Goal: Task Accomplishment & Management: Manage account settings

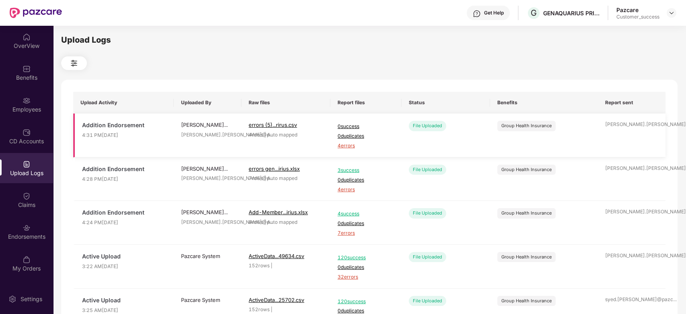
click at [347, 147] on span "4 errors" at bounding box center [365, 146] width 57 height 8
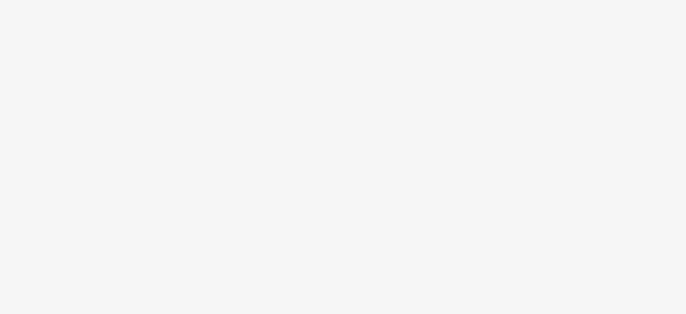
click at [347, 147] on body at bounding box center [343, 157] width 686 height 314
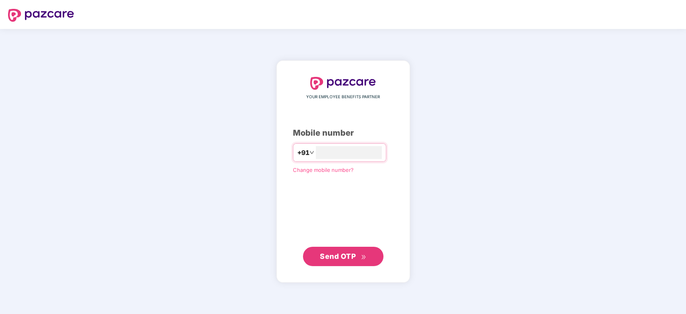
type input "**********"
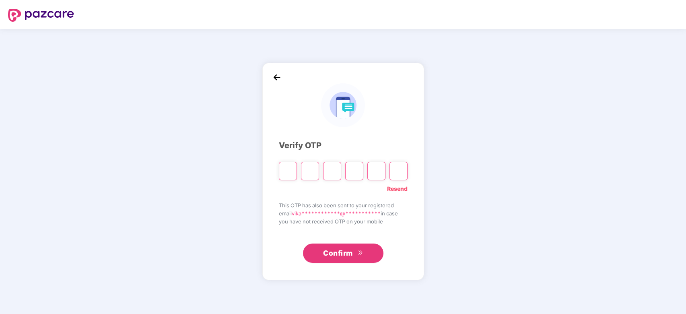
type input "*"
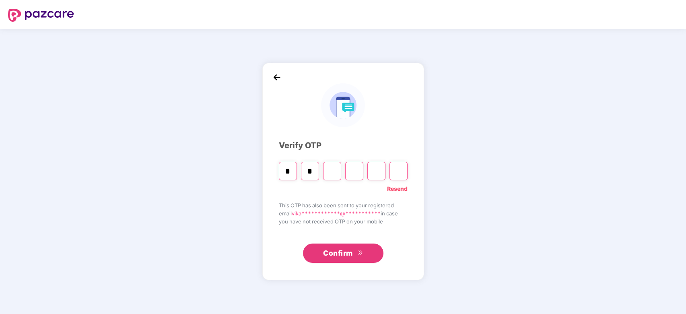
type input "*"
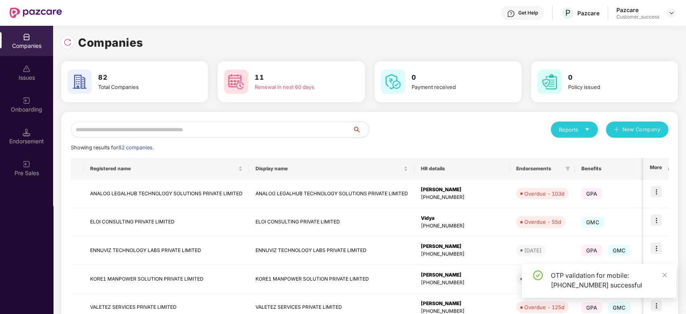
click at [147, 133] on input "text" at bounding box center [212, 129] width 282 height 16
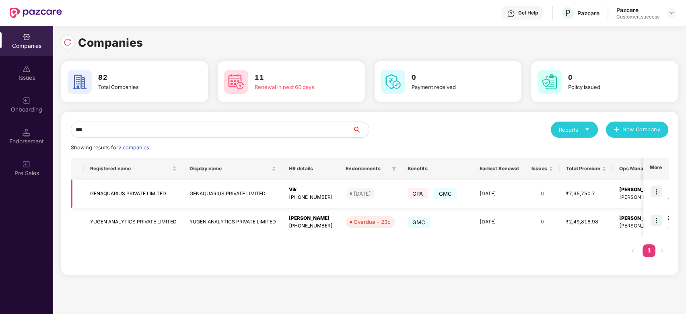
type input "***"
click at [656, 189] on img at bounding box center [655, 191] width 11 height 11
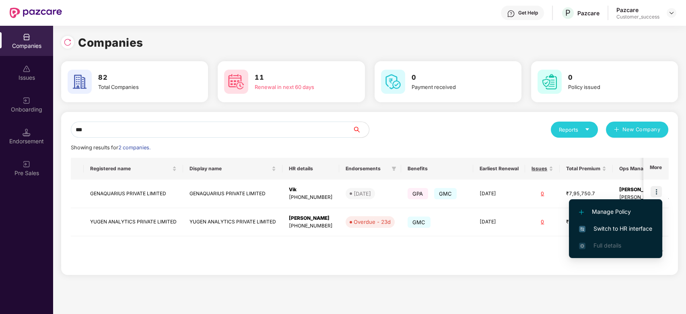
click at [589, 226] on span "Switch to HR interface" at bounding box center [615, 228] width 73 height 9
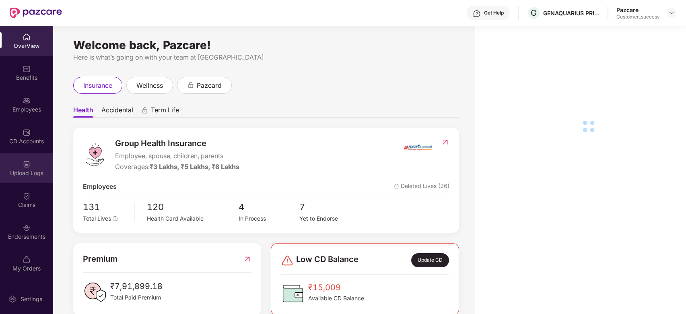
click at [29, 162] on img at bounding box center [27, 164] width 8 height 8
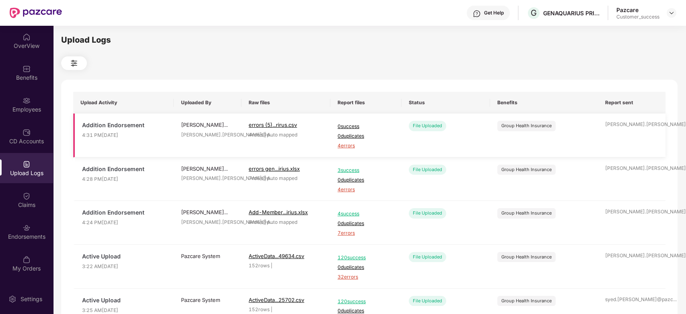
click at [342, 148] on span "4 errors" at bounding box center [365, 146] width 57 height 8
click at [21, 107] on div "Employees" at bounding box center [26, 109] width 53 height 8
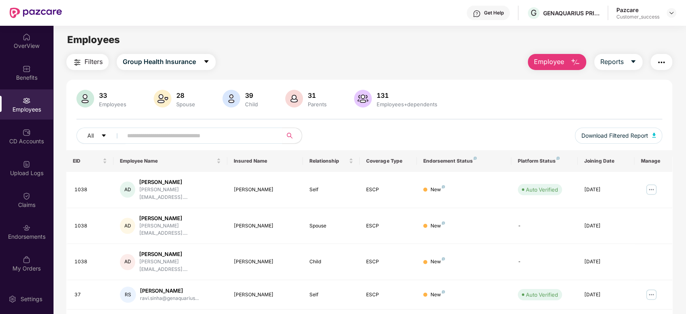
click at [540, 64] on span "Employee" at bounding box center [549, 62] width 30 height 10
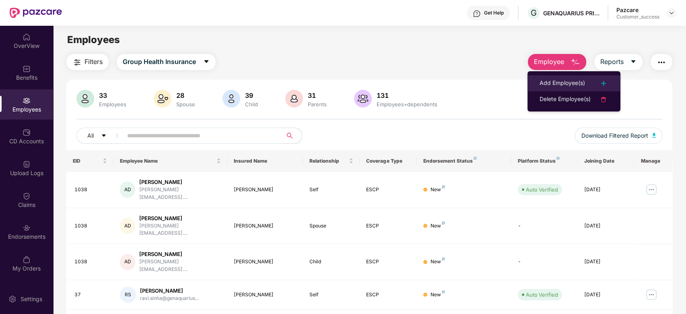
click at [551, 82] on div "Add Employee(s)" at bounding box center [561, 83] width 45 height 10
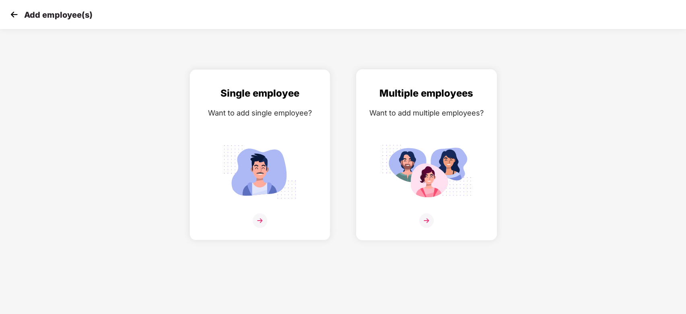
click at [426, 218] on img at bounding box center [426, 220] width 14 height 14
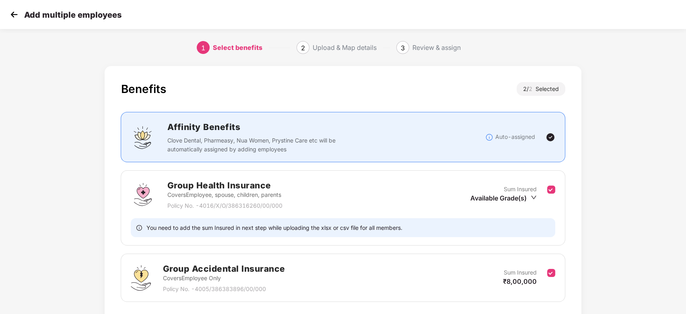
scroll to position [58, 0]
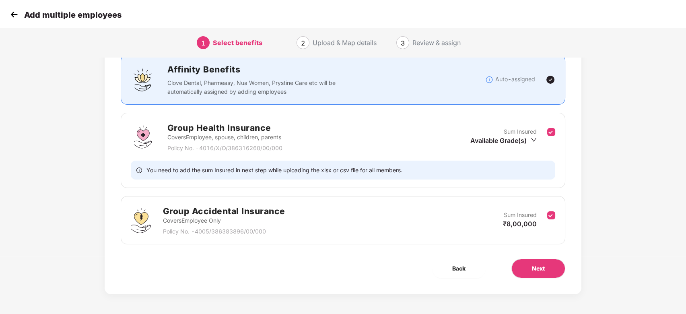
click at [557, 219] on div "Group Accidental Insurance Covers Employee Only Policy No. - 4005/386383896/00/…" at bounding box center [343, 220] width 444 height 48
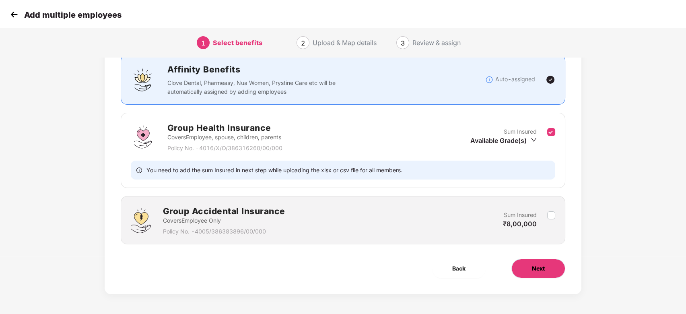
click at [543, 268] on span "Next" at bounding box center [538, 268] width 13 height 9
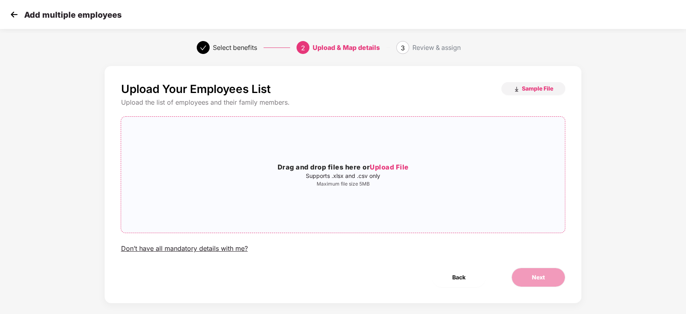
click at [386, 169] on span "Upload File" at bounding box center [389, 167] width 39 height 8
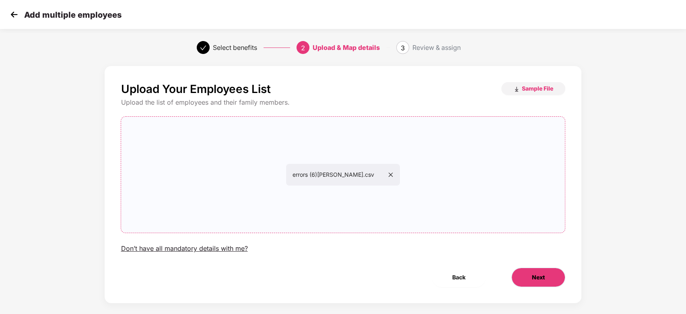
click at [535, 278] on span "Next" at bounding box center [538, 277] width 13 height 9
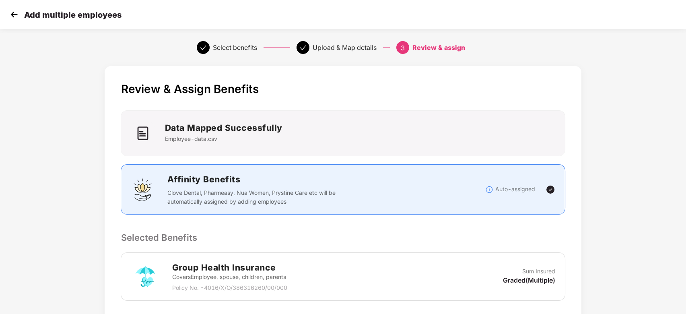
scroll to position [134, 0]
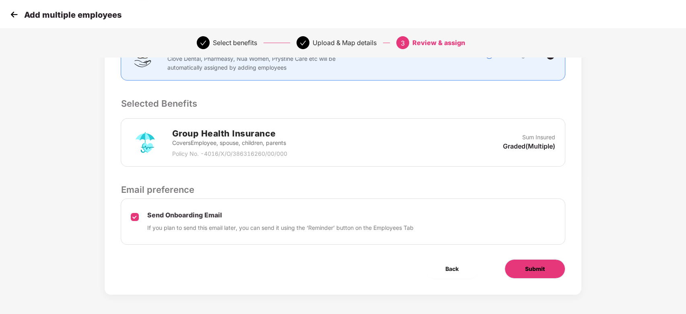
click at [529, 267] on span "Submit" at bounding box center [535, 268] width 20 height 9
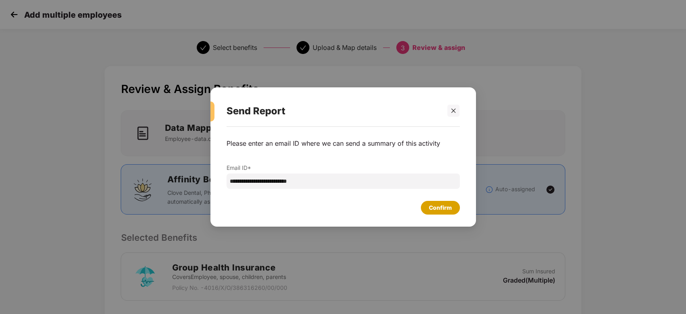
click at [436, 205] on div "Confirm" at bounding box center [440, 207] width 23 height 9
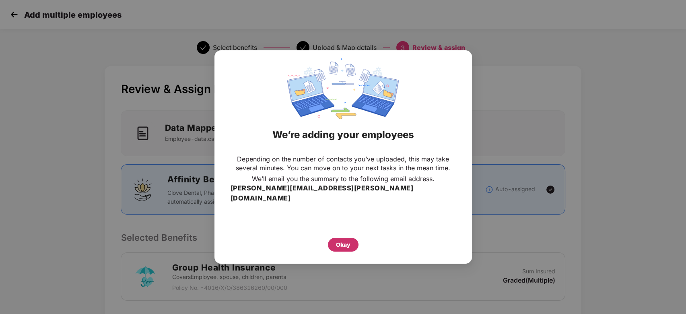
click at [345, 238] on div "Okay" at bounding box center [343, 245] width 31 height 14
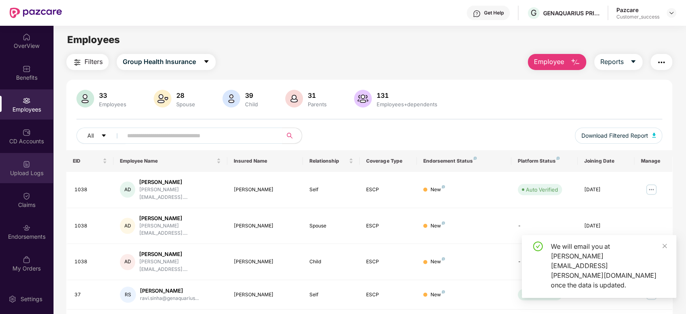
click at [26, 173] on div "Upload Logs" at bounding box center [26, 173] width 53 height 8
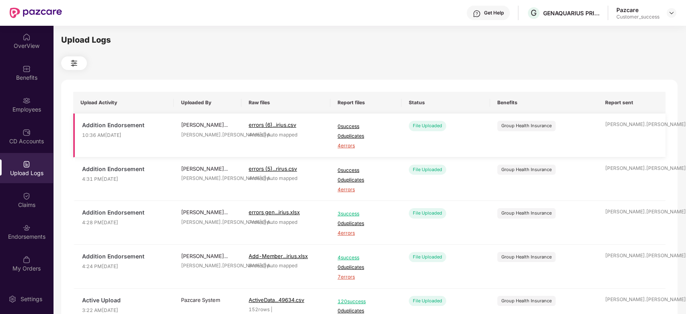
click at [347, 146] on span "4 errors" at bounding box center [365, 146] width 57 height 8
click at [27, 114] on div "Employees" at bounding box center [26, 104] width 53 height 30
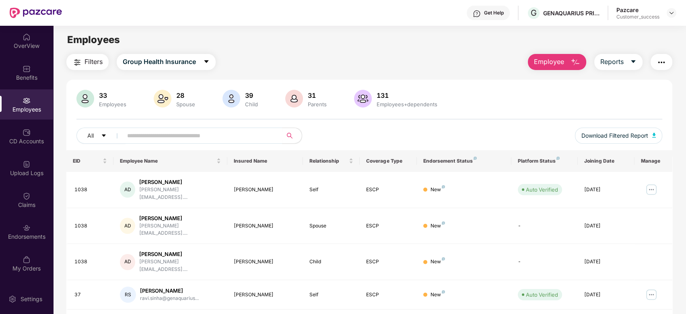
click at [548, 64] on span "Employee" at bounding box center [549, 62] width 30 height 10
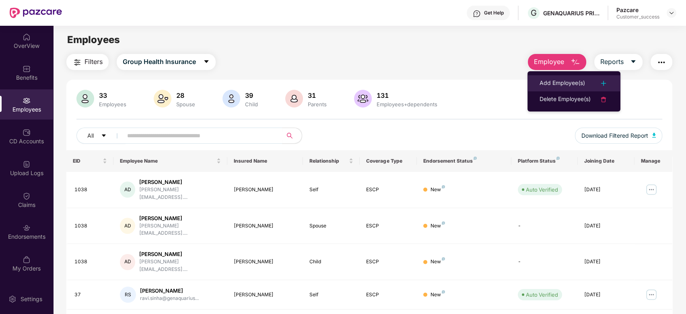
click at [561, 84] on div "Add Employee(s)" at bounding box center [561, 83] width 45 height 10
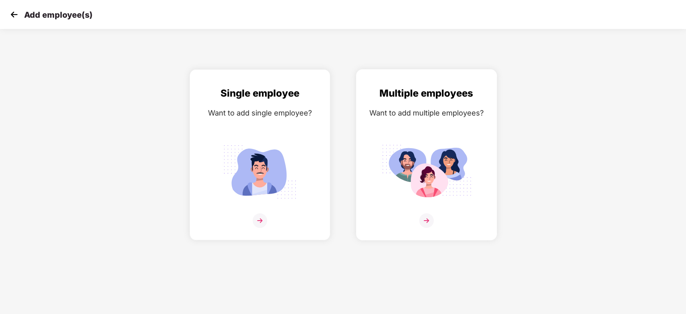
click at [425, 218] on img at bounding box center [426, 220] width 14 height 14
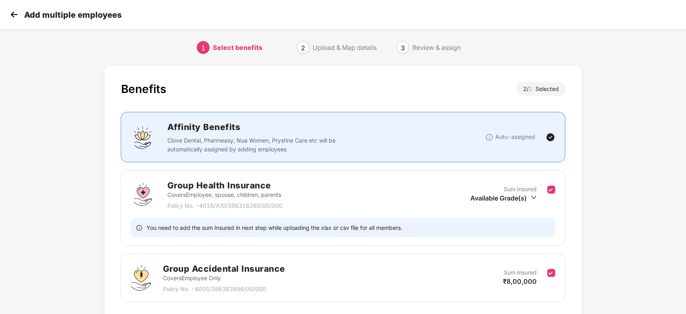
scroll to position [58, 0]
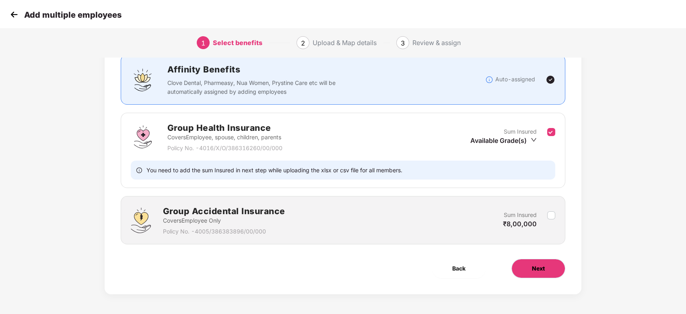
click at [539, 273] on button "Next" at bounding box center [538, 268] width 54 height 19
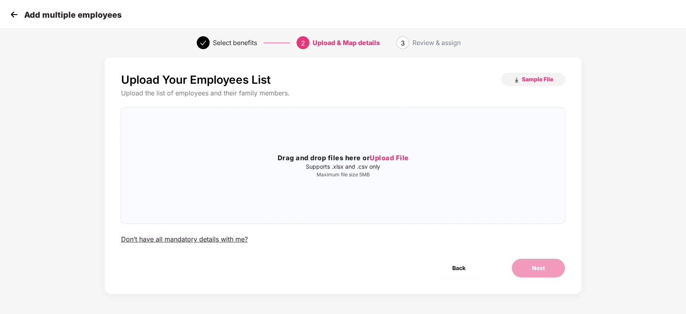
scroll to position [0, 0]
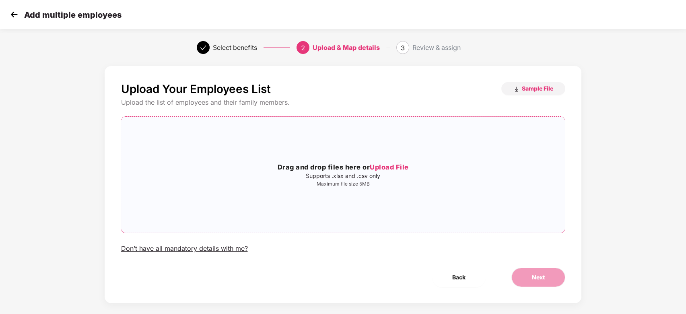
click at [390, 166] on span "Upload File" at bounding box center [389, 167] width 39 height 8
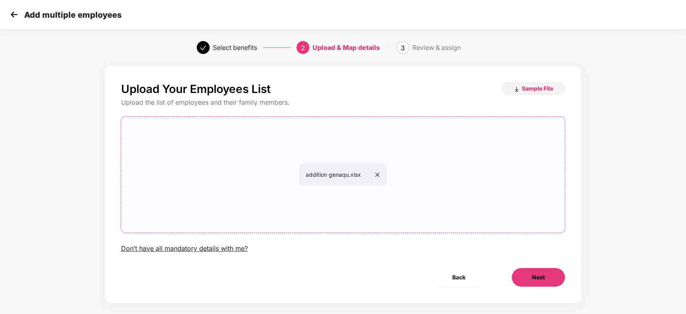
click at [547, 276] on button "Next" at bounding box center [538, 276] width 54 height 19
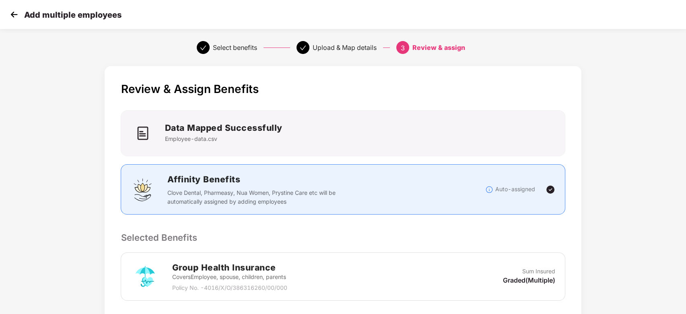
scroll to position [134, 0]
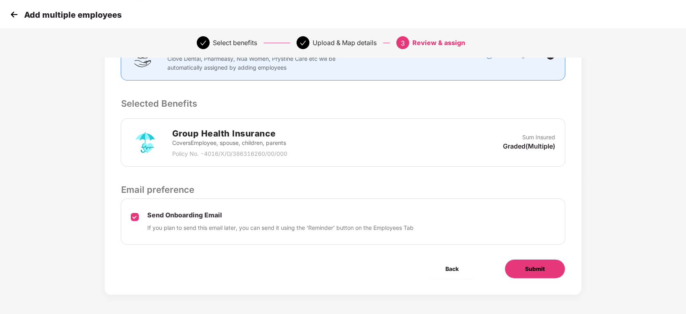
click at [524, 271] on button "Submit" at bounding box center [534, 268] width 61 height 19
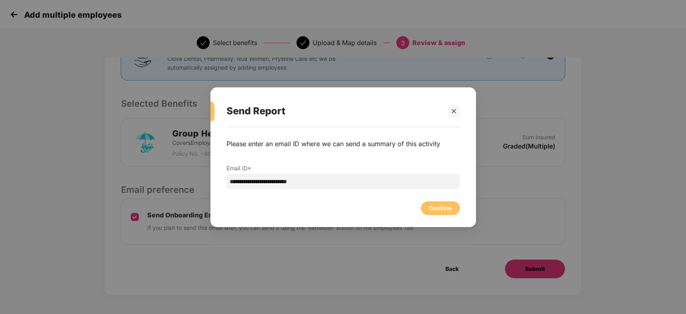
scroll to position [0, 0]
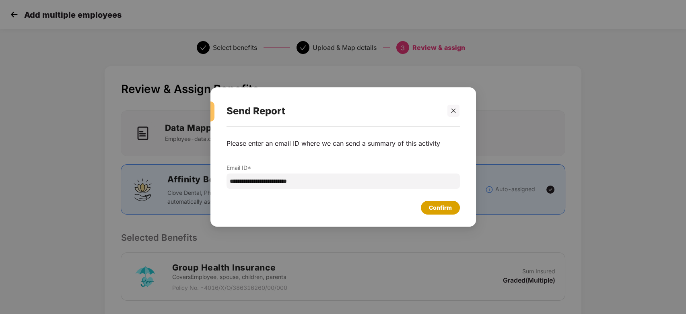
click at [434, 207] on div "Confirm" at bounding box center [440, 207] width 23 height 9
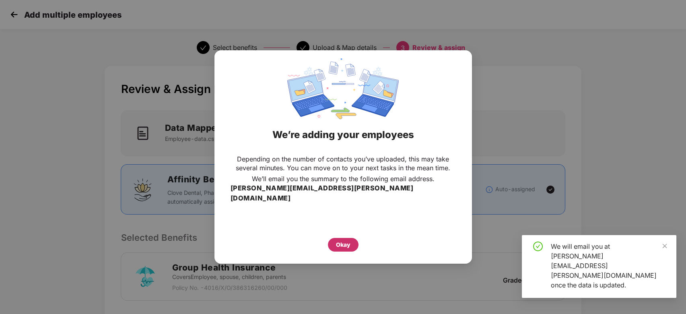
click at [345, 240] on div "Okay" at bounding box center [343, 244] width 14 height 9
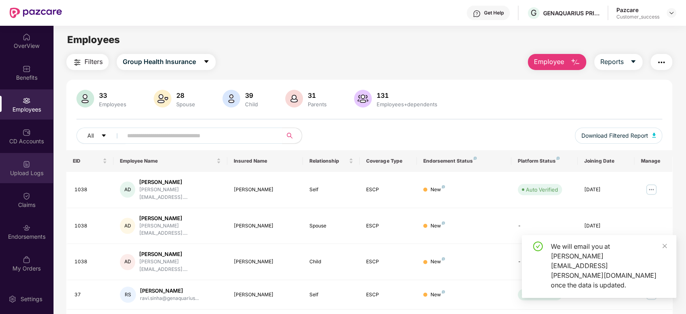
click at [18, 170] on div "Upload Logs" at bounding box center [26, 173] width 53 height 8
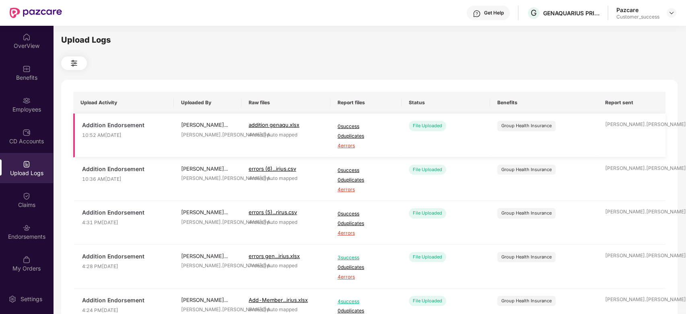
click at [341, 145] on span "4 errors" at bounding box center [365, 146] width 57 height 8
click at [36, 99] on div "Employees" at bounding box center [26, 104] width 53 height 30
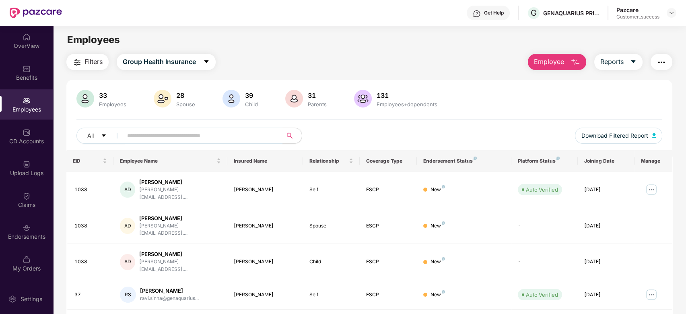
click at [208, 138] on input "text" at bounding box center [199, 135] width 144 height 12
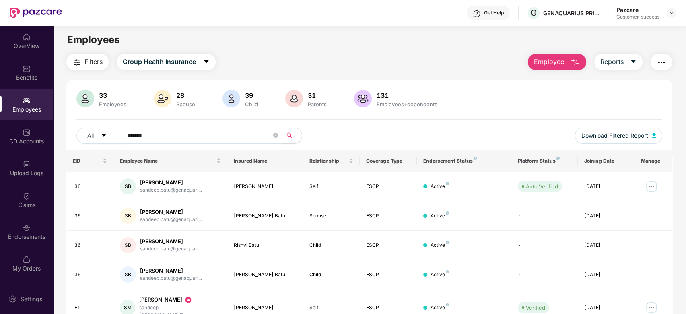
type input "*******"
click at [674, 16] on div at bounding box center [671, 13] width 10 height 10
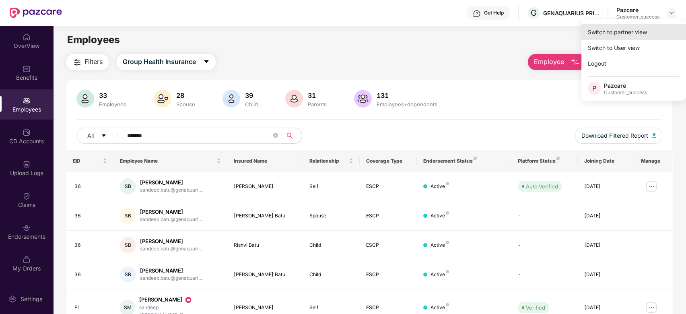
click at [619, 30] on div "Switch to partner view" at bounding box center [633, 32] width 105 height 16
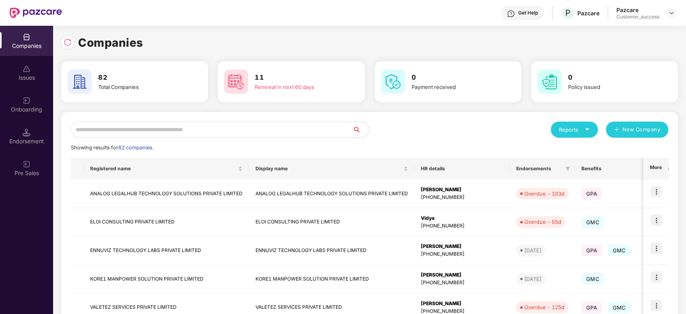
click at [199, 135] on input "text" at bounding box center [212, 129] width 282 height 16
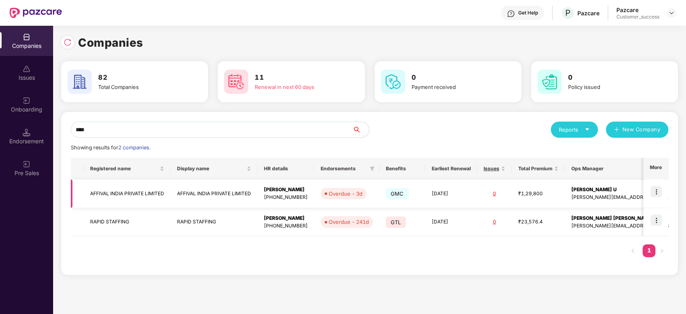
type input "****"
click at [656, 189] on img at bounding box center [655, 191] width 11 height 11
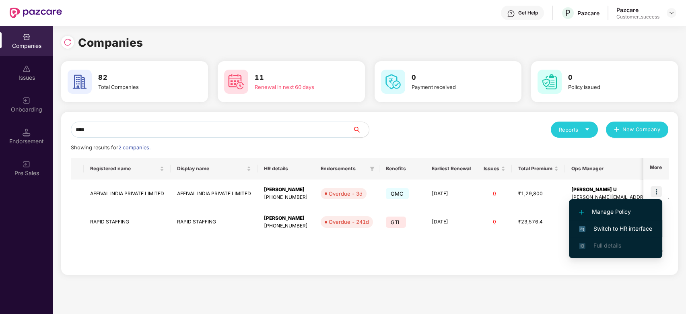
click at [606, 225] on span "Switch to HR interface" at bounding box center [615, 228] width 73 height 9
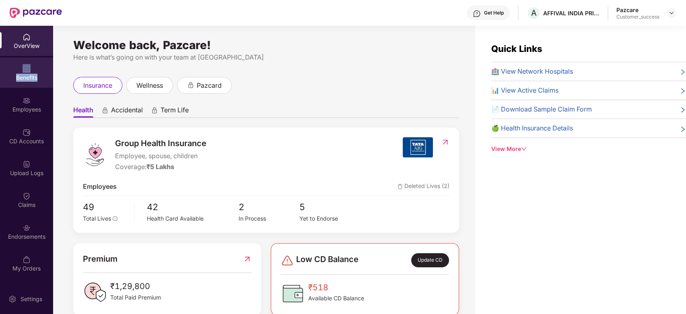
drag, startPoint x: 33, startPoint y: 71, endPoint x: 25, endPoint y: 72, distance: 8.1
click at [25, 72] on div "Benefits" at bounding box center [26, 73] width 53 height 30
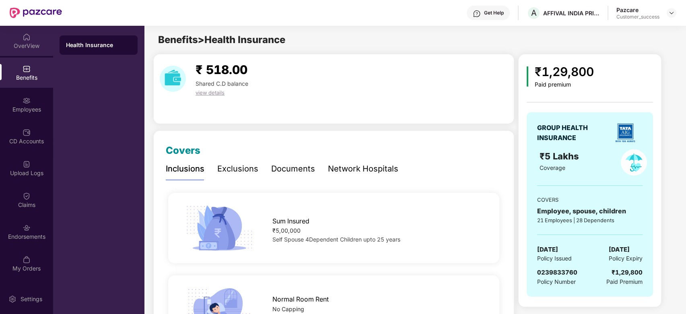
click at [25, 40] on img at bounding box center [27, 37] width 8 height 8
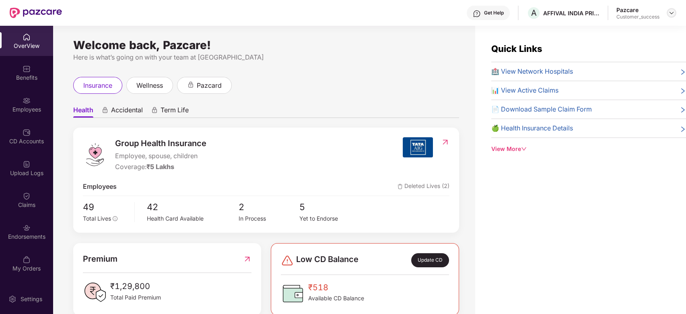
click at [669, 10] on img at bounding box center [671, 13] width 6 height 6
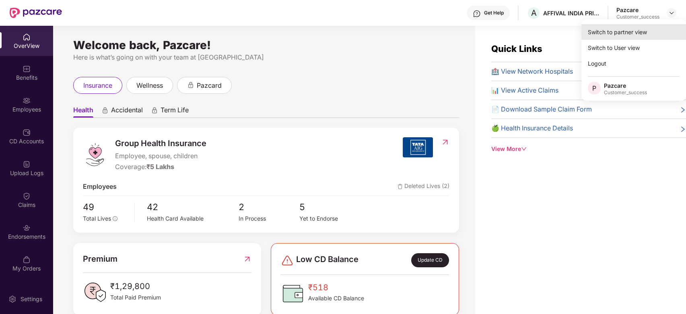
click at [625, 30] on div "Switch to partner view" at bounding box center [633, 32] width 105 height 16
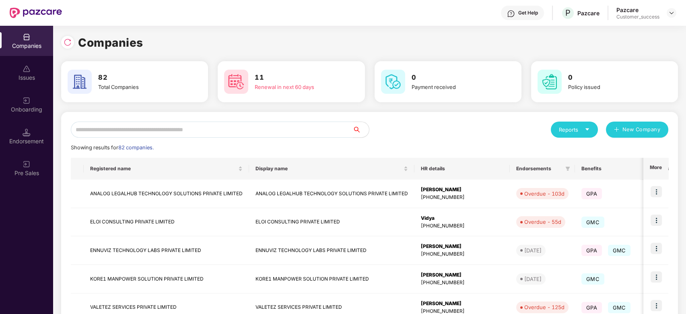
click at [126, 132] on input "text" at bounding box center [212, 129] width 282 height 16
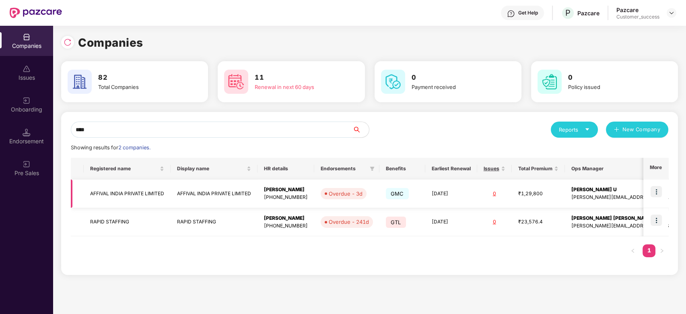
type input "****"
click at [650, 193] on td at bounding box center [655, 193] width 25 height 29
click at [651, 193] on img at bounding box center [655, 191] width 11 height 11
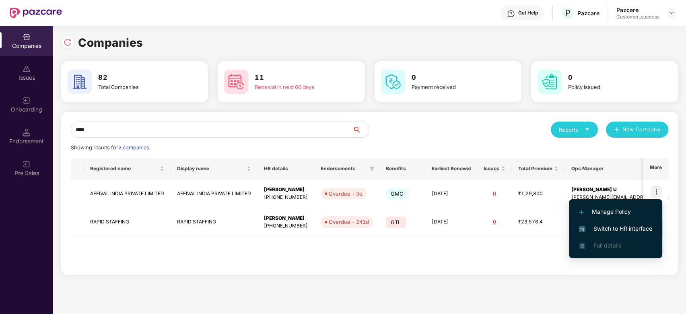
click at [602, 227] on span "Switch to HR interface" at bounding box center [615, 228] width 73 height 9
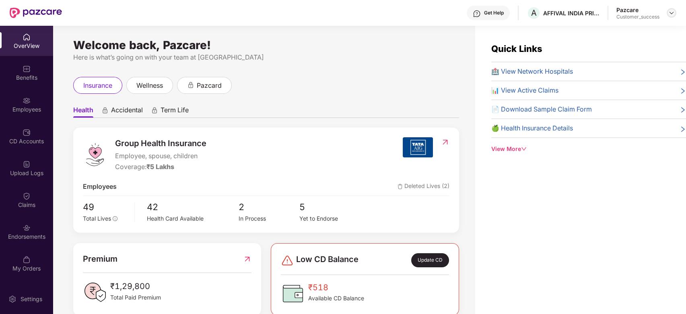
click at [671, 10] on img at bounding box center [671, 13] width 6 height 6
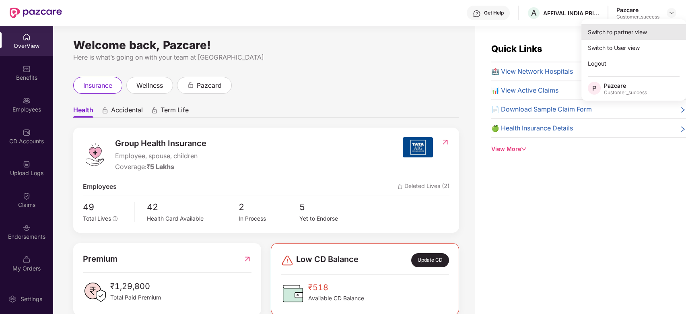
click at [617, 32] on div "Switch to partner view" at bounding box center [633, 32] width 105 height 16
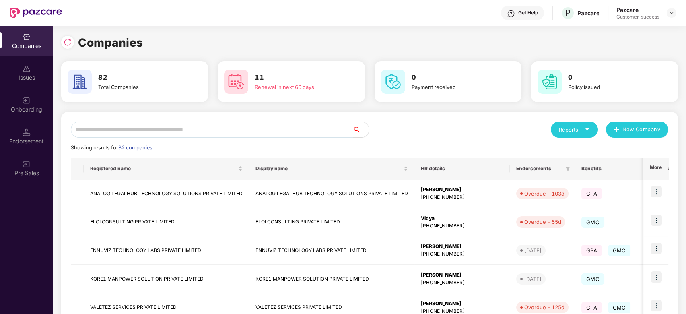
click at [161, 134] on input "text" at bounding box center [212, 129] width 282 height 16
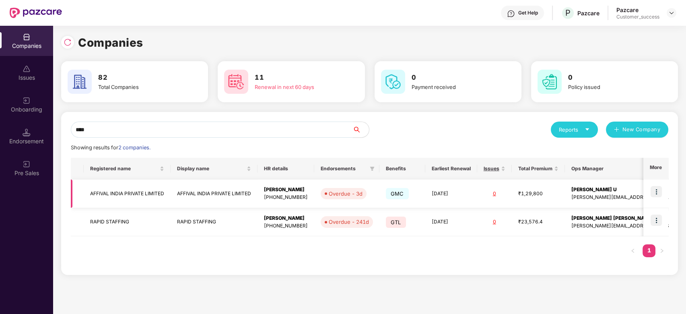
type input "****"
click at [129, 191] on td "AFFIVAL INDIA PRIVATE LIMITED" at bounding box center [127, 193] width 87 height 29
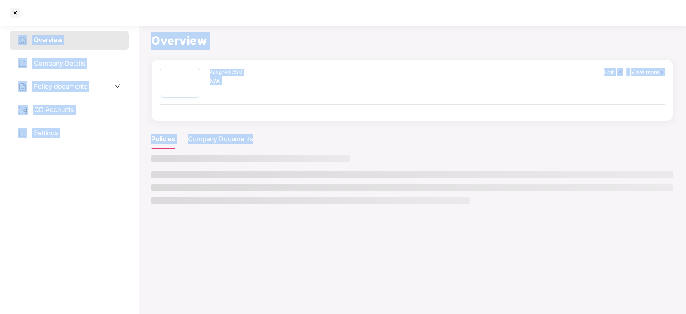
click at [129, 191] on aside "Overview Company Details Policy documents CD Accounts Settings" at bounding box center [69, 168] width 138 height 292
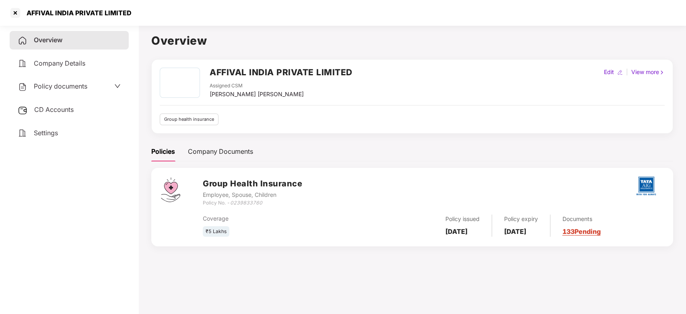
click at [88, 85] on div "Policy documents" at bounding box center [69, 86] width 103 height 10
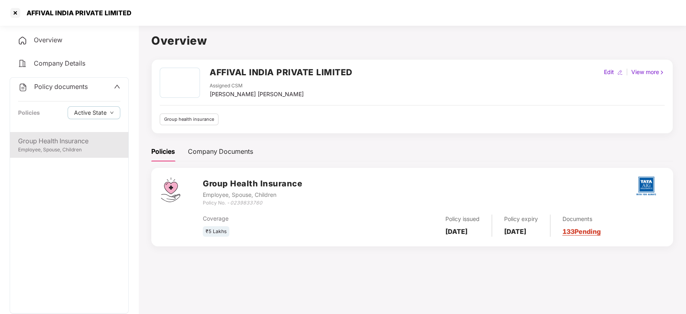
click at [61, 144] on div "Group Health Insurance" at bounding box center [69, 141] width 102 height 10
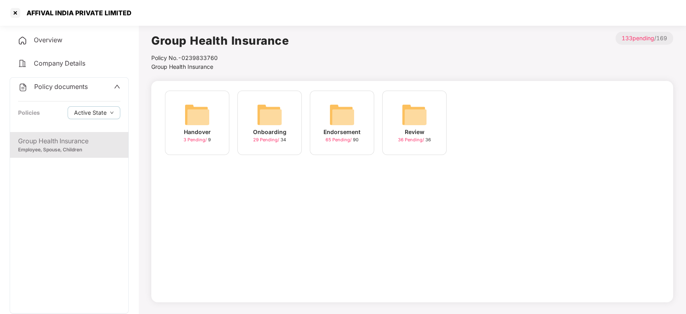
click at [269, 127] on div "Onboarding" at bounding box center [269, 131] width 33 height 9
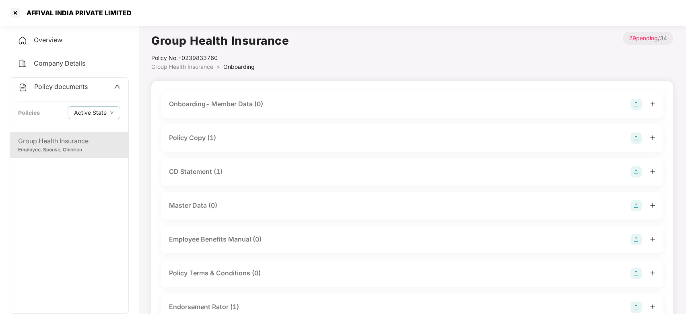
click at [299, 144] on div "Policy Copy (1)" at bounding box center [412, 137] width 502 height 27
click at [632, 145] on div "Policy Copy (1)" at bounding box center [412, 137] width 502 height 27
click at [634, 140] on img at bounding box center [635, 137] width 11 height 11
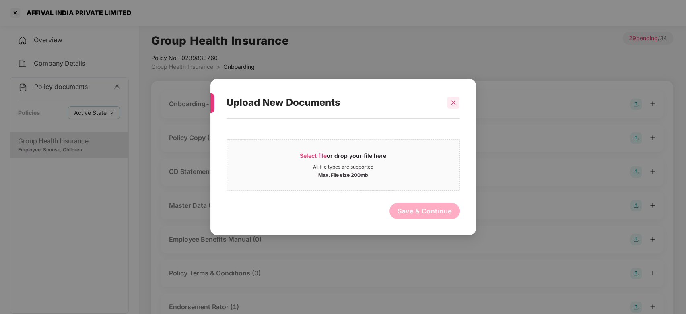
click at [450, 105] on icon "close" at bounding box center [453, 103] width 6 height 6
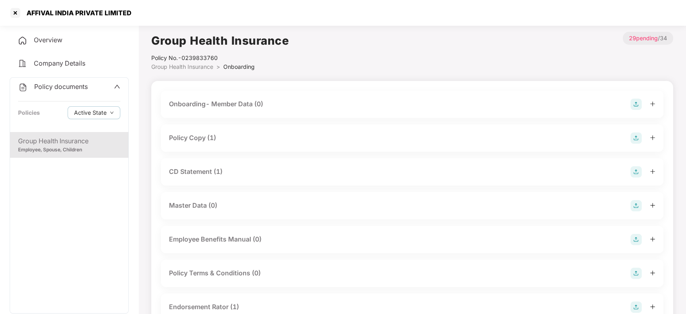
click at [204, 141] on div "Policy Copy (1)" at bounding box center [192, 138] width 47 height 10
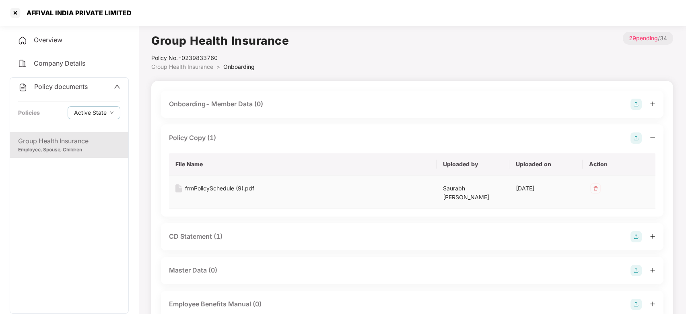
click at [232, 185] on div "frmPolicySchedule (9).pdf" at bounding box center [219, 188] width 69 height 9
click at [15, 9] on div at bounding box center [15, 12] width 13 height 13
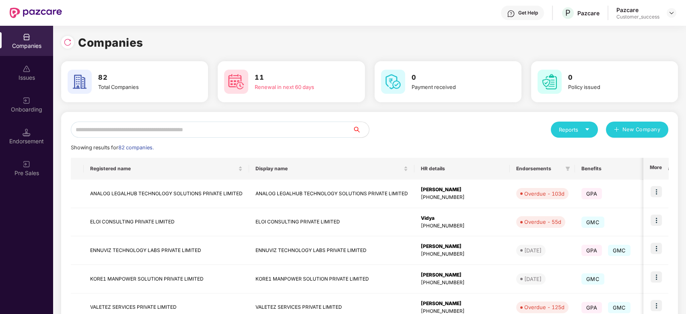
click at [310, 127] on input "text" at bounding box center [212, 129] width 282 height 16
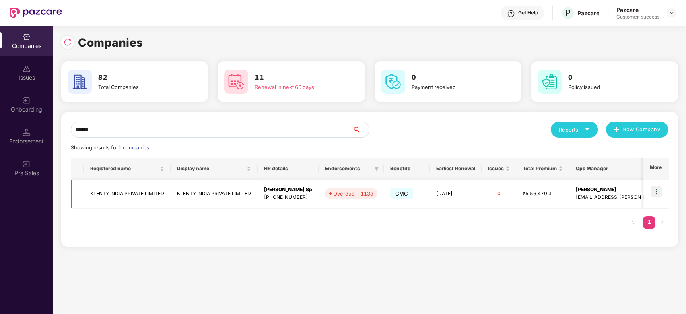
type input "******"
click at [656, 190] on img at bounding box center [655, 191] width 11 height 11
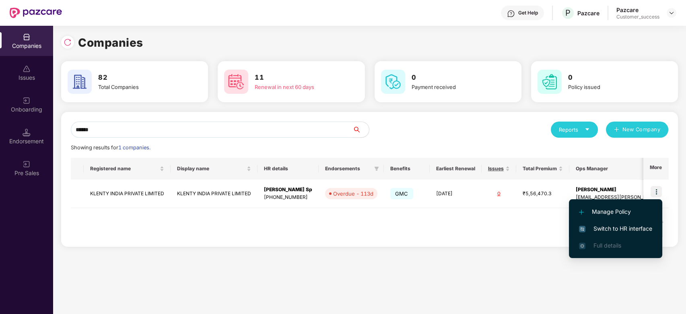
click at [589, 226] on span "Switch to HR interface" at bounding box center [615, 228] width 73 height 9
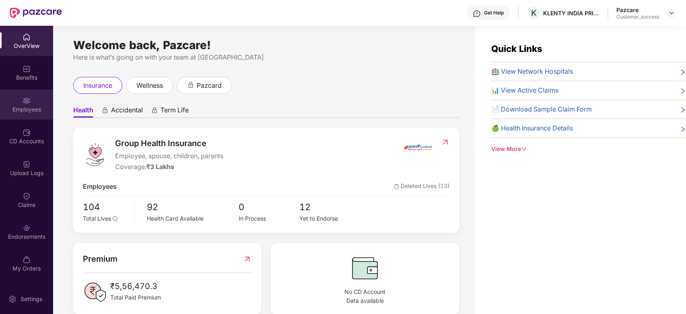
click at [29, 103] on img at bounding box center [27, 101] width 8 height 8
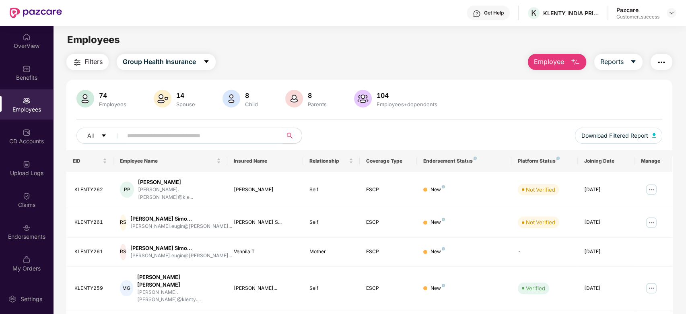
click at [550, 55] on button "Employee" at bounding box center [557, 62] width 58 height 16
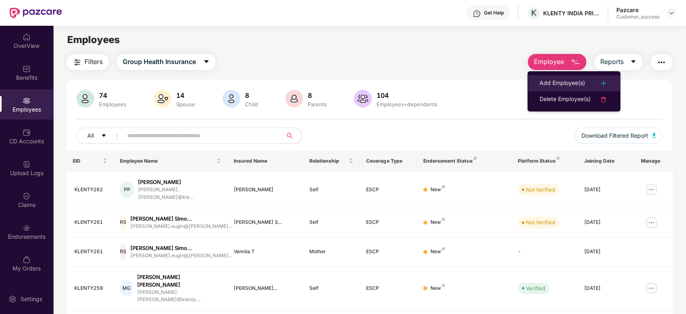
click at [586, 79] on div "Add Employee(s)" at bounding box center [573, 83] width 69 height 10
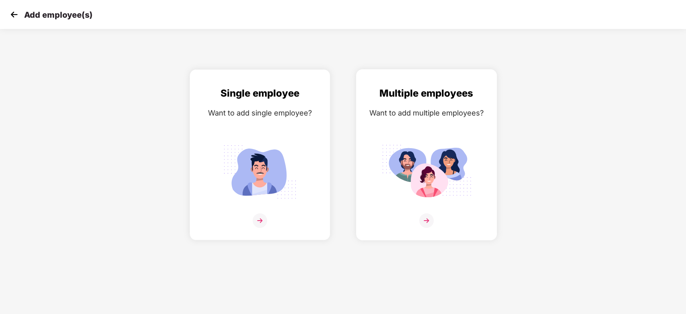
click at [426, 220] on img at bounding box center [426, 220] width 14 height 14
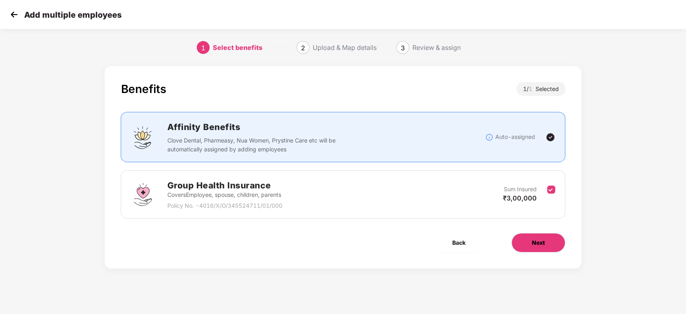
click at [534, 246] on span "Next" at bounding box center [538, 242] width 13 height 9
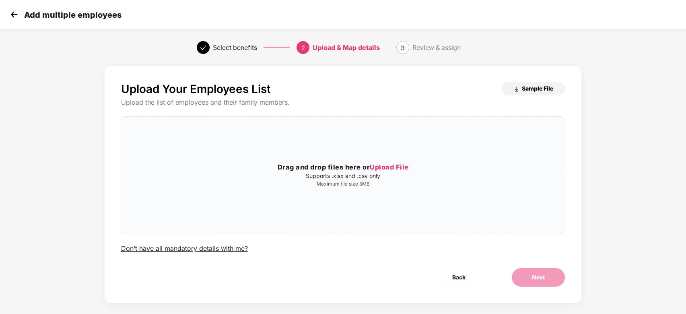
click at [538, 86] on span "Sample File" at bounding box center [537, 88] width 31 height 8
click at [12, 16] on img at bounding box center [14, 14] width 12 height 12
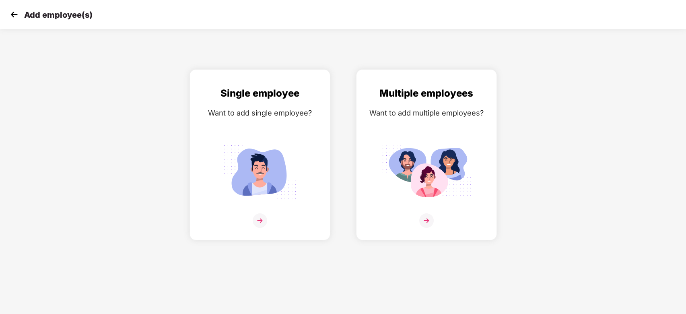
click at [20, 15] on img at bounding box center [14, 14] width 12 height 12
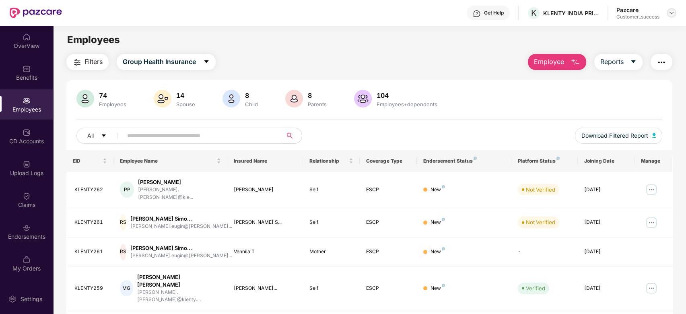
click at [672, 10] on img at bounding box center [671, 13] width 6 height 6
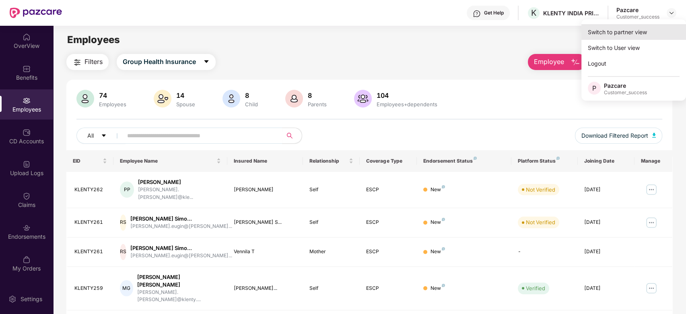
click at [628, 33] on div "Switch to partner view" at bounding box center [633, 32] width 105 height 16
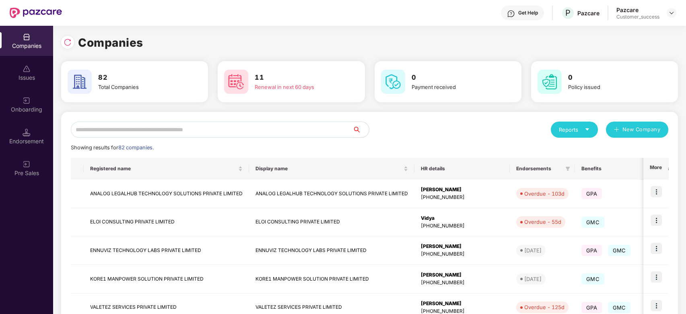
click at [256, 127] on input "text" at bounding box center [212, 129] width 282 height 16
type input "*"
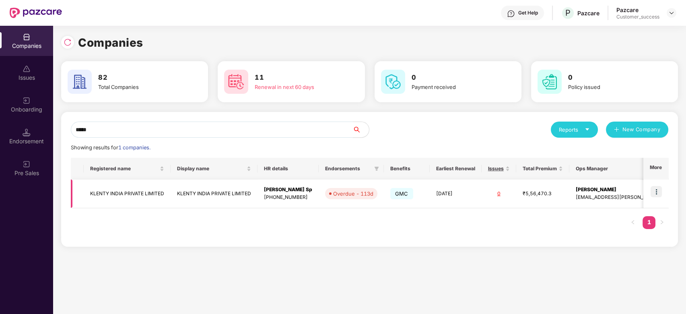
type input "*****"
click at [659, 191] on img at bounding box center [655, 191] width 11 height 11
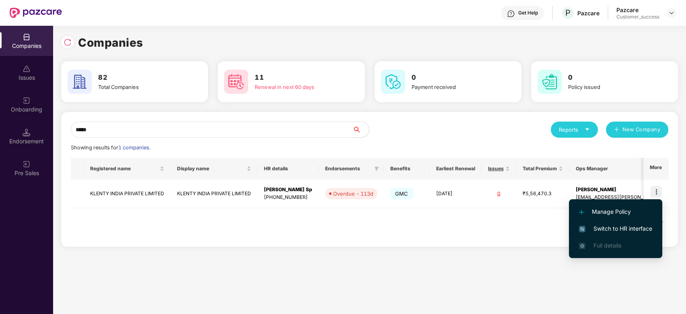
click at [612, 226] on span "Switch to HR interface" at bounding box center [615, 228] width 73 height 9
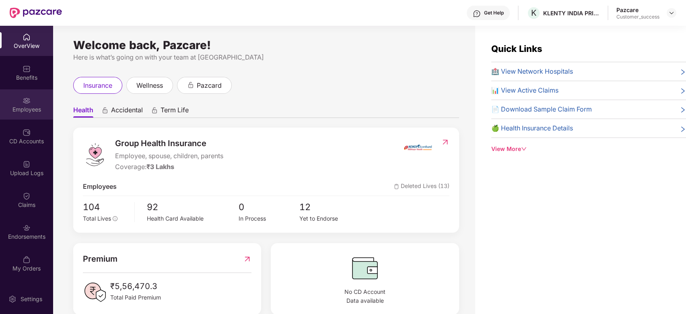
click at [28, 107] on div "Employees" at bounding box center [26, 109] width 53 height 8
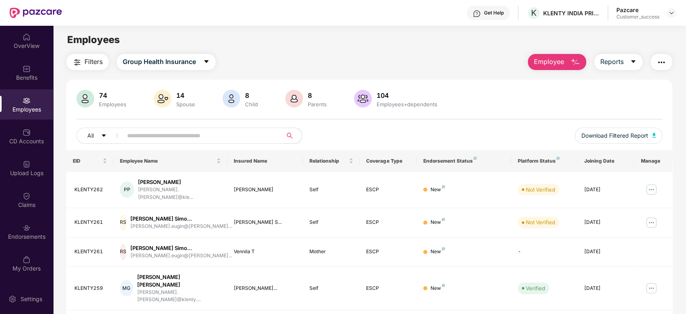
click at [149, 139] on input "text" at bounding box center [199, 135] width 144 height 12
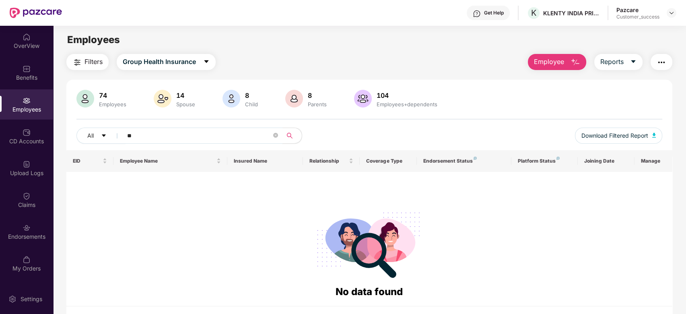
type input "*"
paste input "*********"
type input "*"
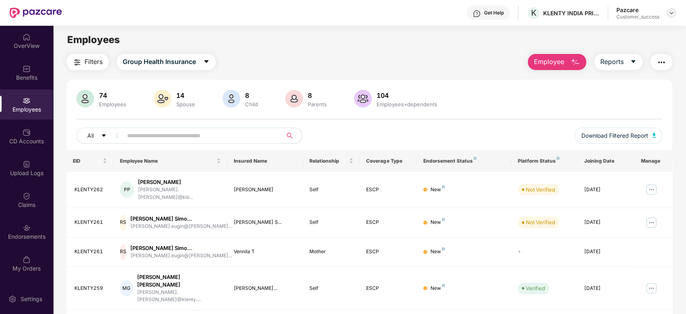
click at [670, 14] on img at bounding box center [671, 13] width 6 height 6
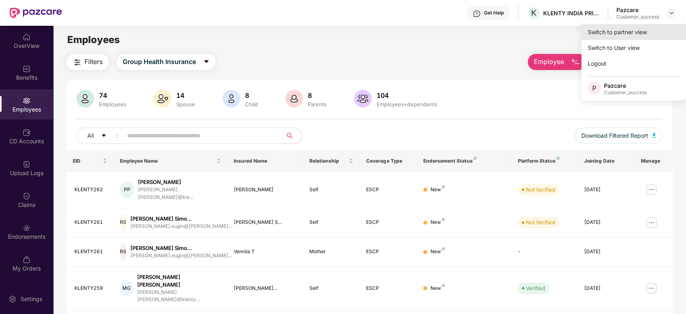
click at [623, 27] on div "Switch to partner view" at bounding box center [633, 32] width 105 height 16
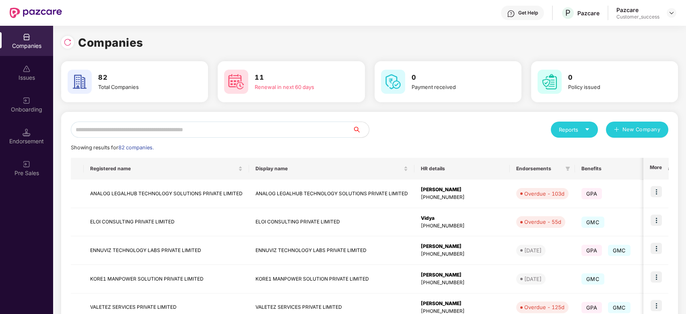
click at [188, 123] on input "text" at bounding box center [212, 129] width 282 height 16
drag, startPoint x: 188, startPoint y: 123, endPoint x: 197, endPoint y: 68, distance: 56.2
click at [197, 68] on div "Companies 82 Total Companies 11 Renewal in next 60 days 0 Payment received 0 Po…" at bounding box center [369, 271] width 617 height 475
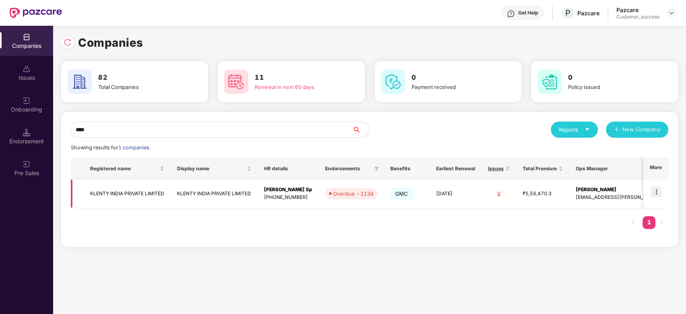
type input "****"
click at [135, 195] on td "KLENTY INDIA PRIVATE LIMITED" at bounding box center [127, 193] width 87 height 29
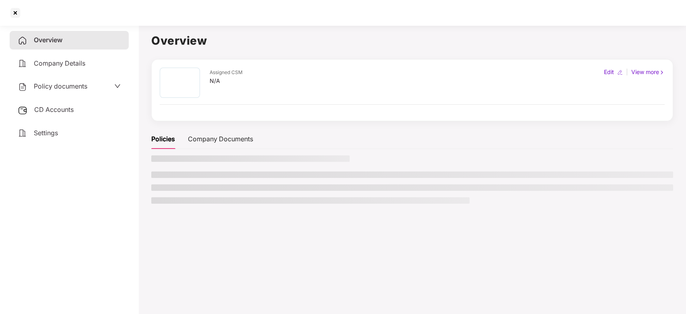
click at [135, 195] on aside "Overview Company Details Policy documents CD Accounts Settings" at bounding box center [69, 168] width 138 height 292
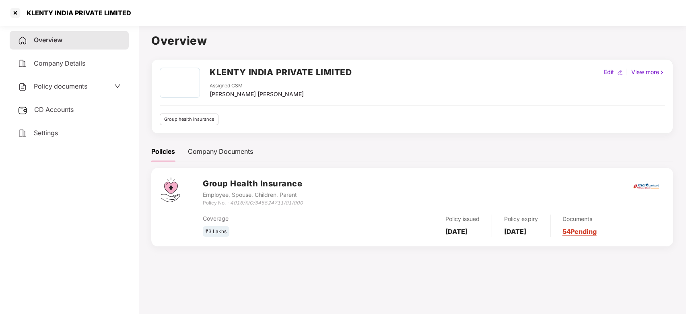
click at [88, 84] on div "Policy documents" at bounding box center [69, 86] width 103 height 10
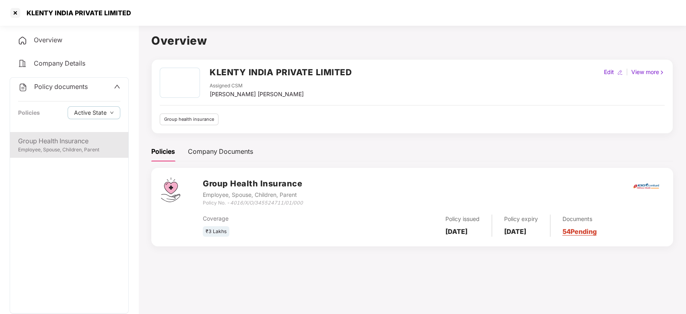
click at [75, 148] on div "Employee, Spouse, Children, Parent" at bounding box center [69, 150] width 102 height 8
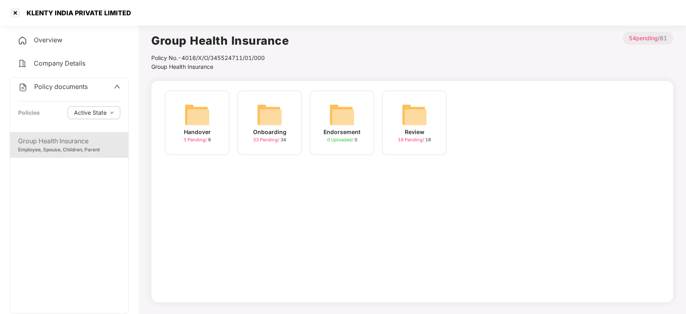
click at [261, 126] on img at bounding box center [270, 115] width 26 height 26
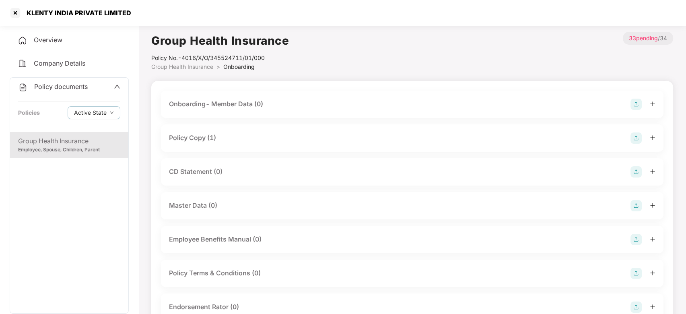
click at [255, 131] on div "Policy Copy (1)" at bounding box center [412, 137] width 502 height 27
click at [247, 140] on div "Policy Copy (1)" at bounding box center [412, 137] width 486 height 11
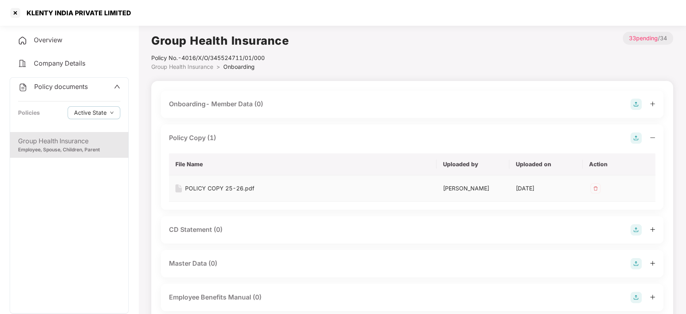
click at [225, 191] on div "POLICY COPY 25-26.pdf" at bounding box center [219, 188] width 69 height 9
click at [53, 44] on div "Overview" at bounding box center [69, 40] width 119 height 18
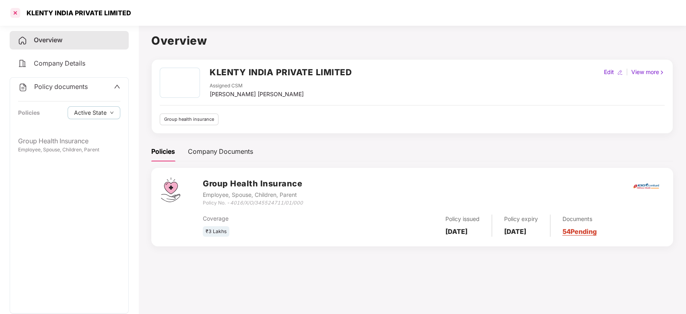
click at [16, 17] on div at bounding box center [15, 12] width 13 height 13
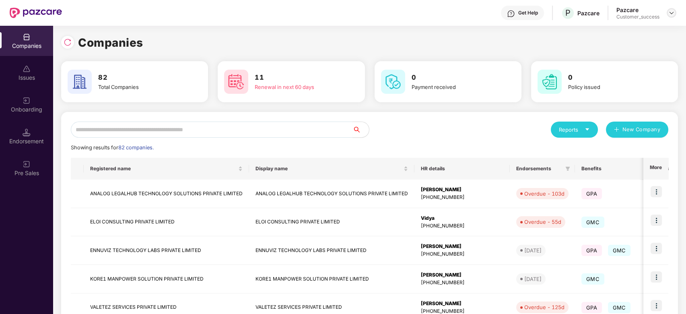
click at [675, 12] on div at bounding box center [671, 13] width 10 height 10
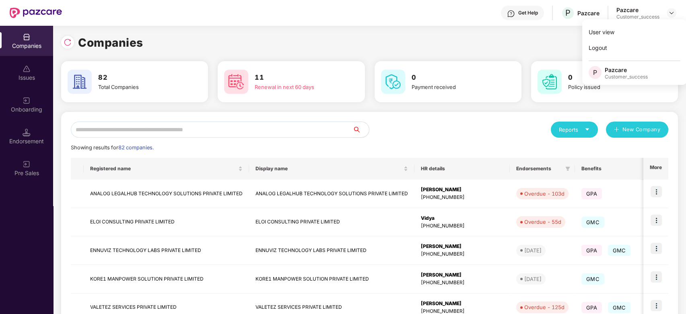
click at [523, 50] on div "Companies" at bounding box center [369, 43] width 617 height 18
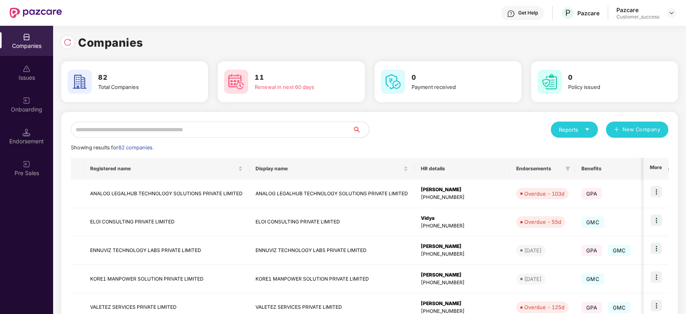
click at [243, 136] on input "text" at bounding box center [212, 129] width 282 height 16
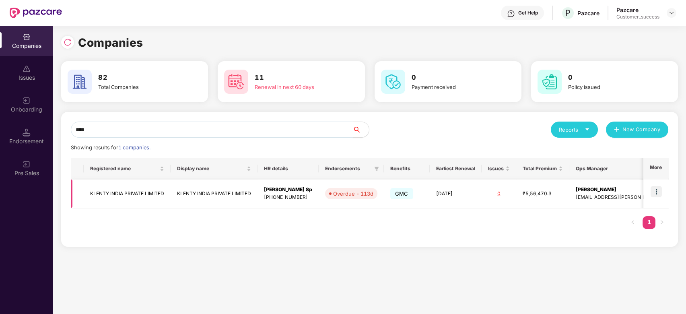
type input "****"
click at [660, 194] on img at bounding box center [655, 191] width 11 height 11
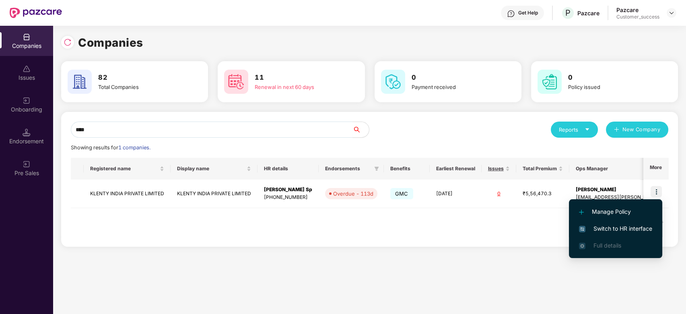
click at [609, 230] on span "Switch to HR interface" at bounding box center [615, 228] width 73 height 9
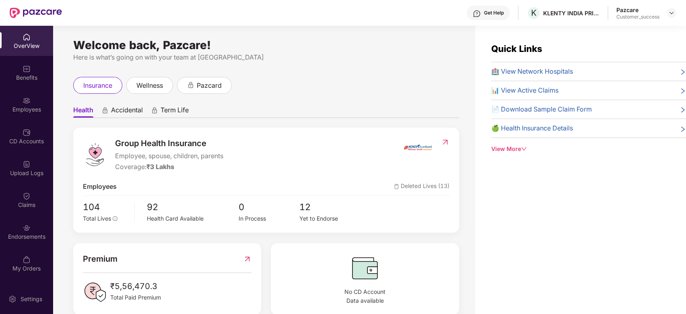
click at [23, 52] on div "OverView" at bounding box center [26, 41] width 53 height 30
click at [27, 99] on img at bounding box center [27, 101] width 8 height 8
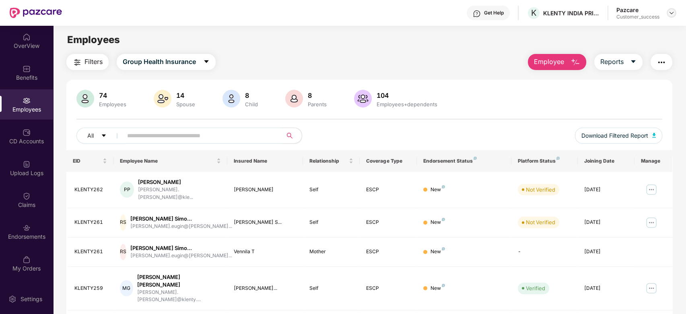
click at [671, 12] on img at bounding box center [671, 13] width 6 height 6
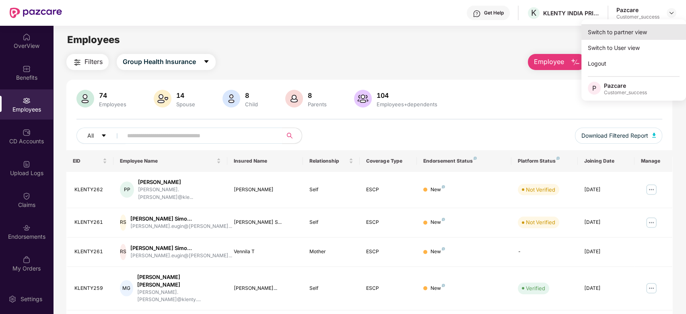
click at [626, 32] on div "Switch to partner view" at bounding box center [633, 32] width 105 height 16
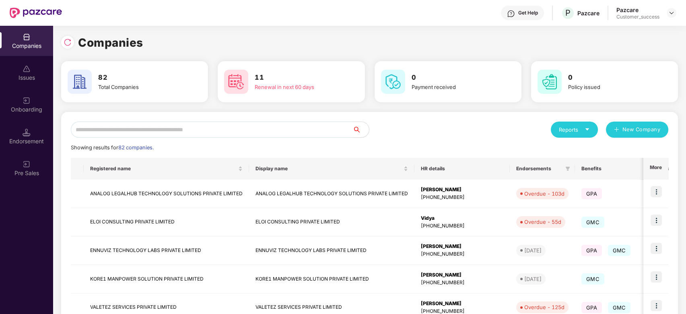
click at [181, 123] on input "text" at bounding box center [212, 129] width 282 height 16
type input "*"
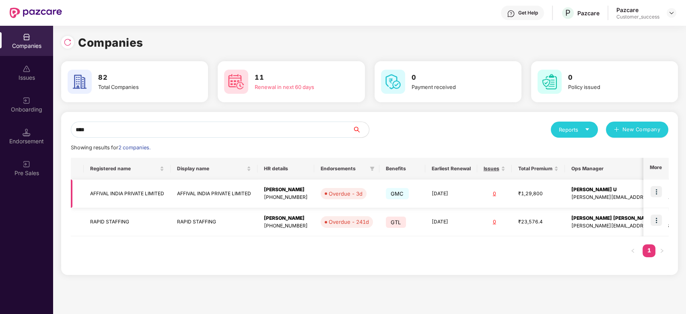
type input "****"
click at [139, 190] on td "AFFIVAL INDIA PRIVATE LIMITED" at bounding box center [127, 193] width 87 height 29
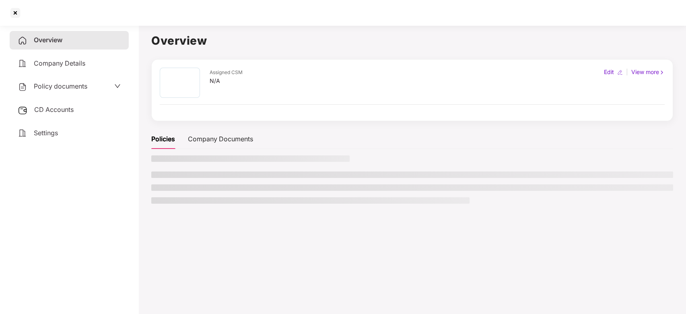
click at [139, 190] on main "Overview Assigned CSM N/A Edit | View more Policies Company Documents" at bounding box center [411, 179] width 547 height 314
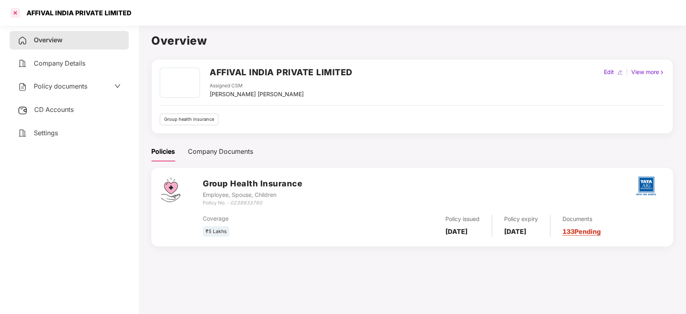
click at [20, 13] on div at bounding box center [15, 12] width 13 height 13
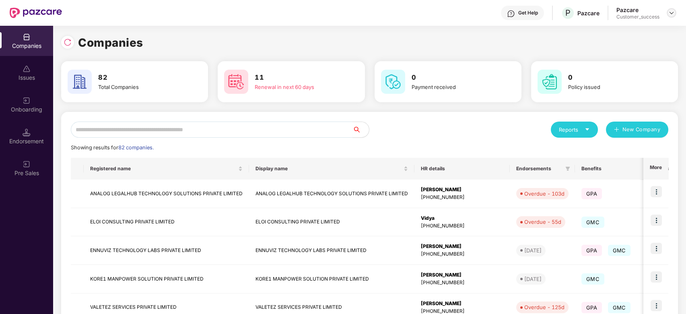
click at [673, 14] on img at bounding box center [671, 13] width 6 height 6
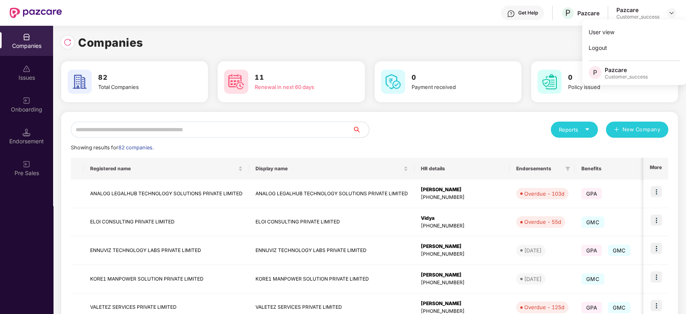
click at [522, 44] on div "Companies" at bounding box center [369, 43] width 617 height 18
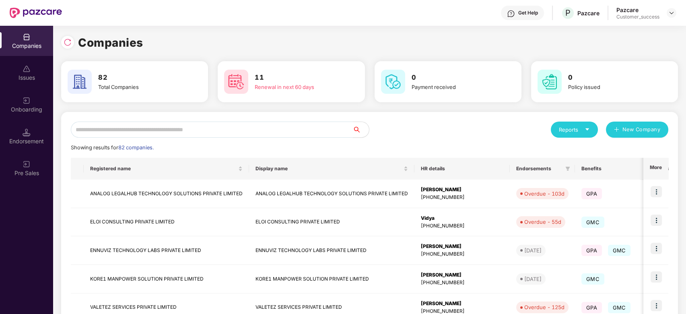
click at [306, 129] on input "text" at bounding box center [212, 129] width 282 height 16
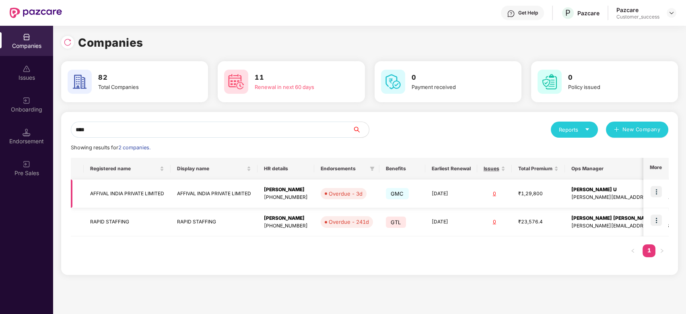
type input "****"
click at [661, 189] on img at bounding box center [655, 191] width 11 height 11
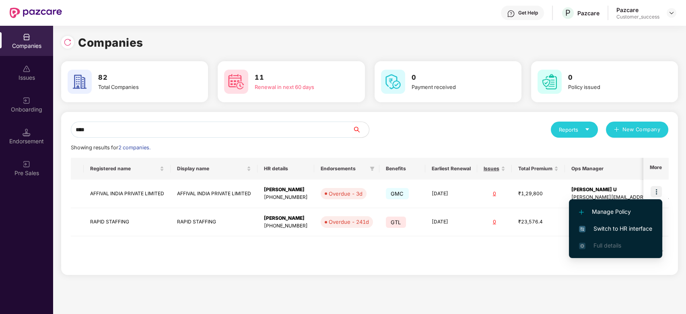
click at [615, 226] on span "Switch to HR interface" at bounding box center [615, 228] width 73 height 9
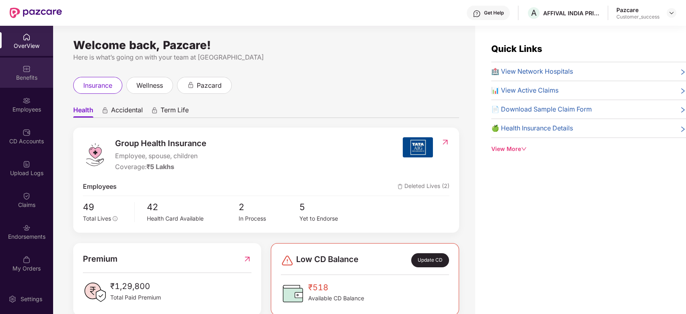
click at [37, 68] on div "Benefits" at bounding box center [26, 73] width 53 height 30
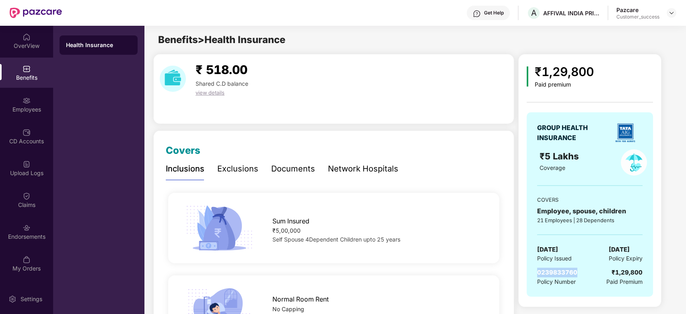
drag, startPoint x: 576, startPoint y: 269, endPoint x: 534, endPoint y: 271, distance: 42.3
click at [534, 271] on div "GROUP HEALTH INSURANCE ₹5 Lakhs Coverage COVERS Employee, spouse, children 21 E…" at bounding box center [589, 204] width 126 height 184
copy span "0239833760"
click at [582, 21] on div "Get Help A AFFIVAL INDIA PRIVATE LIMITED Pazcare Customer_success" at bounding box center [369, 13] width 614 height 26
click at [669, 12] on img at bounding box center [671, 13] width 6 height 6
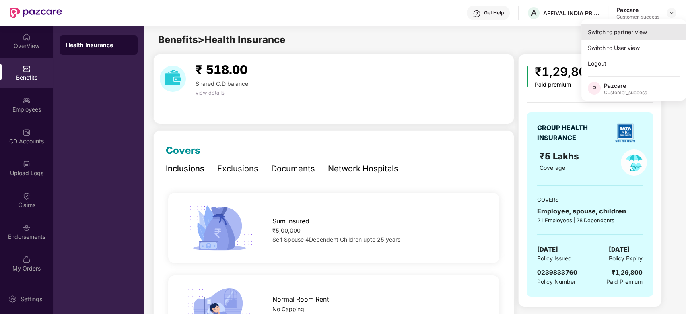
click at [609, 33] on div "Switch to partner view" at bounding box center [633, 32] width 105 height 16
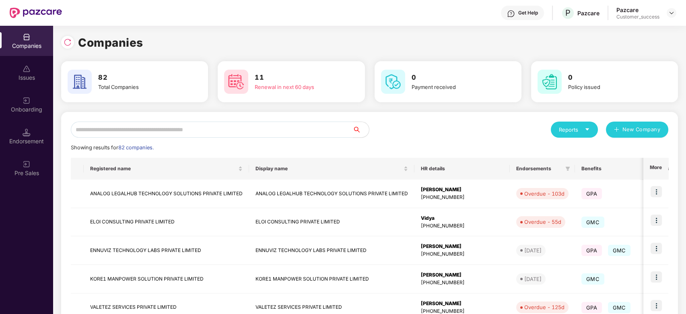
click at [241, 133] on input "text" at bounding box center [212, 129] width 282 height 16
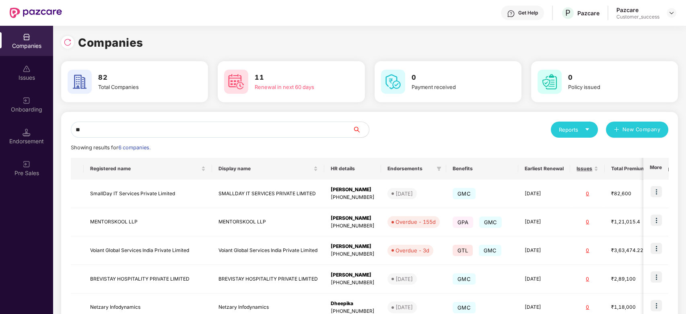
type input "*"
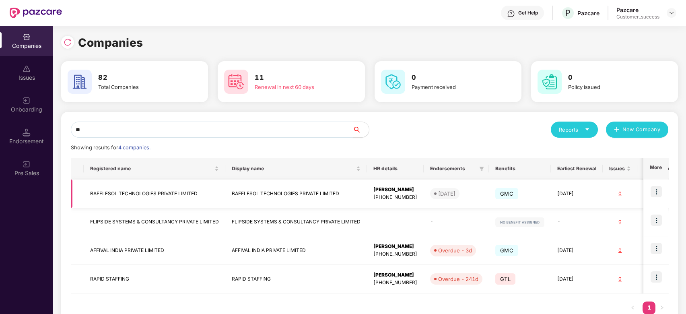
type input "*"
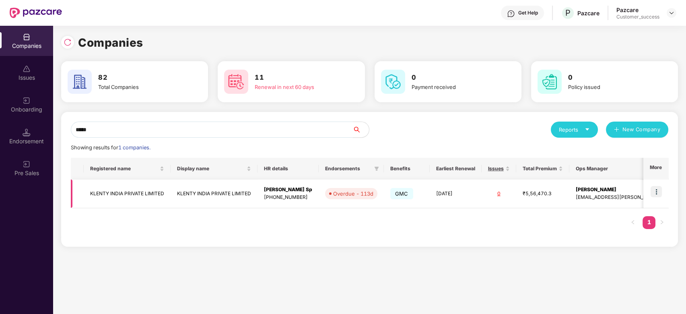
type input "*****"
click at [661, 188] on img at bounding box center [655, 191] width 11 height 11
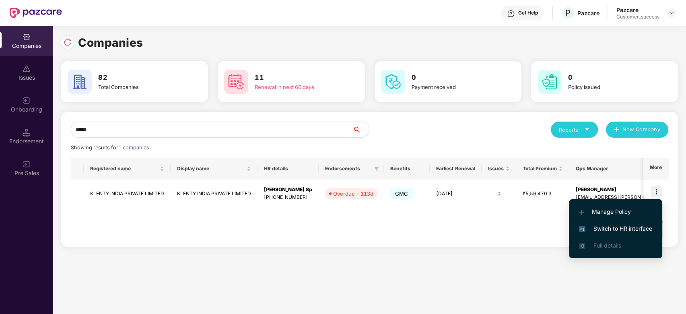
click at [610, 224] on span "Switch to HR interface" at bounding box center [615, 228] width 73 height 9
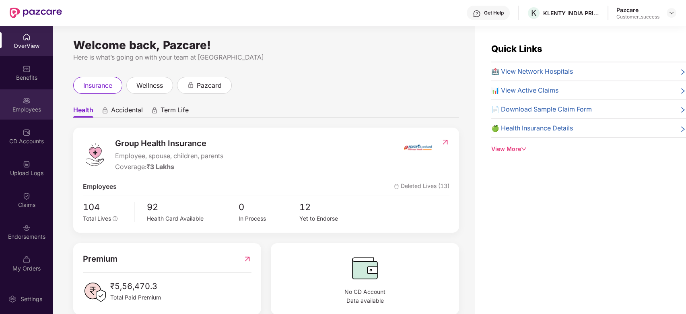
click at [31, 101] on div "Employees" at bounding box center [26, 104] width 53 height 30
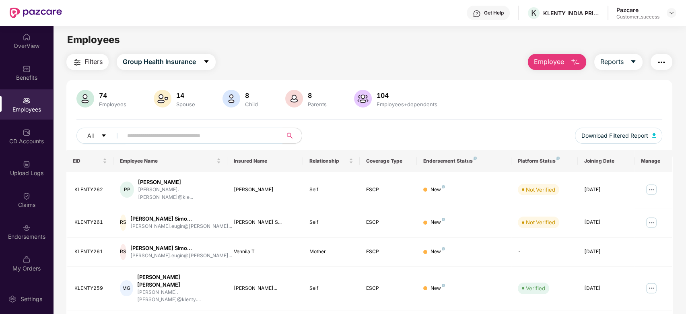
click at [243, 138] on input "text" at bounding box center [199, 135] width 144 height 12
type input "*"
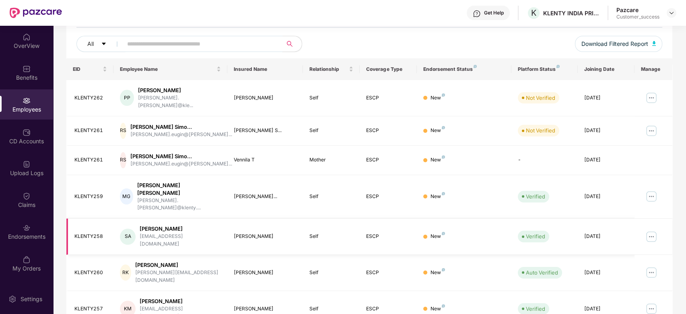
scroll to position [91, 0]
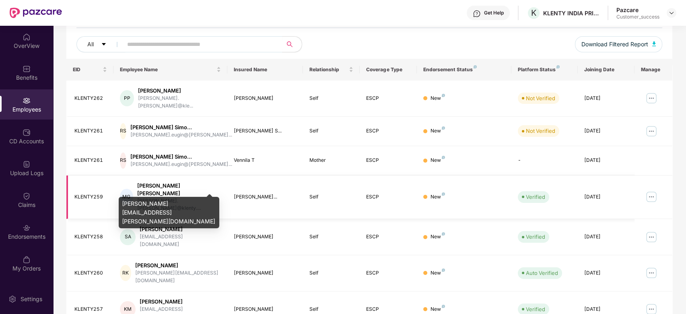
click at [185, 197] on div "[PERSON_NAME].[PERSON_NAME]@klenty...." at bounding box center [179, 204] width 84 height 15
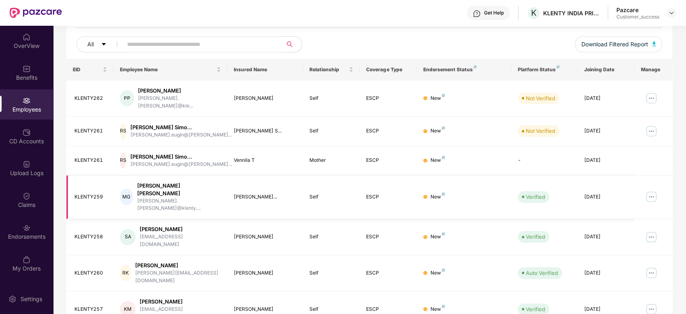
click at [649, 190] on img at bounding box center [651, 196] width 13 height 13
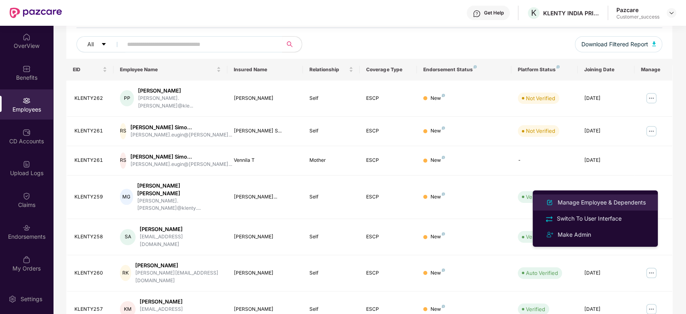
click at [610, 202] on div "Manage Employee & Dependents" at bounding box center [601, 202] width 91 height 9
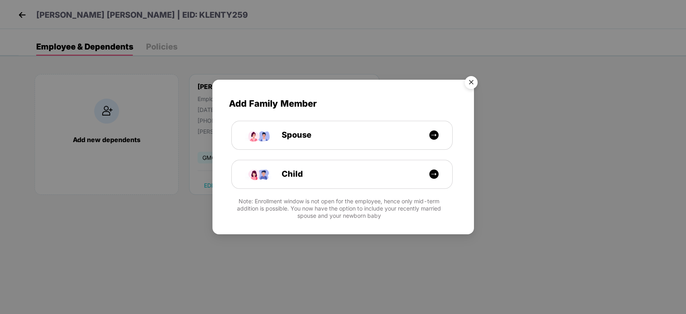
click at [469, 80] on img "Close" at bounding box center [471, 83] width 23 height 23
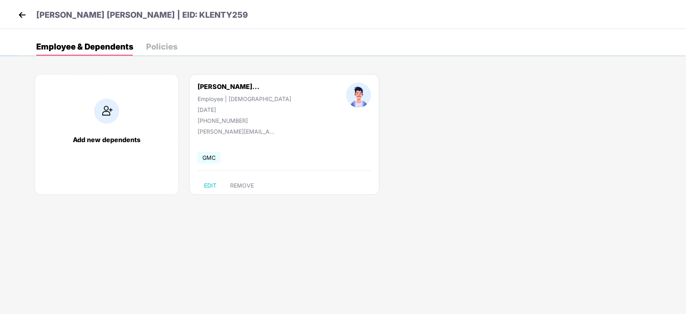
click at [109, 115] on img at bounding box center [106, 111] width 25 height 25
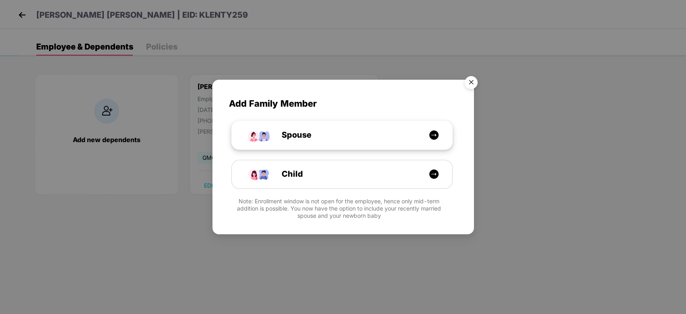
click at [434, 137] on img at bounding box center [434, 135] width 10 height 10
select select "****"
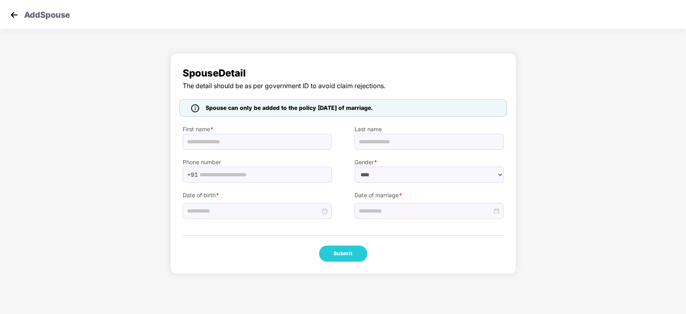
click at [10, 14] on img at bounding box center [14, 15] width 12 height 12
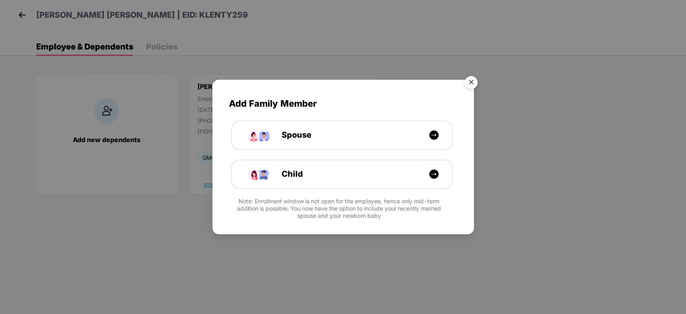
click at [471, 81] on img "Close" at bounding box center [471, 83] width 23 height 23
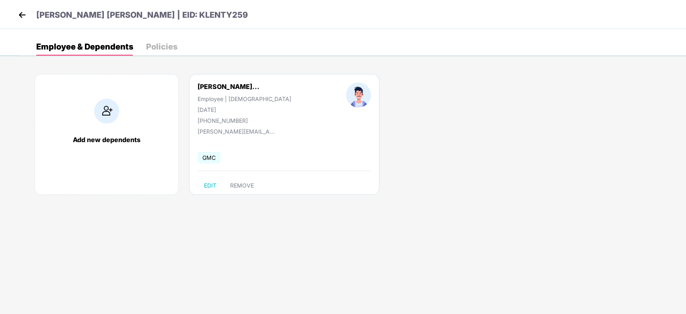
click at [15, 19] on div "[PERSON_NAME] [PERSON_NAME] | EID: KLENTY259" at bounding box center [343, 14] width 686 height 29
click at [22, 16] on img at bounding box center [22, 15] width 12 height 12
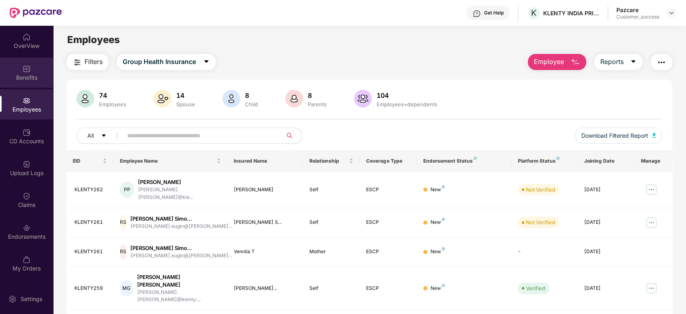
click at [25, 72] on div "Benefits" at bounding box center [26, 73] width 53 height 30
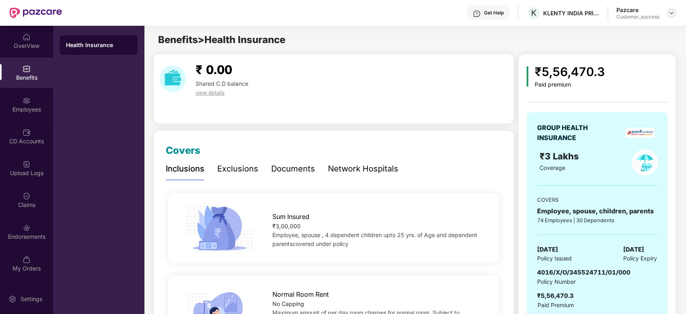
click at [672, 11] on img at bounding box center [671, 13] width 6 height 6
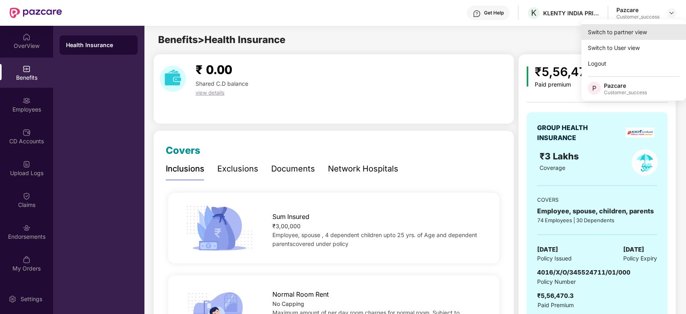
click at [627, 32] on div "Switch to partner view" at bounding box center [633, 32] width 105 height 16
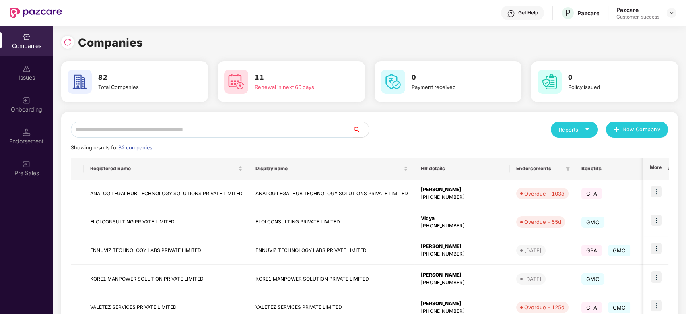
click at [215, 129] on input "text" at bounding box center [212, 129] width 282 height 16
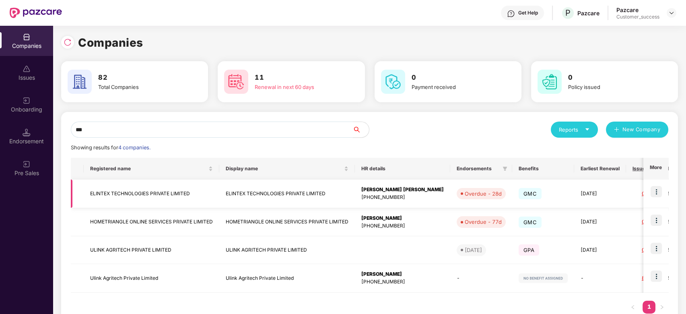
type input "***"
click at [656, 195] on img at bounding box center [655, 191] width 11 height 11
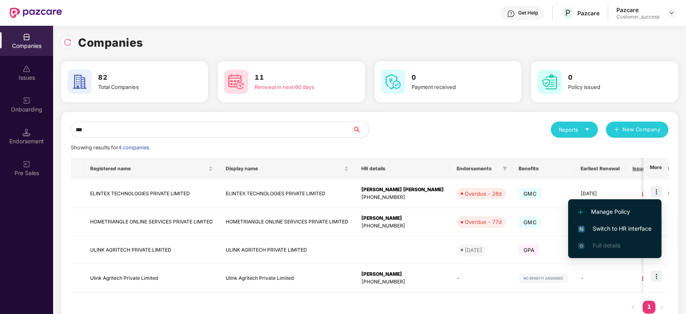
click at [615, 229] on span "Switch to HR interface" at bounding box center [614, 228] width 73 height 9
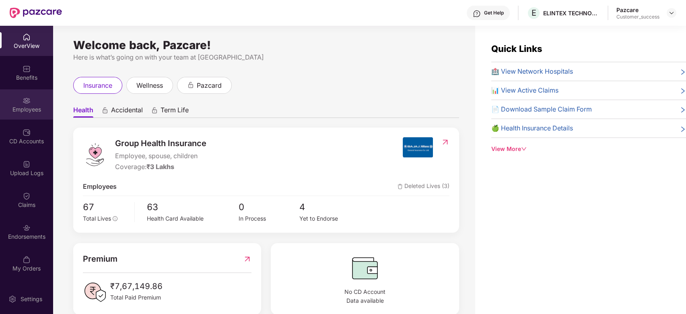
click at [26, 105] on div "Employees" at bounding box center [26, 104] width 53 height 30
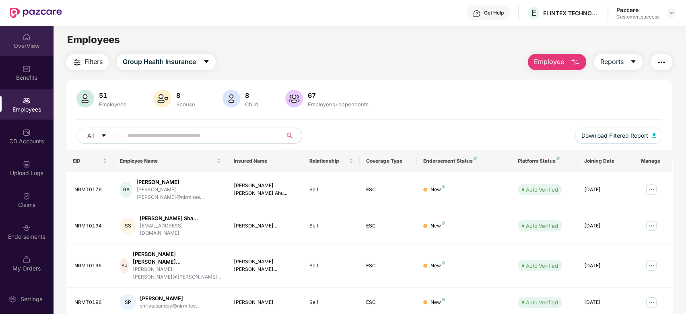
click at [24, 41] on div "OverView" at bounding box center [26, 41] width 53 height 30
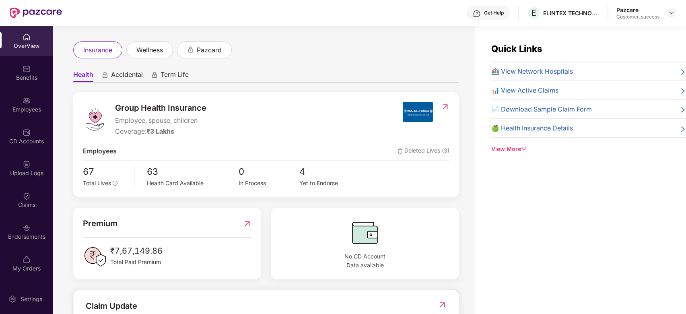
scroll to position [37, 0]
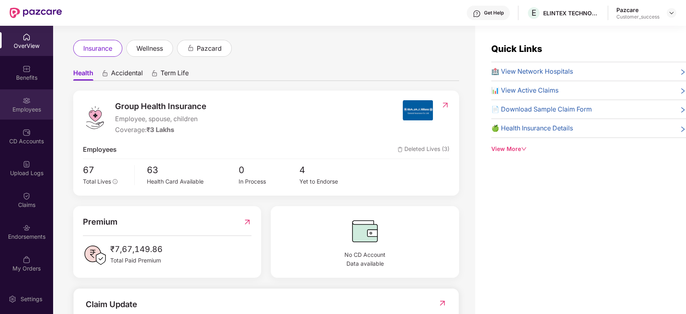
click at [29, 101] on img at bounding box center [27, 101] width 8 height 8
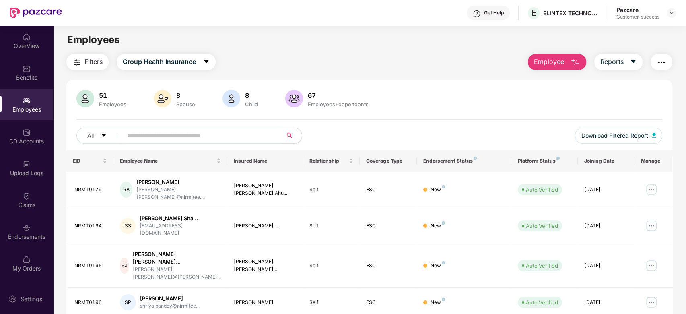
click at [155, 138] on input "text" at bounding box center [199, 135] width 144 height 12
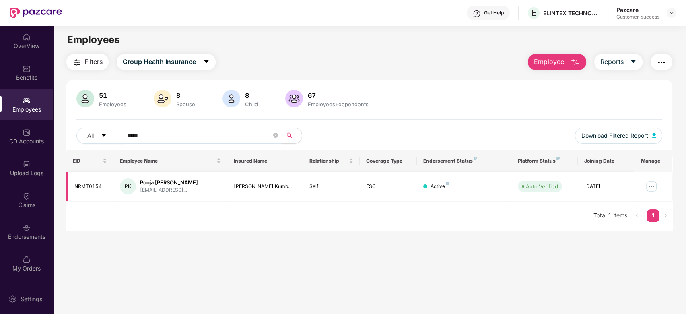
type input "*****"
click at [649, 191] on img at bounding box center [651, 186] width 13 height 13
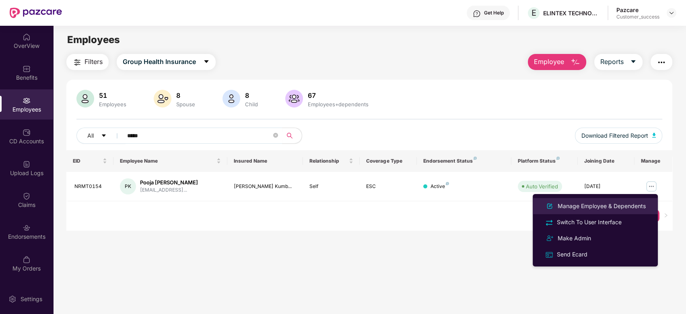
click at [598, 202] on div "Manage Employee & Dependents" at bounding box center [601, 205] width 91 height 9
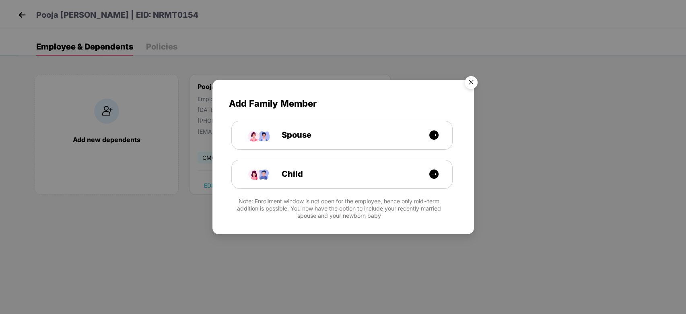
click at [470, 83] on img "Close" at bounding box center [471, 83] width 23 height 23
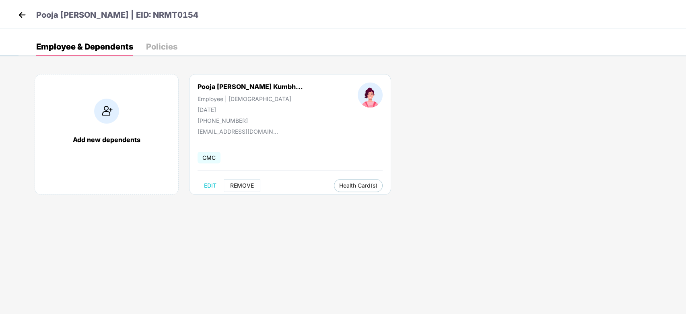
click at [241, 185] on span "REMOVE" at bounding box center [242, 185] width 24 height 6
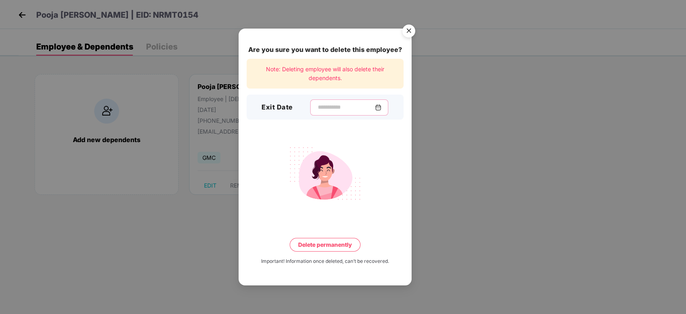
click at [335, 107] on input at bounding box center [346, 107] width 58 height 8
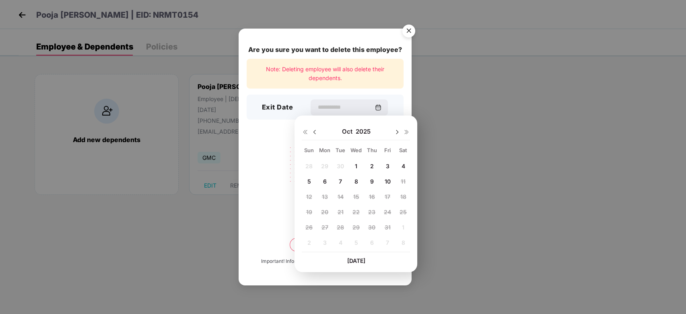
click at [349, 130] on span "Oct" at bounding box center [348, 131] width 14 height 8
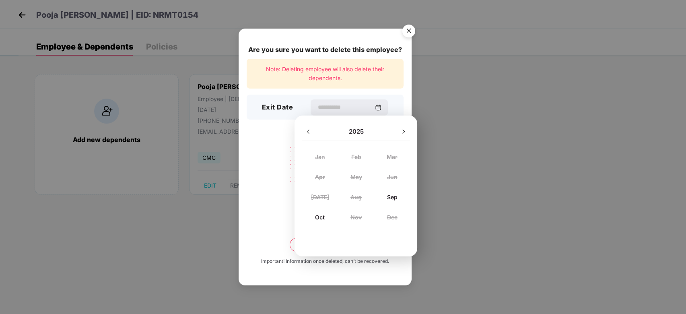
click at [392, 199] on div "Sep" at bounding box center [392, 196] width 36 height 11
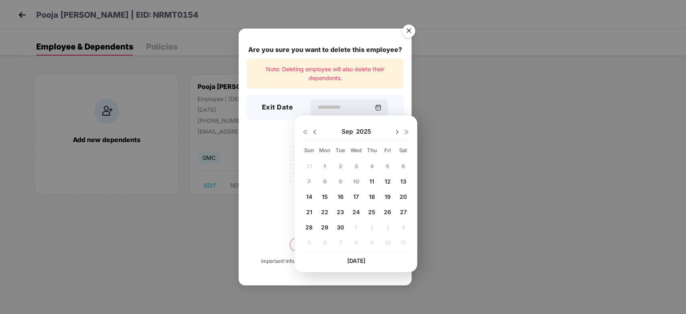
click at [325, 166] on div "31 1 2 3 4 5 6 7 8 9 10 11 12 13 14 15 16 17 18 19 20 21 22 23 24 25 26 27 28 2…" at bounding box center [356, 206] width 108 height 92
click at [376, 182] on div "11" at bounding box center [372, 181] width 12 height 12
type input "**********"
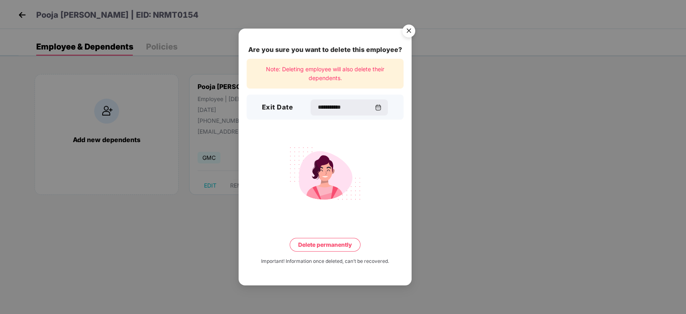
click at [331, 242] on button "Delete permanently" at bounding box center [325, 245] width 71 height 14
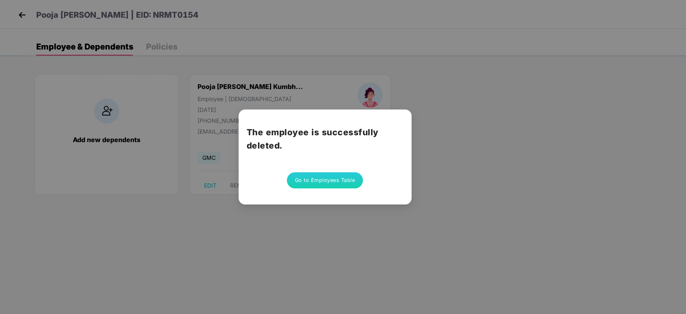
click at [335, 184] on button "Go to Employees Table" at bounding box center [325, 180] width 76 height 16
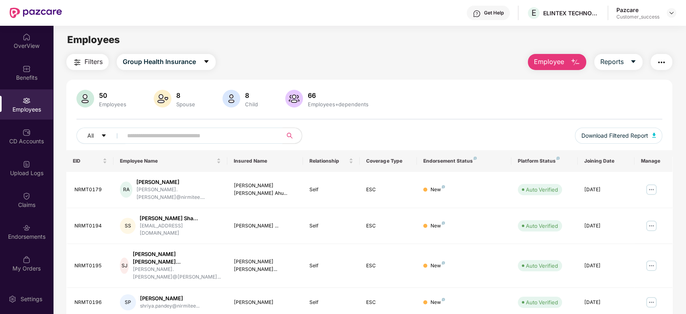
click at [173, 136] on input "text" at bounding box center [199, 135] width 144 height 12
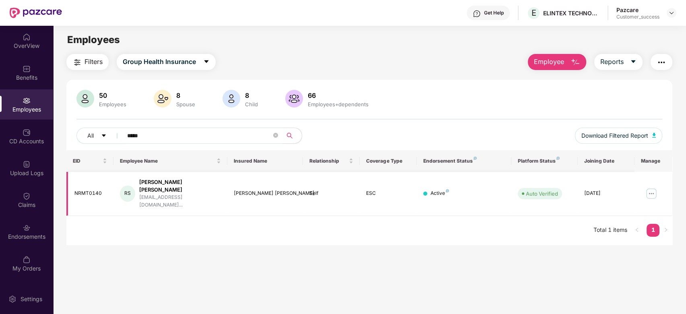
type input "*****"
click at [649, 187] on img at bounding box center [651, 193] width 13 height 13
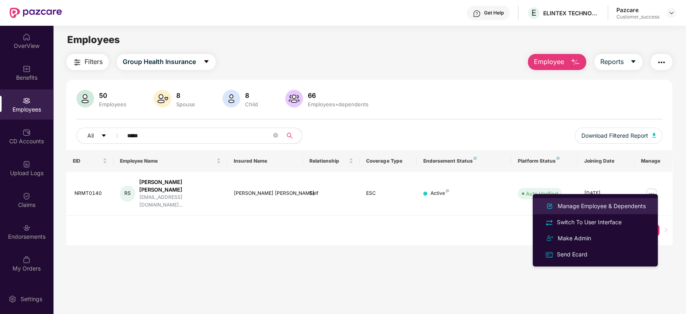
click at [611, 200] on li "Manage Employee & Dependents" at bounding box center [594, 206] width 125 height 16
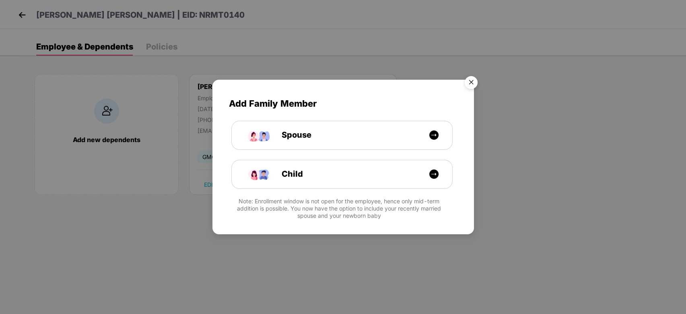
click at [468, 84] on img "Close" at bounding box center [471, 83] width 23 height 23
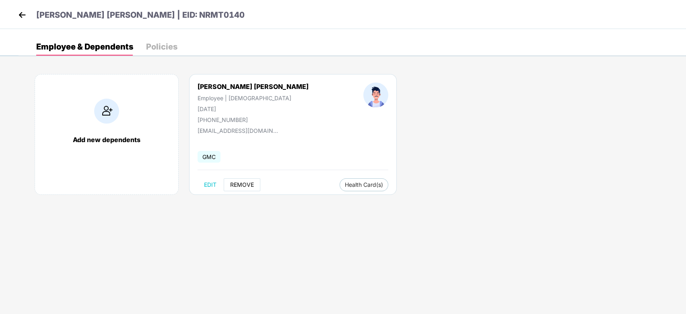
click at [247, 188] on button "REMOVE" at bounding box center [242, 184] width 37 height 13
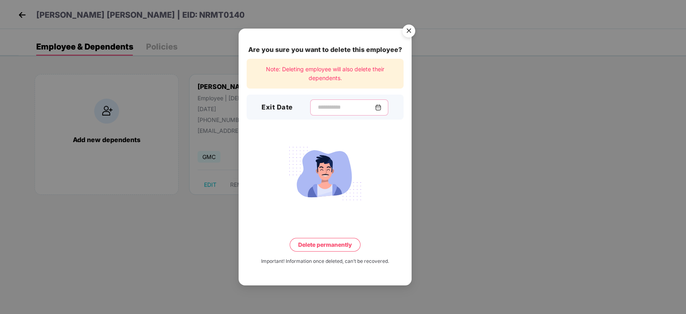
click at [341, 105] on input at bounding box center [346, 107] width 58 height 8
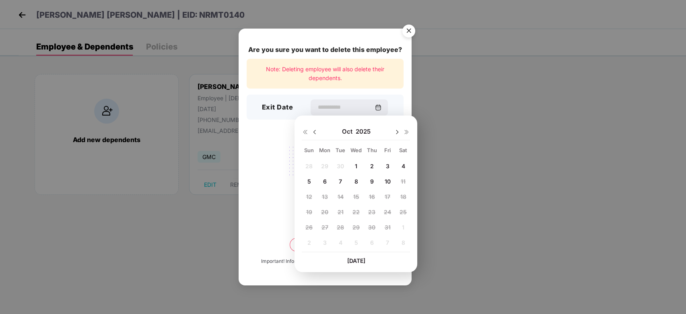
click at [356, 131] on span "2025" at bounding box center [362, 131] width 15 height 8
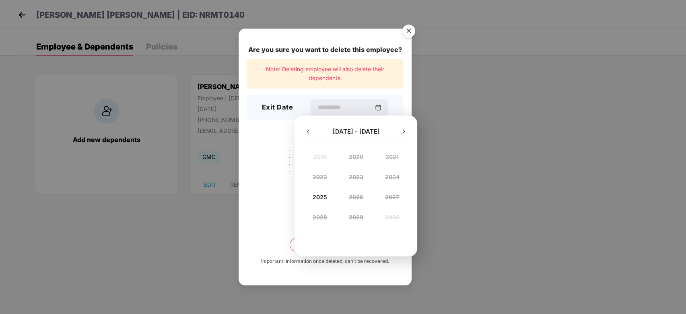
click at [312, 133] on div "[DATE] - [DATE]" at bounding box center [356, 131] width 108 height 16
click at [448, 140] on div "Are you sure you want to delete this employee? Note: Deleting employee will als…" at bounding box center [343, 157] width 686 height 314
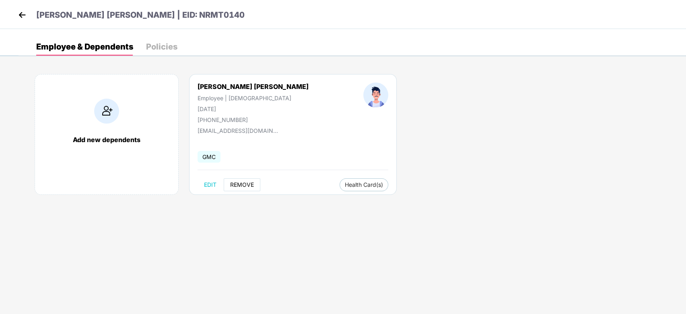
click at [253, 181] on span "REMOVE" at bounding box center [242, 184] width 24 height 6
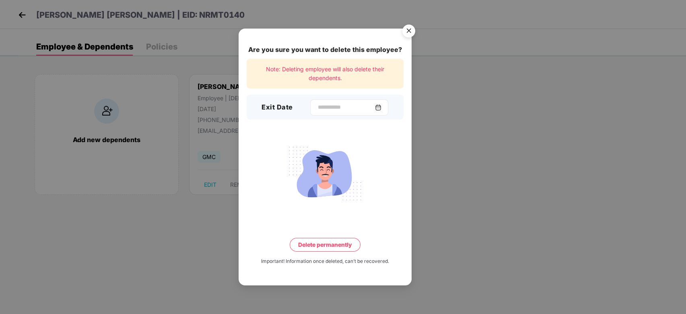
click at [350, 103] on div at bounding box center [349, 107] width 78 height 16
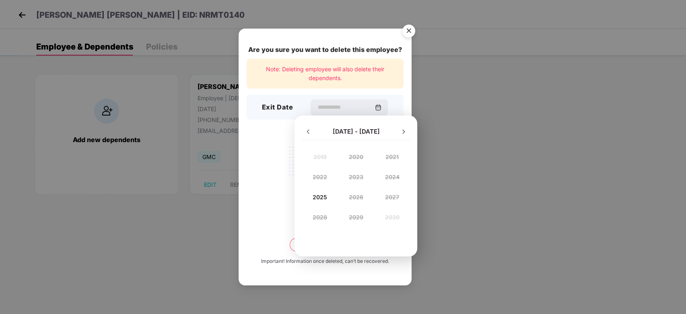
click at [323, 195] on div "2025" at bounding box center [320, 196] width 36 height 11
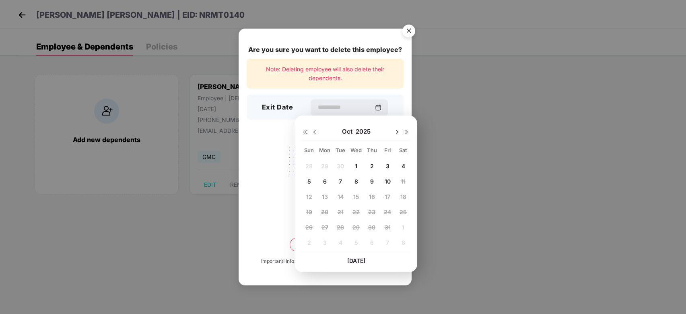
click at [345, 129] on span "Oct" at bounding box center [348, 131] width 14 height 8
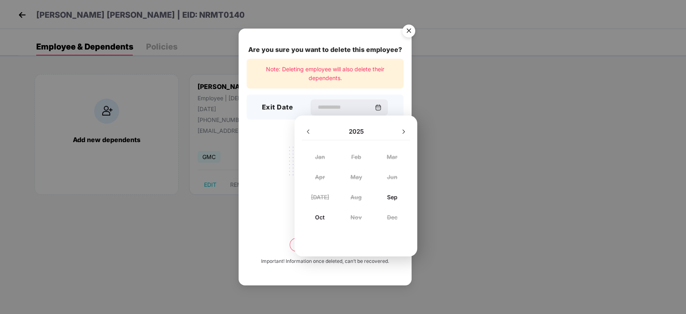
click at [393, 195] on div "Sep" at bounding box center [392, 196] width 36 height 11
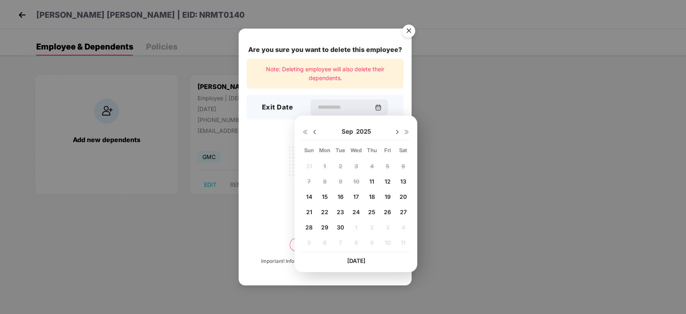
click at [372, 182] on span "11" at bounding box center [371, 181] width 5 height 7
type input "**********"
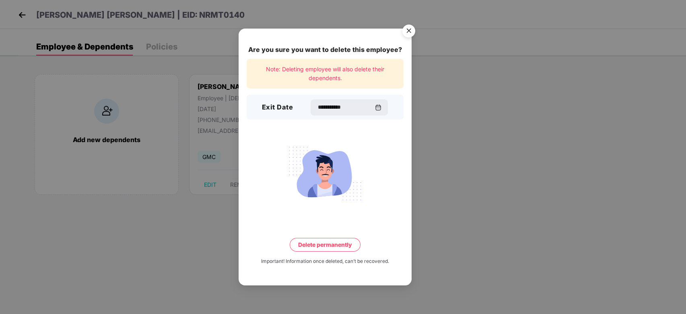
click at [332, 240] on button "Delete permanently" at bounding box center [325, 245] width 71 height 14
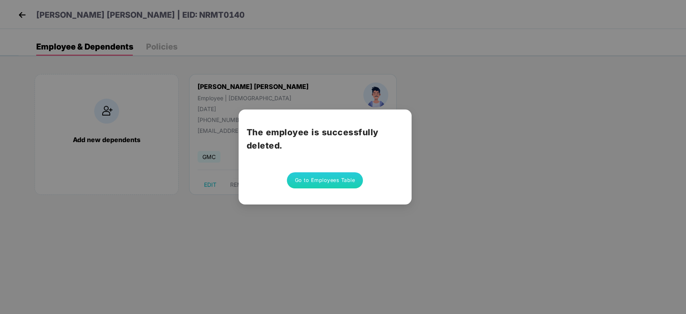
click at [336, 191] on div "The employee is successfully deleted. Go to Employees Table" at bounding box center [324, 156] width 173 height 95
click at [336, 177] on button "Go to Employees Table" at bounding box center [325, 180] width 76 height 16
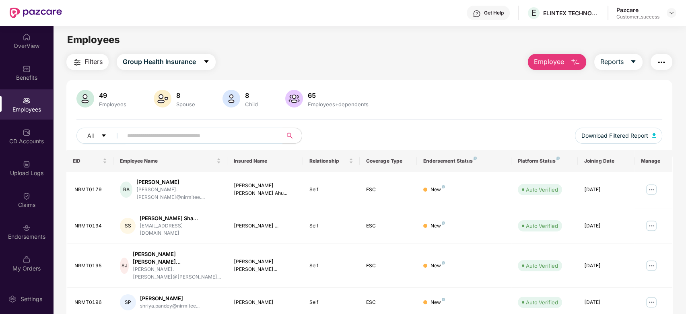
click at [199, 132] on input "text" at bounding box center [199, 135] width 144 height 12
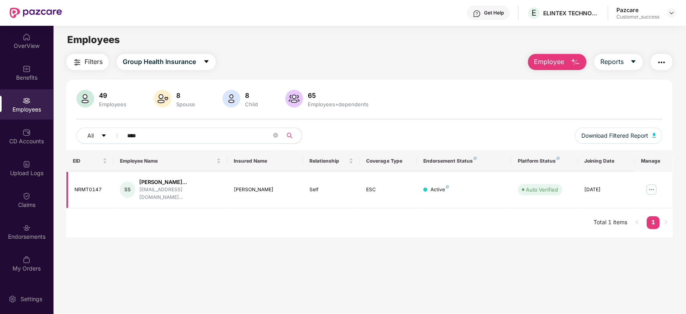
type input "****"
click at [652, 185] on img at bounding box center [651, 189] width 13 height 13
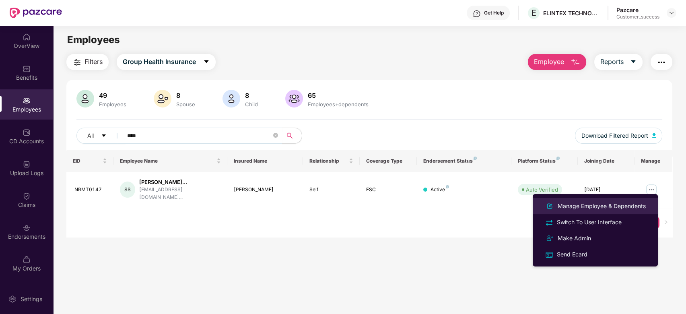
click at [585, 203] on div "Manage Employee & Dependents" at bounding box center [601, 205] width 91 height 9
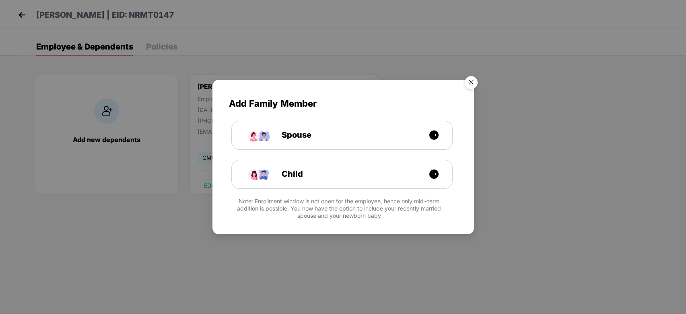
click at [471, 80] on img "Close" at bounding box center [471, 83] width 23 height 23
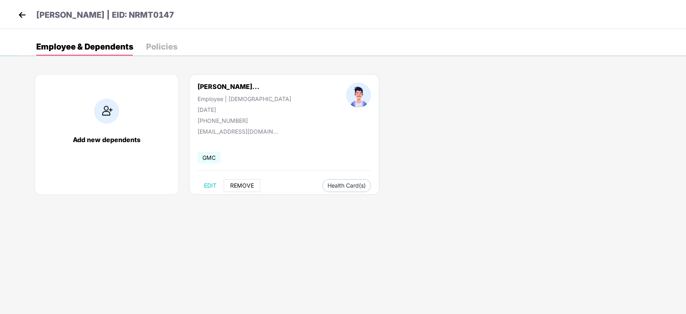
click at [244, 182] on span "REMOVE" at bounding box center [242, 185] width 24 height 6
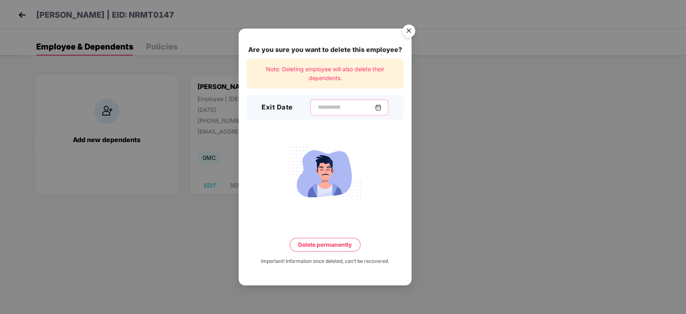
click at [357, 107] on input at bounding box center [346, 107] width 58 height 8
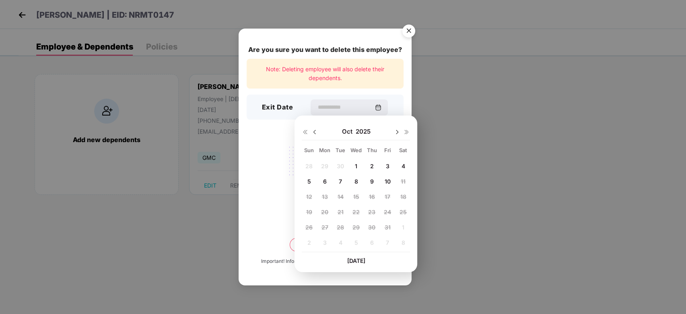
click at [346, 130] on span "Oct" at bounding box center [348, 131] width 14 height 8
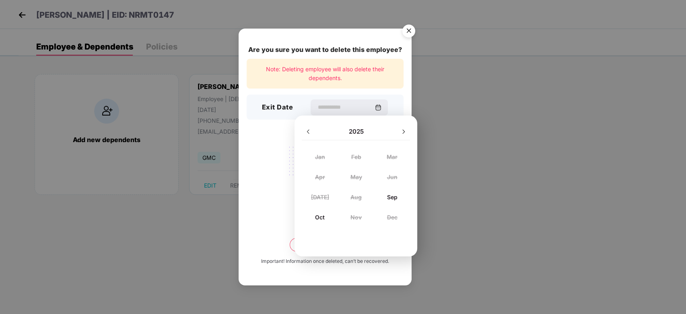
click at [392, 198] on div "Sep" at bounding box center [392, 196] width 36 height 11
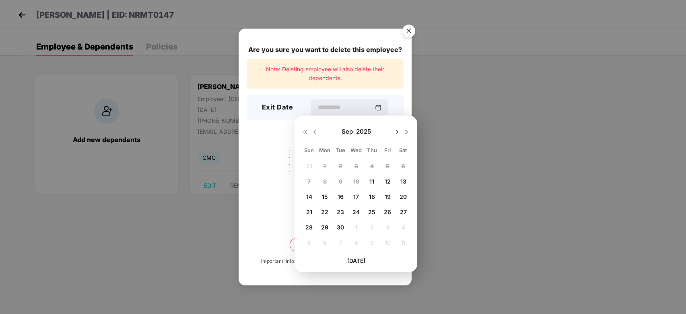
click at [375, 181] on div "11" at bounding box center [372, 181] width 12 height 12
type input "**********"
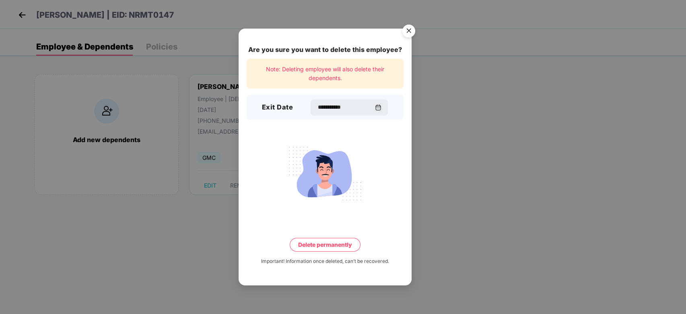
click at [338, 238] on button "Delete permanently" at bounding box center [325, 245] width 71 height 14
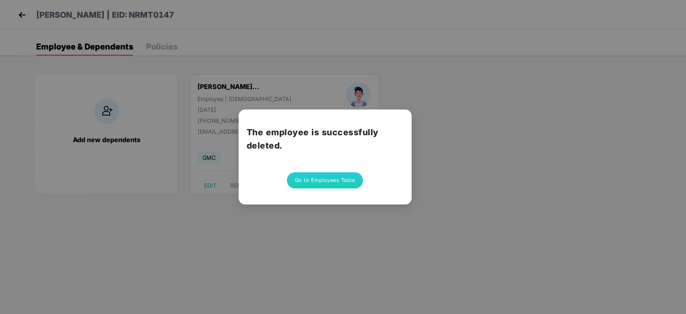
click at [338, 178] on button "Go to Employees Table" at bounding box center [325, 180] width 76 height 16
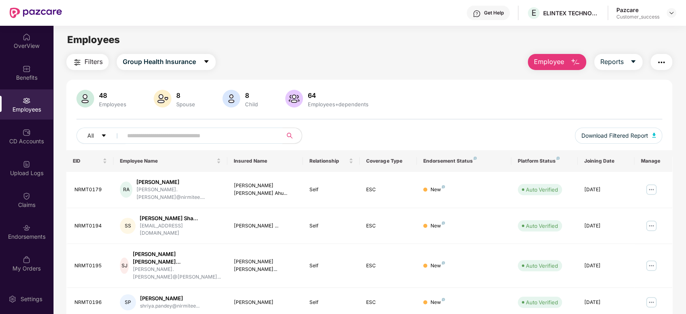
click at [159, 135] on input "text" at bounding box center [199, 135] width 144 height 12
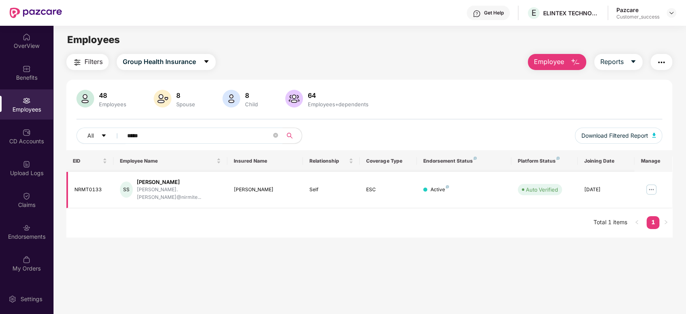
type input "*****"
click at [647, 187] on img at bounding box center [651, 189] width 13 height 13
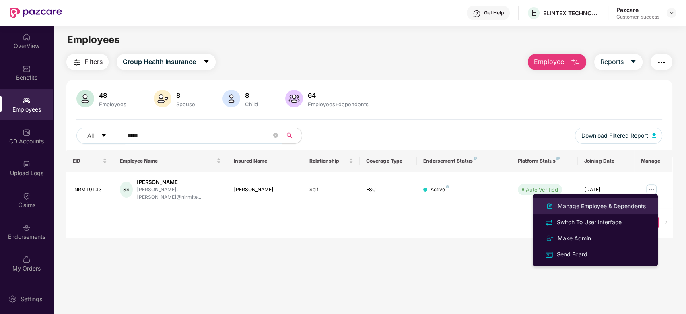
click at [584, 205] on div "Manage Employee & Dependents" at bounding box center [601, 205] width 91 height 9
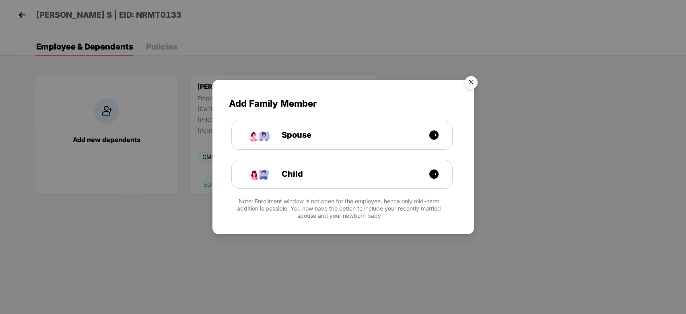
click at [470, 80] on img "Close" at bounding box center [471, 83] width 23 height 23
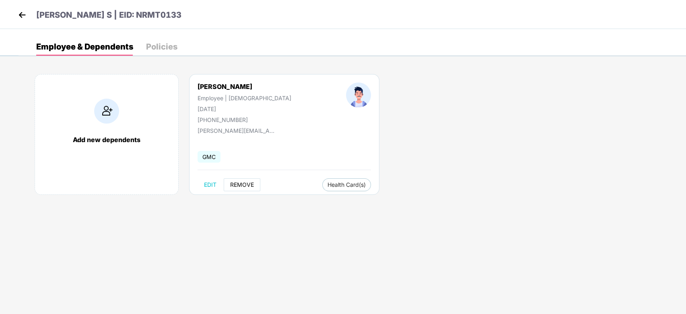
click at [243, 189] on button "REMOVE" at bounding box center [242, 184] width 37 height 13
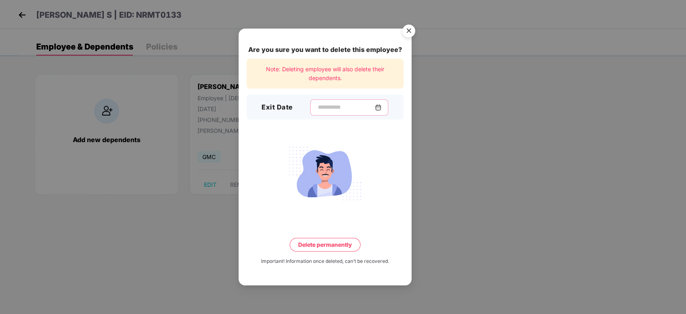
click at [354, 104] on input at bounding box center [346, 107] width 58 height 8
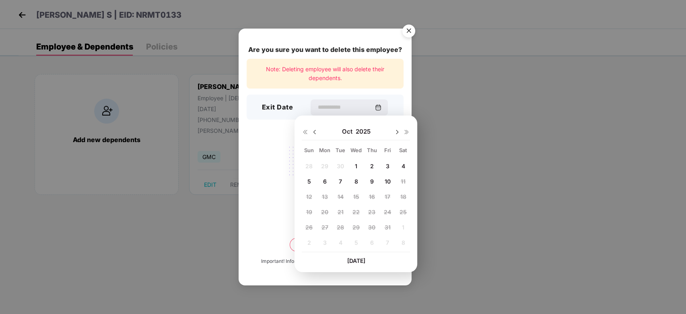
click at [349, 132] on span "Oct" at bounding box center [348, 131] width 14 height 8
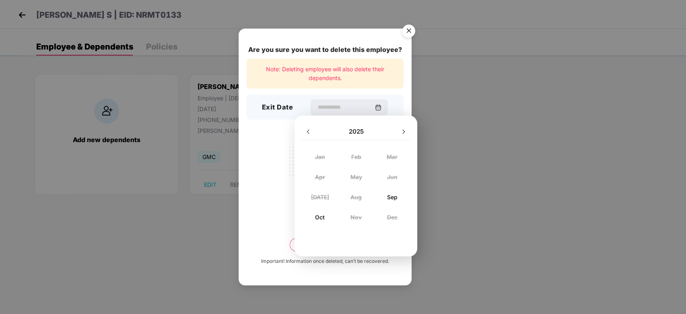
click at [388, 197] on div "Sep" at bounding box center [392, 196] width 36 height 11
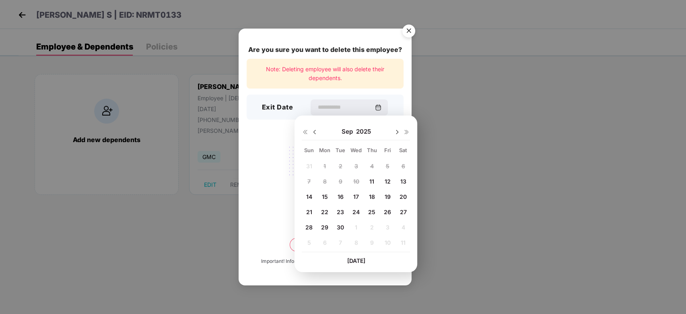
click at [374, 177] on div "11" at bounding box center [372, 181] width 12 height 12
type input "**********"
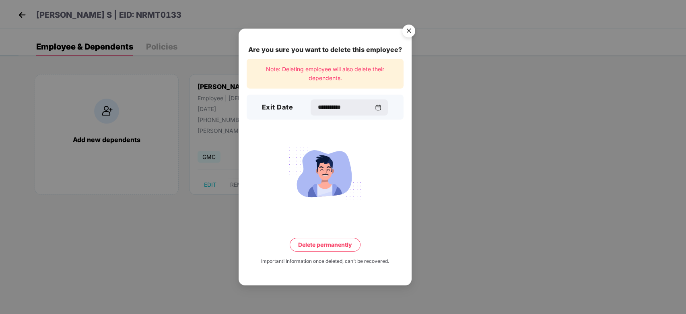
click at [337, 251] on button "Delete permanently" at bounding box center [325, 245] width 71 height 14
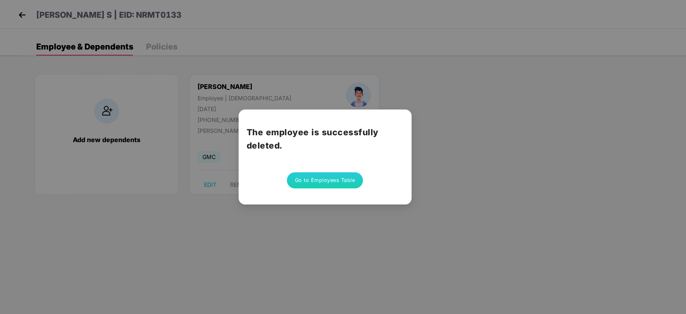
click at [325, 181] on button "Go to Employees Table" at bounding box center [325, 180] width 76 height 16
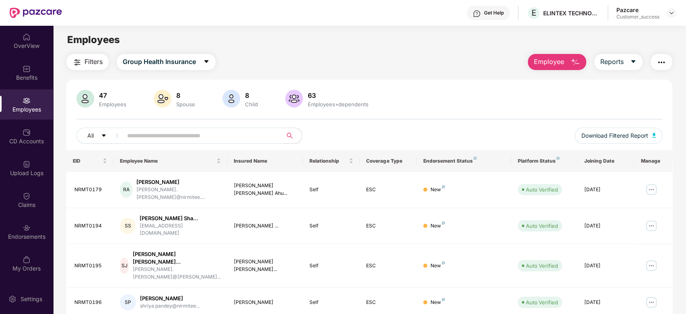
click at [204, 138] on input "text" at bounding box center [199, 135] width 144 height 12
click at [27, 47] on div "OverView" at bounding box center [26, 46] width 53 height 8
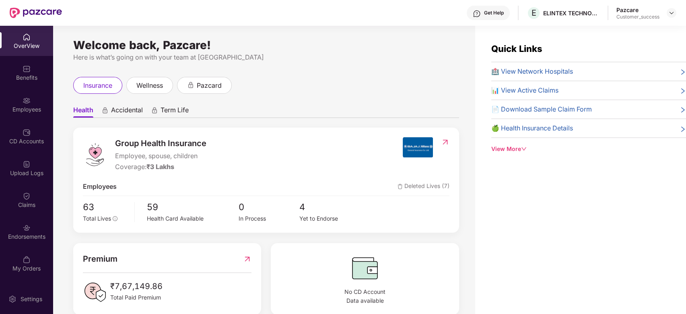
scroll to position [61, 0]
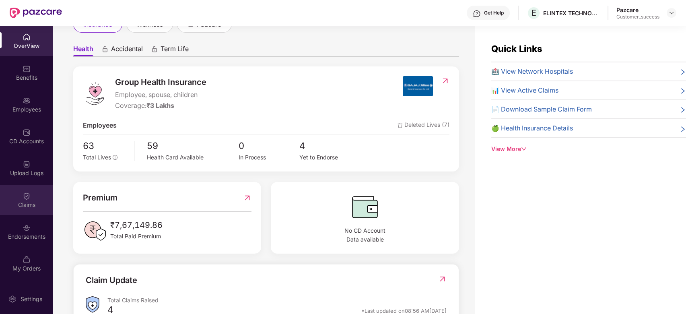
click at [22, 204] on div "Claims" at bounding box center [26, 205] width 53 height 8
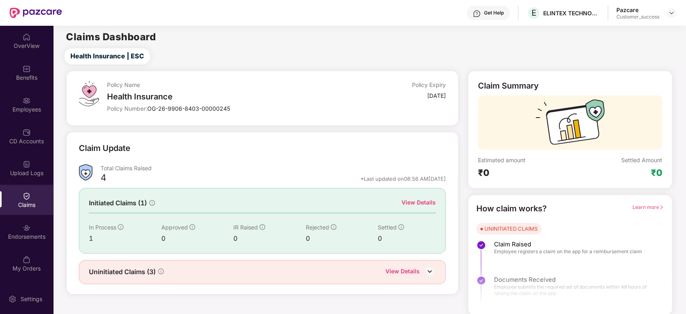
click at [416, 202] on div "View Details" at bounding box center [418, 202] width 34 height 9
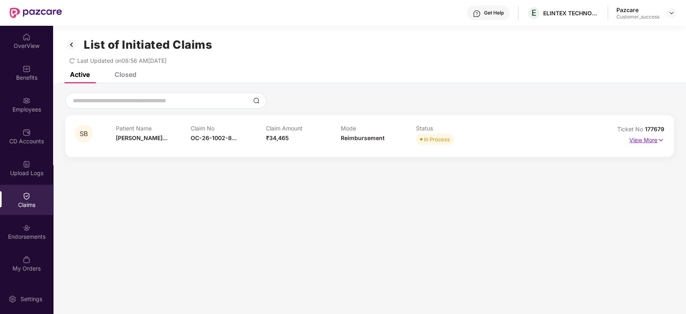
click at [652, 140] on p "View More" at bounding box center [646, 139] width 35 height 11
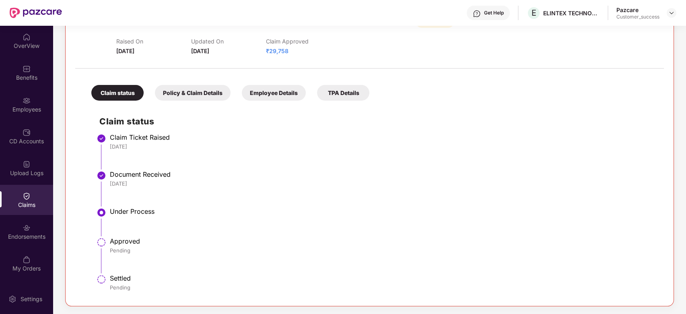
scroll to position [0, 0]
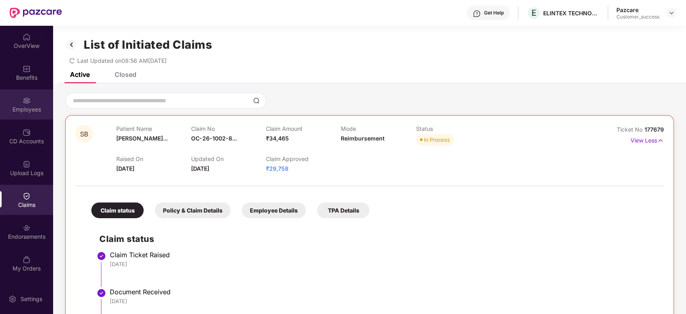
click at [29, 102] on img at bounding box center [27, 101] width 8 height 8
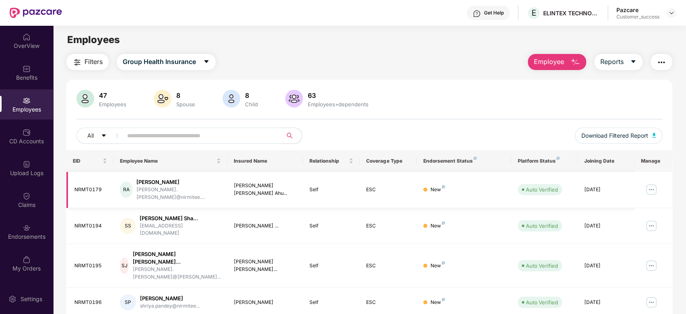
click at [224, 187] on td "RA [PERSON_NAME] [PERSON_NAME].[PERSON_NAME]@nirmitee...." at bounding box center [169, 190] width 113 height 36
click at [192, 134] on input "*" at bounding box center [199, 135] width 144 height 12
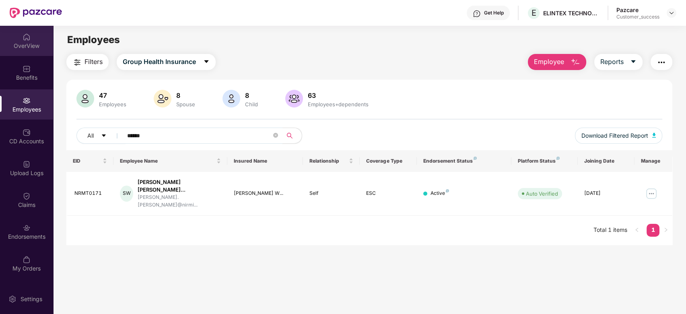
type input "******"
click at [26, 40] on img at bounding box center [27, 37] width 8 height 8
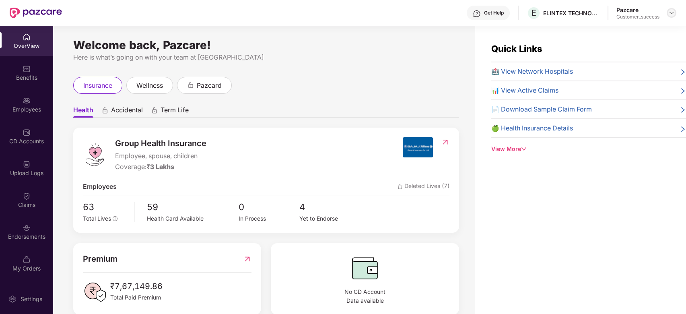
click at [672, 16] on div at bounding box center [671, 13] width 10 height 10
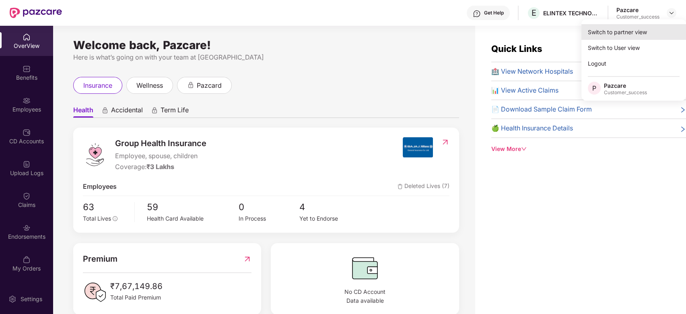
click at [631, 35] on div "Switch to partner view" at bounding box center [633, 32] width 105 height 16
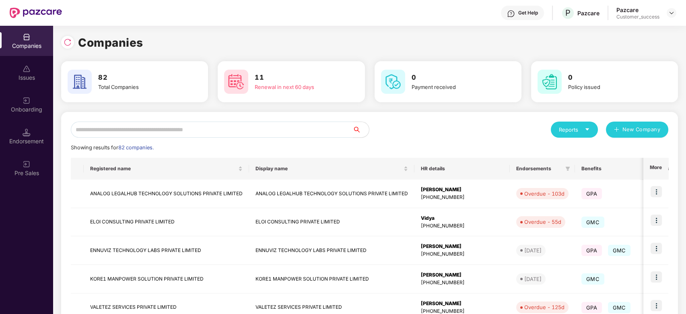
click at [269, 127] on input "text" at bounding box center [212, 129] width 282 height 16
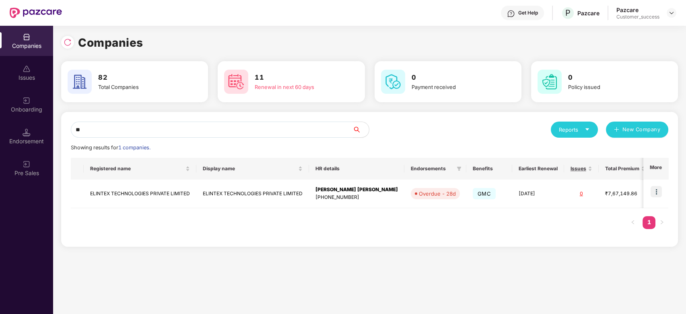
type input "*"
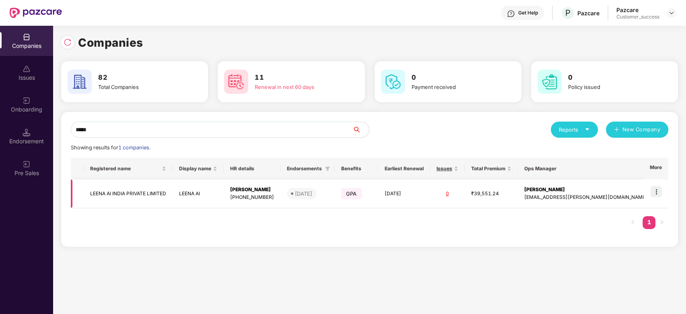
type input "*****"
click at [656, 194] on img at bounding box center [655, 191] width 11 height 11
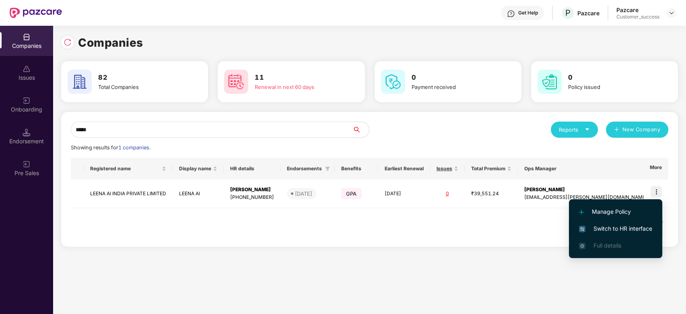
click at [612, 227] on span "Switch to HR interface" at bounding box center [615, 228] width 73 height 9
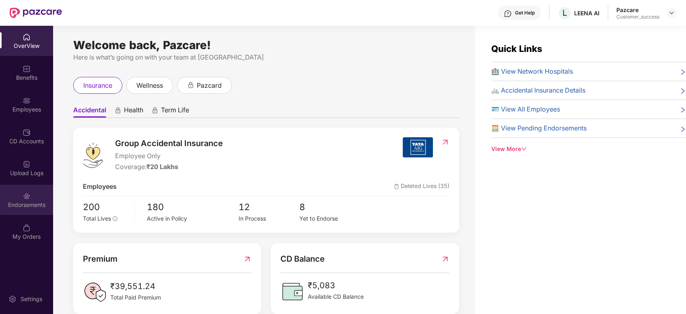
click at [26, 196] on img at bounding box center [27, 196] width 8 height 8
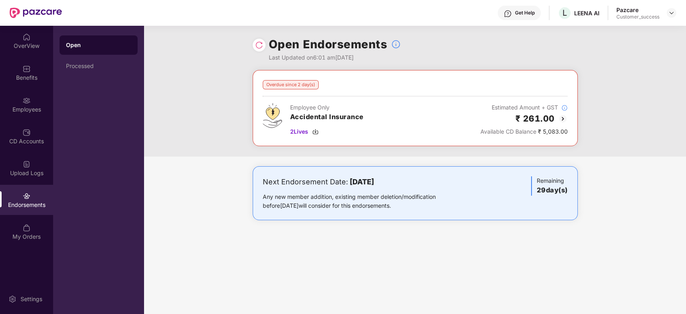
click at [560, 118] on img at bounding box center [563, 119] width 10 height 10
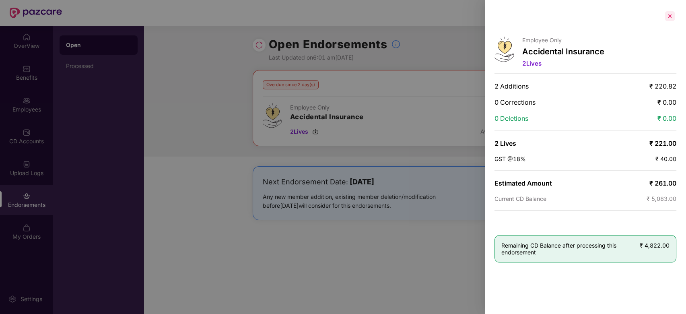
click at [669, 16] on div at bounding box center [669, 16] width 13 height 13
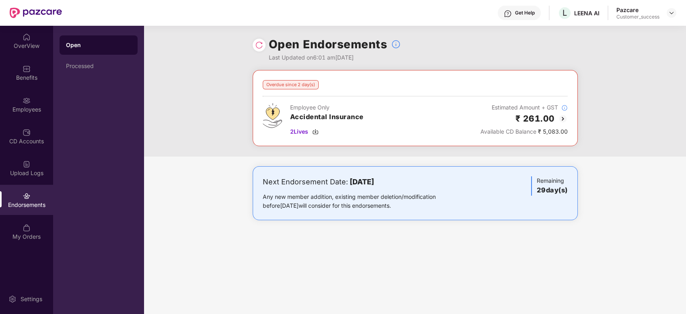
click at [562, 120] on img at bounding box center [563, 119] width 10 height 10
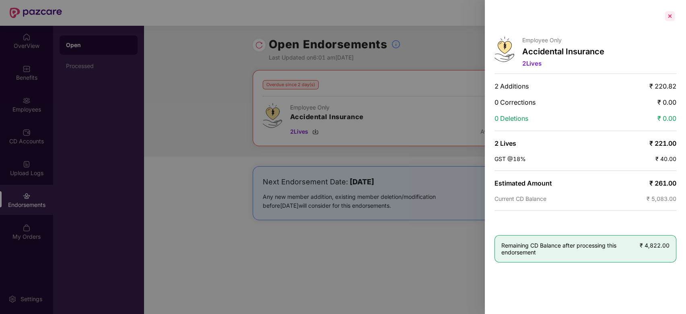
click at [668, 17] on div at bounding box center [669, 16] width 13 height 13
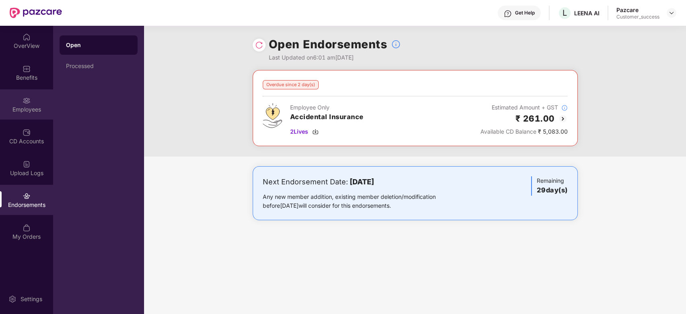
click at [25, 103] on img at bounding box center [27, 101] width 8 height 8
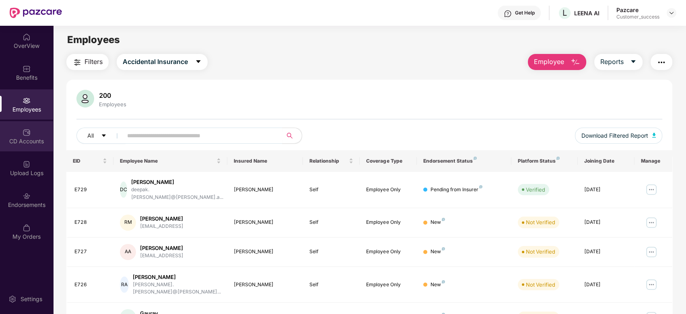
click at [25, 136] on img at bounding box center [27, 132] width 8 height 8
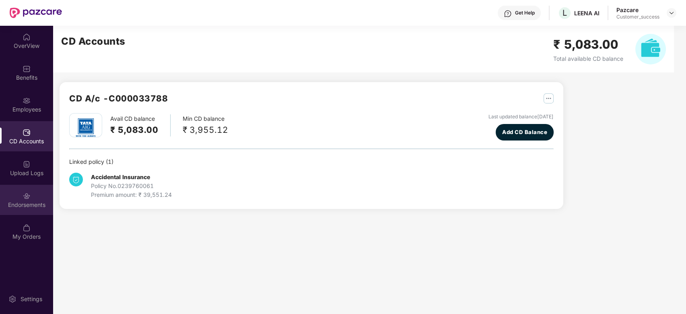
click at [21, 209] on div "Endorsements" at bounding box center [26, 200] width 53 height 30
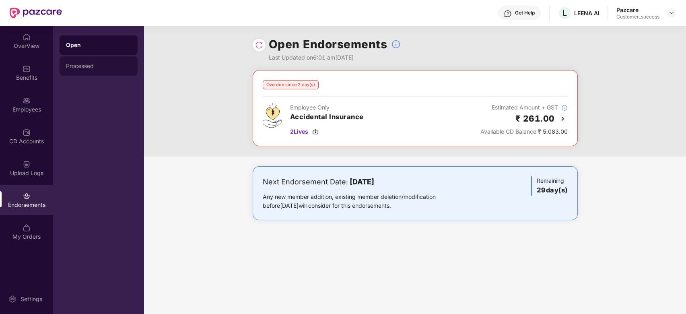
click at [85, 62] on div "Processed" at bounding box center [99, 65] width 78 height 19
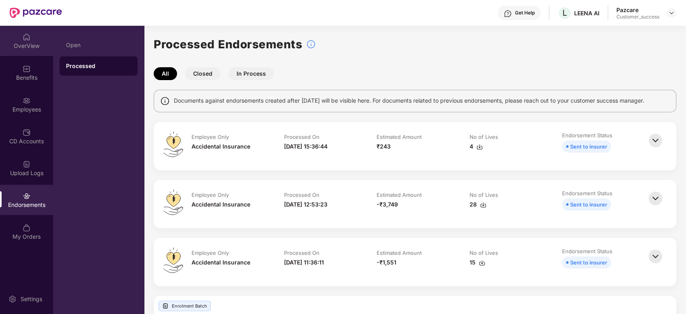
click at [34, 43] on div "OverView" at bounding box center [26, 46] width 53 height 8
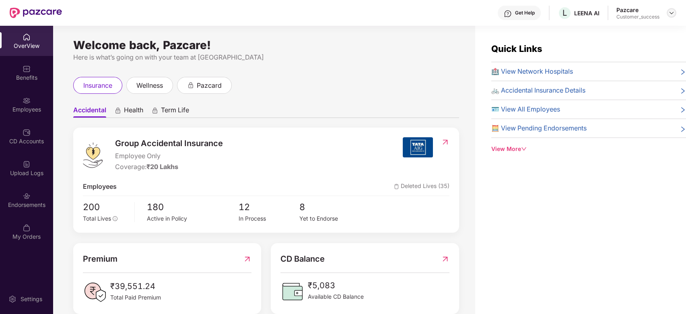
click at [667, 13] on div at bounding box center [671, 13] width 10 height 10
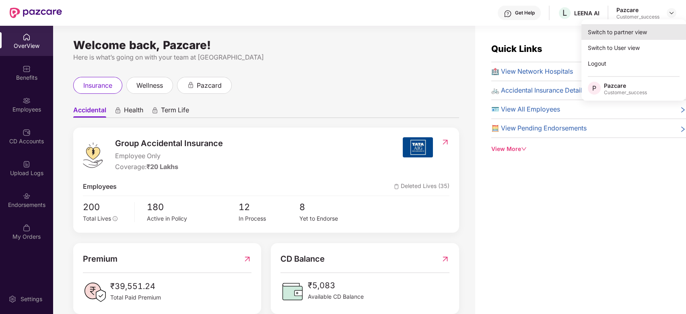
click at [631, 31] on div "Switch to partner view" at bounding box center [633, 32] width 105 height 16
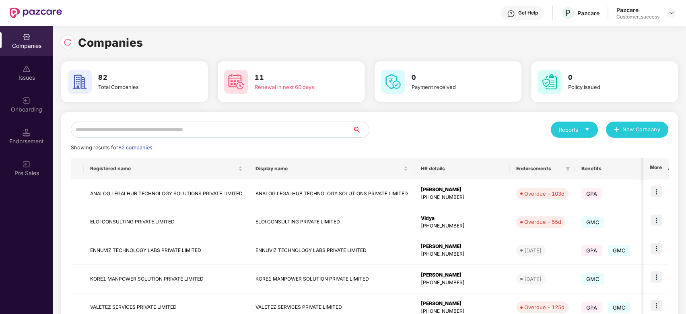
click at [216, 123] on input "text" at bounding box center [212, 129] width 282 height 16
type input "*"
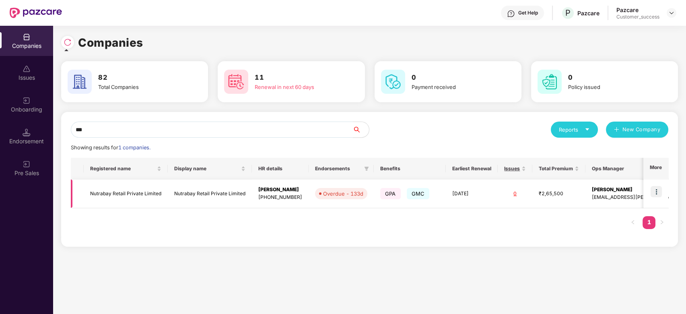
type input "***"
click at [659, 184] on td at bounding box center [655, 193] width 25 height 29
click at [657, 195] on img at bounding box center [655, 191] width 11 height 11
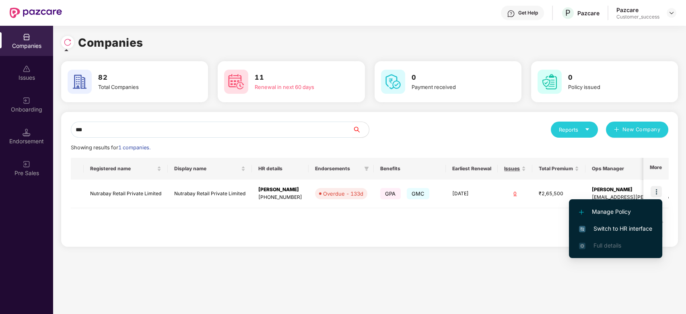
click at [609, 224] on span "Switch to HR interface" at bounding box center [615, 228] width 73 height 9
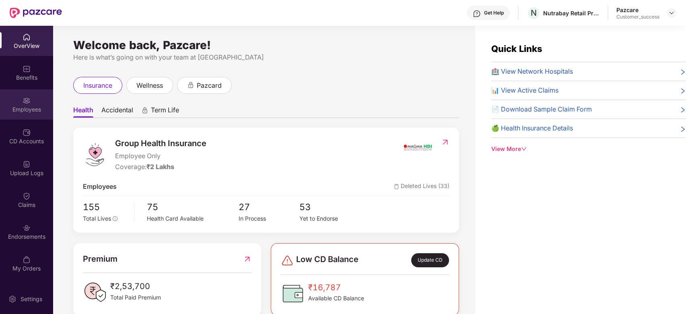
click at [25, 98] on img at bounding box center [27, 101] width 8 height 8
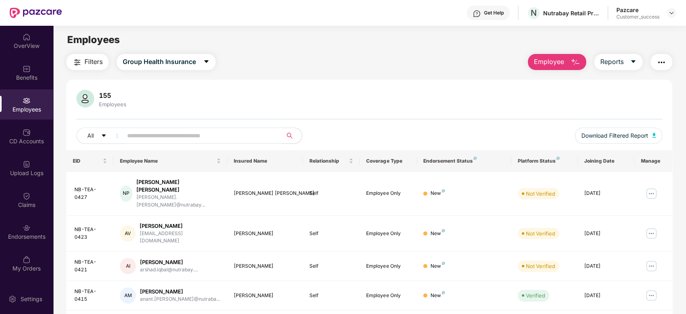
click at [154, 131] on input "text" at bounding box center [199, 135] width 144 height 12
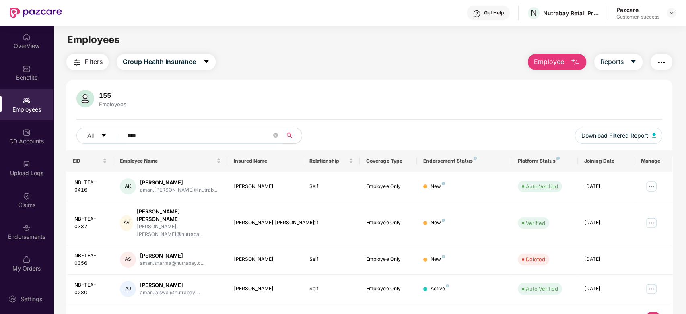
type input "****"
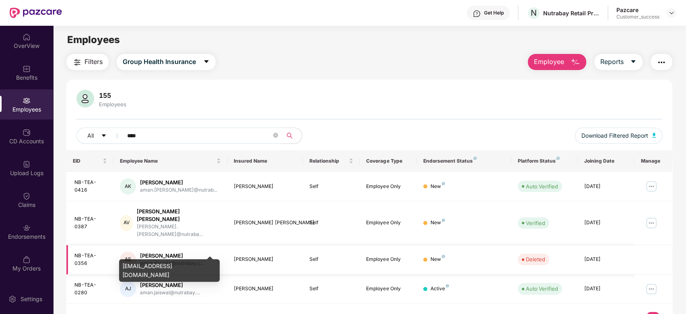
click at [160, 259] on div "aman.sharma@nutrabay.c..." at bounding box center [172, 263] width 64 height 8
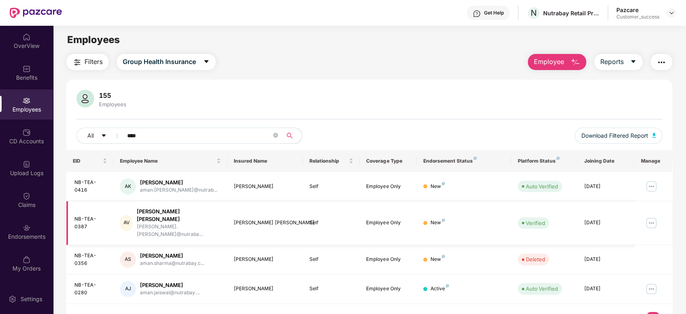
click at [346, 228] on td "Self" at bounding box center [331, 223] width 57 height 44
click at [311, 255] on div "Self" at bounding box center [331, 259] width 44 height 8
click at [27, 37] on img at bounding box center [27, 37] width 8 height 8
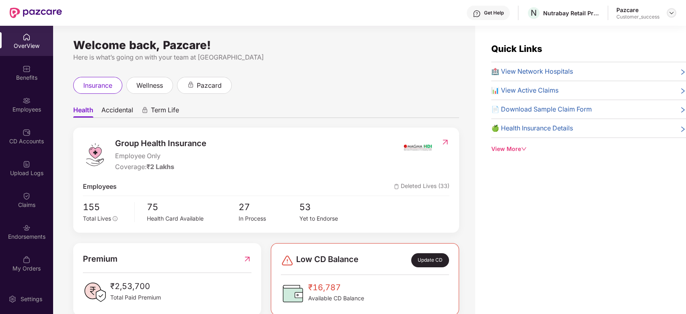
click at [673, 11] on img at bounding box center [671, 13] width 6 height 6
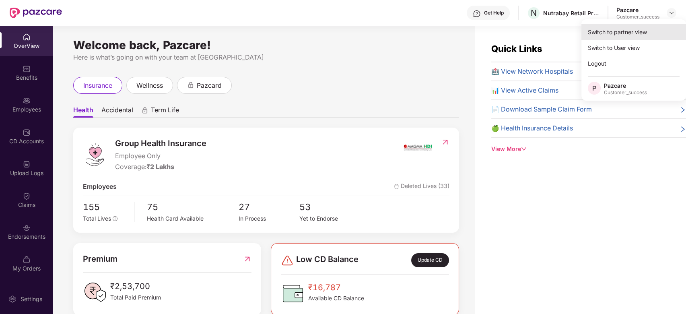
click at [627, 32] on div "Switch to partner view" at bounding box center [633, 32] width 105 height 16
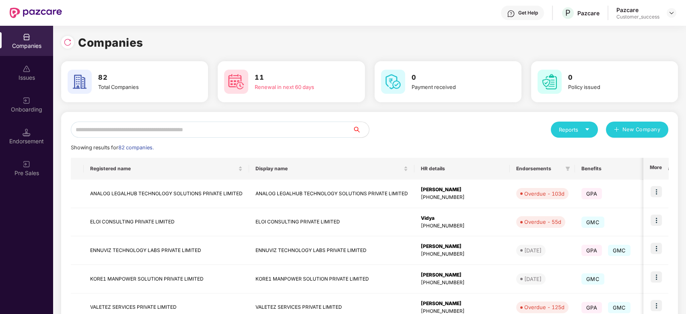
click at [239, 135] on input "text" at bounding box center [212, 129] width 282 height 16
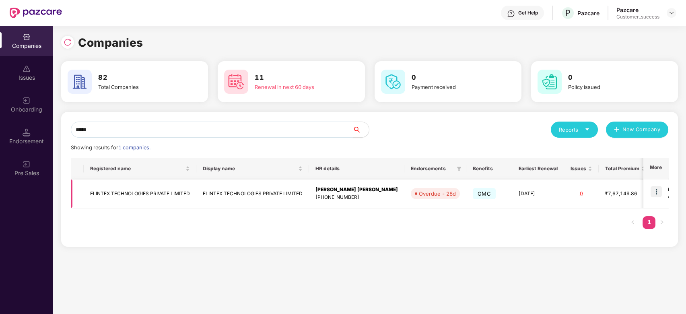
type input "*****"
click at [654, 193] on img at bounding box center [655, 191] width 11 height 11
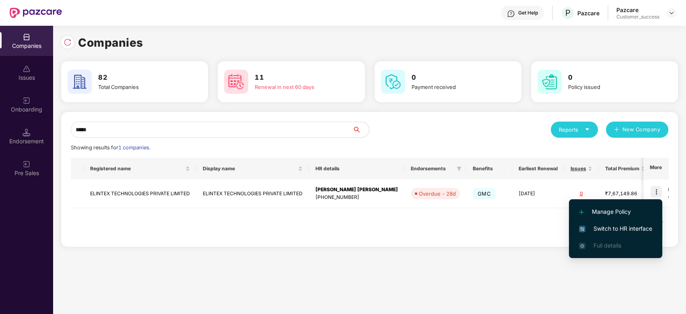
click at [594, 233] on li "Switch to HR interface" at bounding box center [615, 228] width 93 height 17
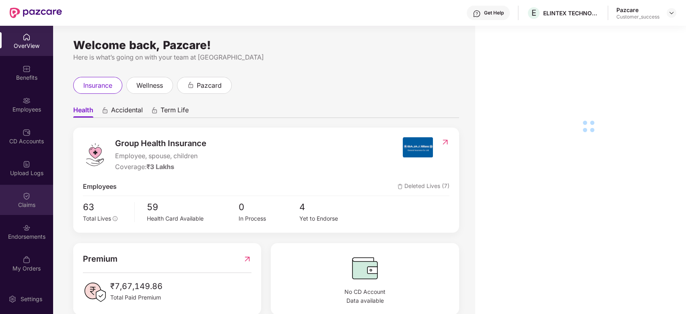
click at [29, 201] on div "Claims" at bounding box center [26, 205] width 53 height 8
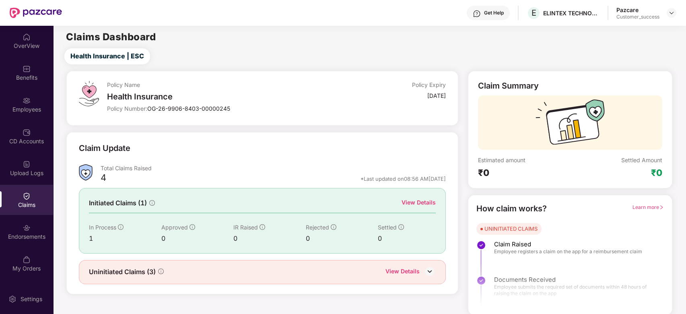
click at [423, 203] on div "View Details" at bounding box center [418, 202] width 34 height 9
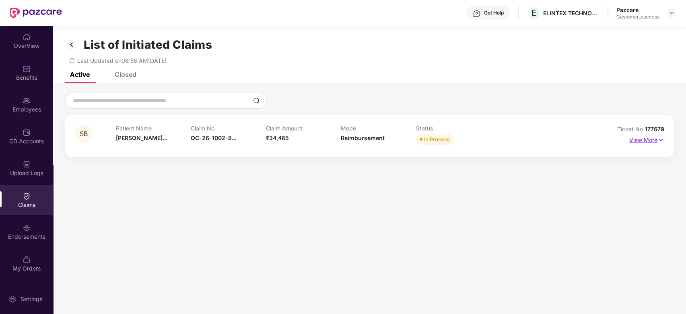
click at [647, 140] on p "View More" at bounding box center [646, 139] width 35 height 11
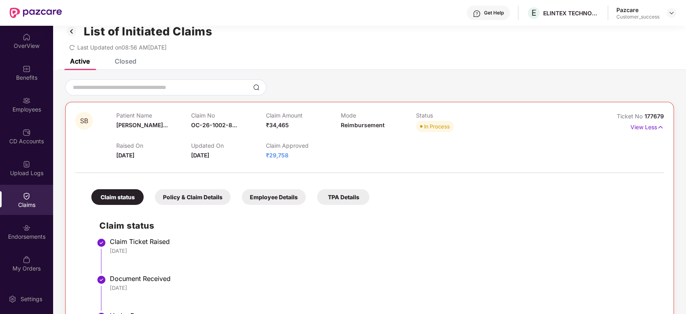
scroll to position [13, 0]
click at [672, 13] on img at bounding box center [671, 13] width 6 height 6
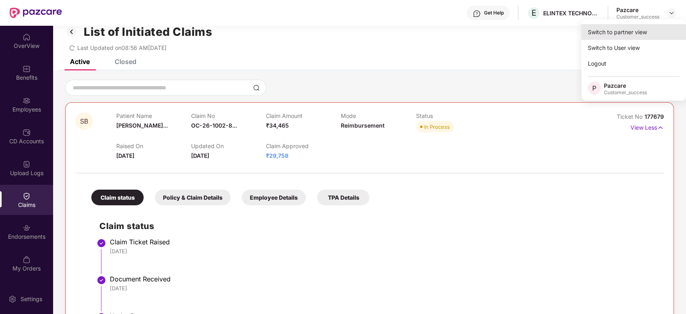
click at [620, 36] on div "Switch to partner view" at bounding box center [633, 32] width 105 height 16
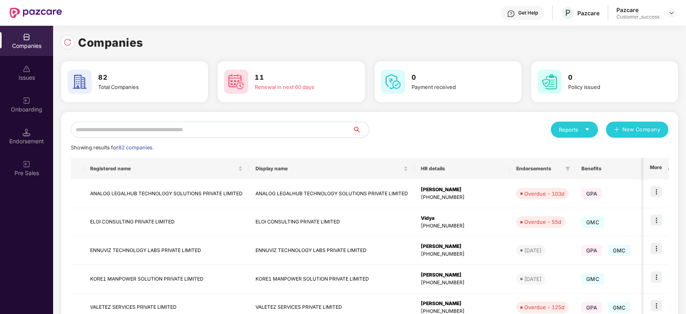
click at [243, 127] on input "text" at bounding box center [212, 129] width 282 height 16
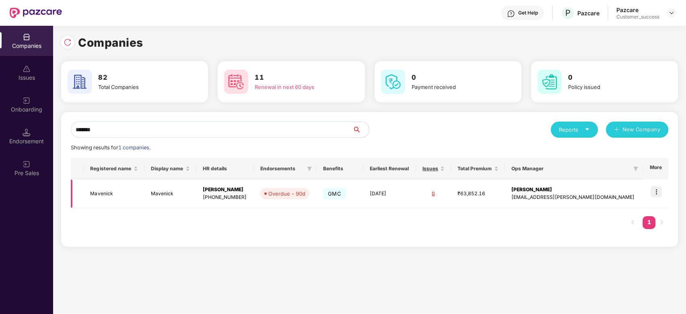
type input "*******"
click at [656, 195] on img at bounding box center [655, 191] width 11 height 11
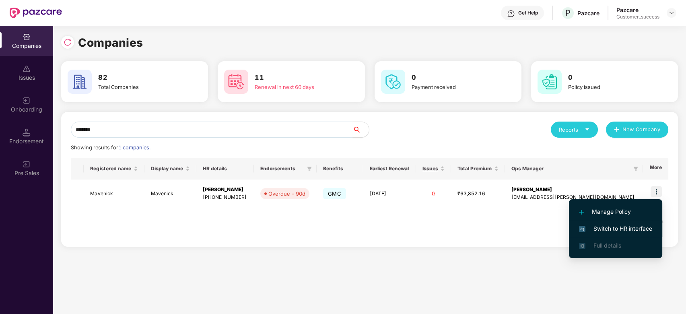
click at [586, 230] on span "Switch to HR interface" at bounding box center [615, 228] width 73 height 9
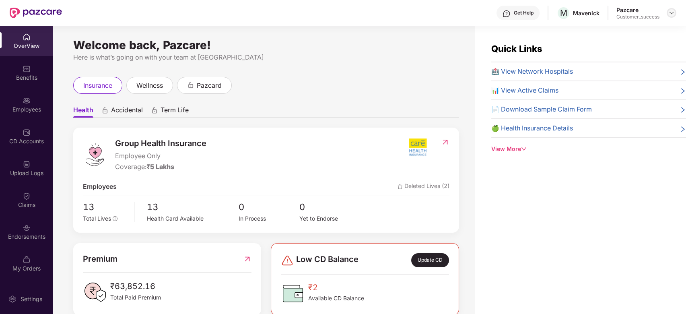
click at [667, 12] on div at bounding box center [671, 13] width 10 height 10
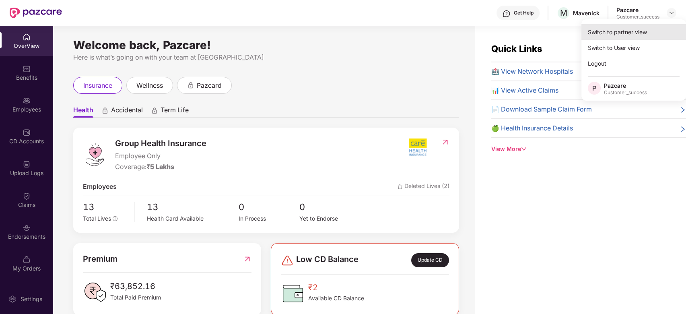
click at [645, 31] on div "Switch to partner view" at bounding box center [633, 32] width 105 height 16
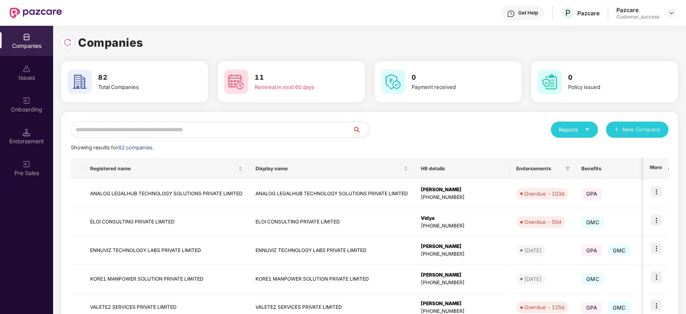
click at [287, 129] on input "text" at bounding box center [212, 129] width 282 height 16
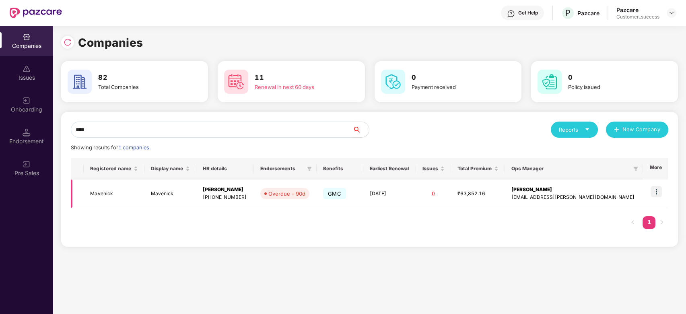
type input "****"
click at [106, 191] on td "Mavenick" at bounding box center [114, 193] width 60 height 29
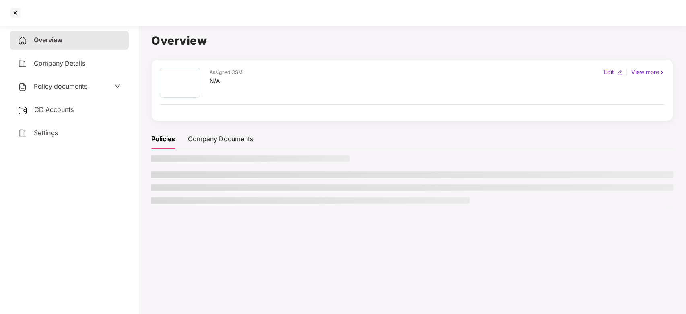
click at [106, 191] on div "Overview Company Details Policy documents CD Accounts Settings" at bounding box center [69, 168] width 119 height 274
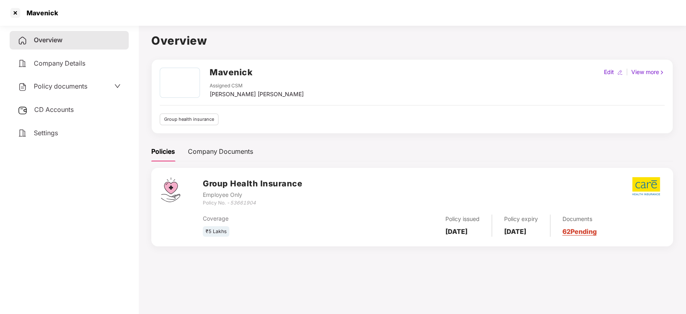
click at [101, 90] on div "Policy documents" at bounding box center [69, 86] width 103 height 10
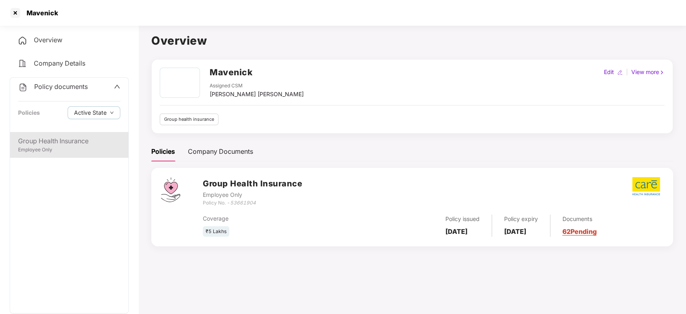
click at [56, 134] on div "Group Health Insurance Employee Only" at bounding box center [69, 145] width 118 height 26
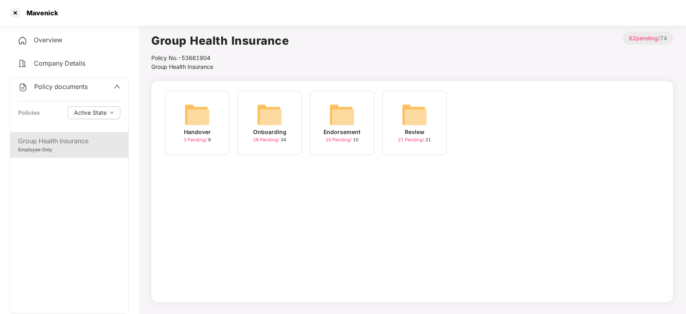
click at [266, 137] on div "28 Pending / 34" at bounding box center [269, 139] width 33 height 7
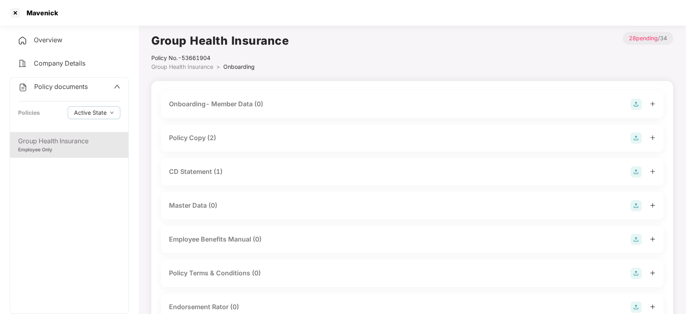
click at [214, 135] on div "Policy Copy (2)" at bounding box center [192, 138] width 47 height 10
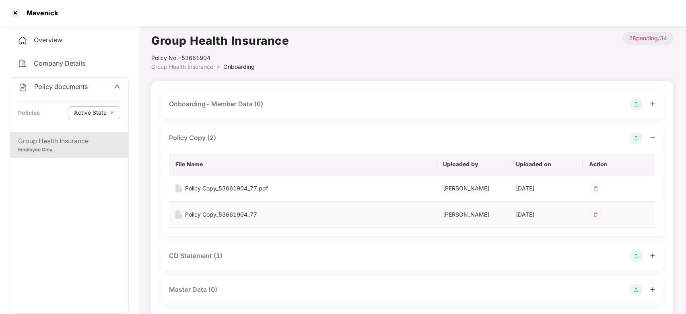
click at [230, 214] on div "Policy Copy_53661904_77" at bounding box center [221, 214] width 72 height 9
click at [15, 16] on div at bounding box center [15, 12] width 13 height 13
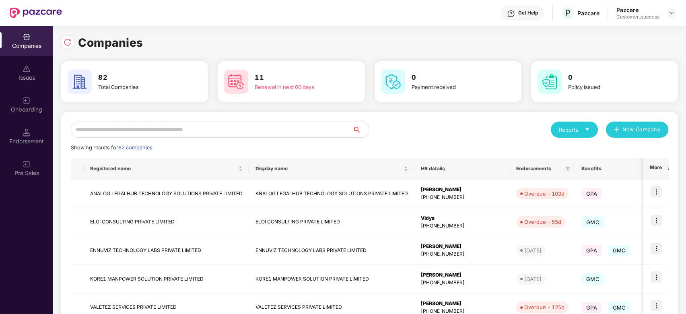
click at [248, 129] on input "text" at bounding box center [212, 129] width 282 height 16
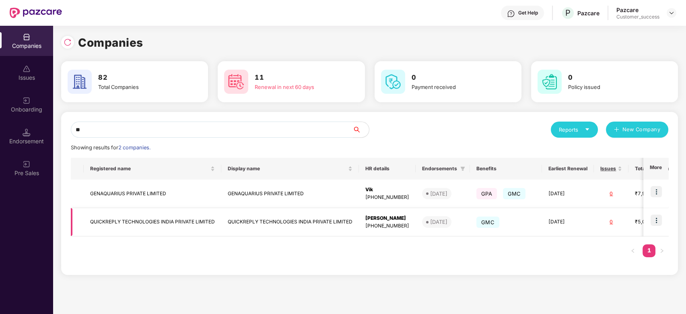
type input "**"
click at [654, 223] on img at bounding box center [655, 219] width 11 height 11
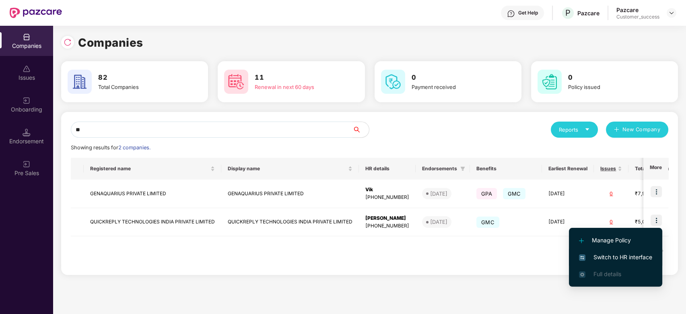
click at [595, 257] on span "Switch to HR interface" at bounding box center [615, 257] width 73 height 9
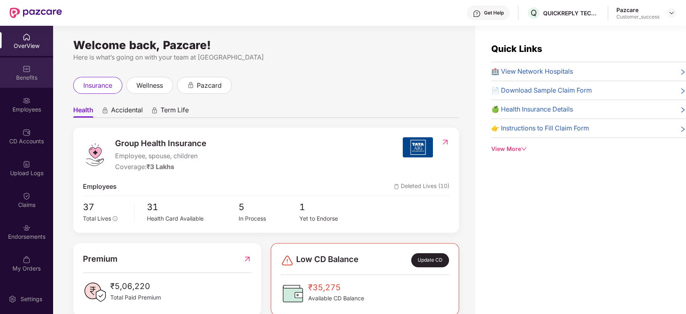
click at [31, 72] on div "Benefits" at bounding box center [26, 73] width 53 height 30
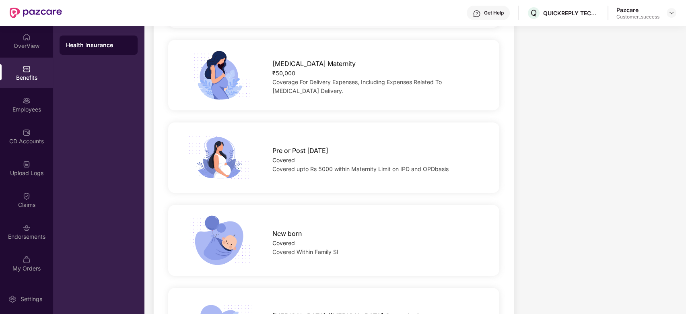
scroll to position [914, 0]
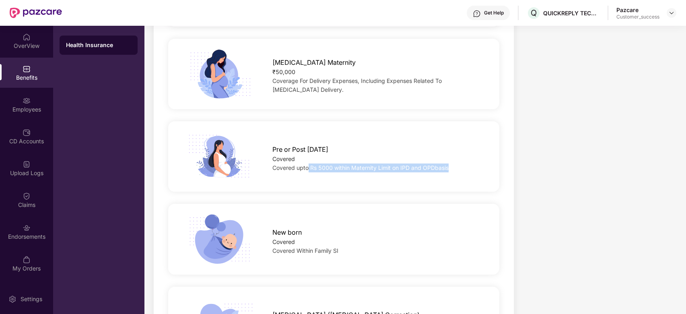
drag, startPoint x: 308, startPoint y: 166, endPoint x: 451, endPoint y: 168, distance: 143.6
click at [451, 168] on div "Covered upto Rs 5000 within Maternity Limit on IPD and OPDbasis" at bounding box center [378, 167] width 212 height 9
click at [355, 198] on div "New born Covered Covered Within Family SI" at bounding box center [334, 238] width 336 height 82
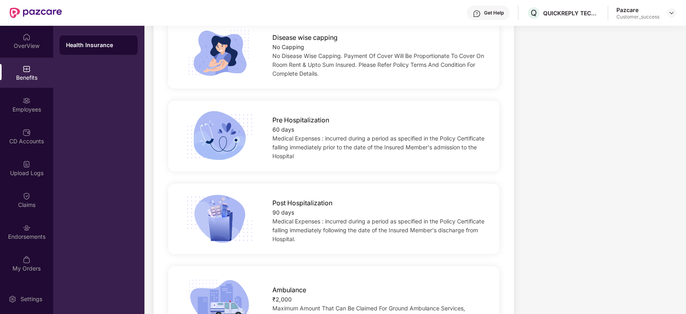
scroll to position [320, 0]
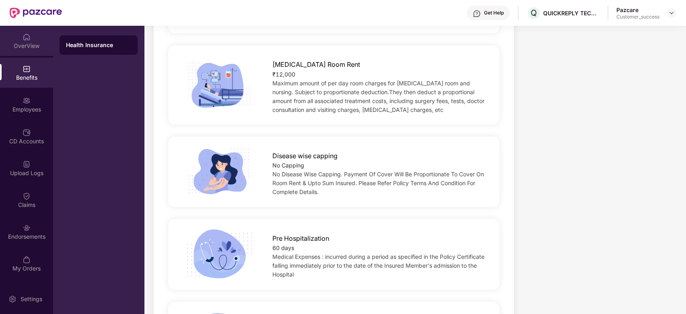
click at [32, 40] on div "OverView" at bounding box center [26, 41] width 53 height 30
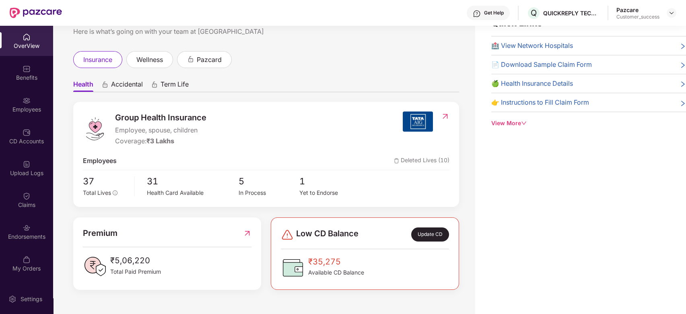
scroll to position [0, 0]
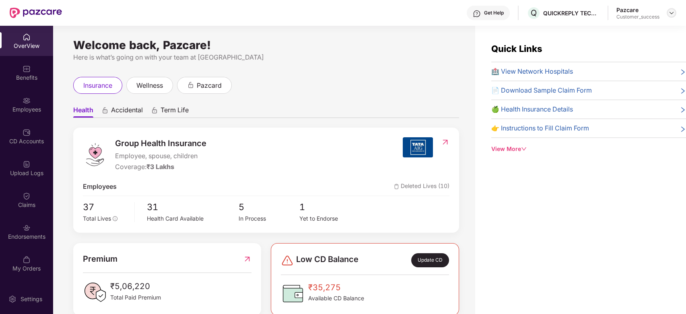
click at [670, 12] on img at bounding box center [671, 13] width 6 height 6
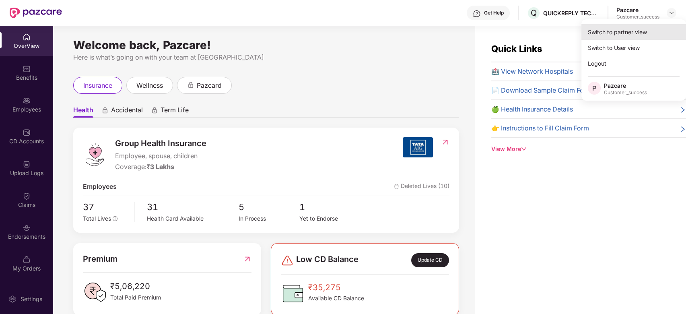
click at [650, 27] on div "Switch to partner view" at bounding box center [633, 32] width 105 height 16
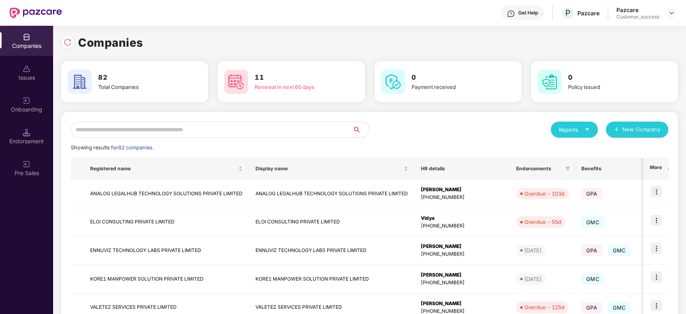
click at [257, 129] on input "text" at bounding box center [212, 129] width 282 height 16
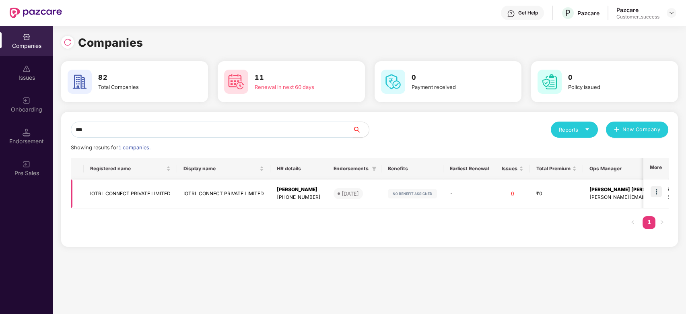
type input "***"
click at [129, 200] on td "IOTRL CONNECT PRIVATE LIMITED" at bounding box center [130, 193] width 93 height 29
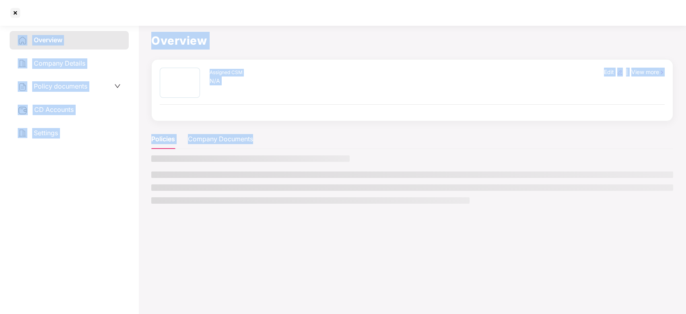
click at [129, 200] on aside "Overview Company Details Policy documents CD Accounts Settings" at bounding box center [69, 168] width 138 height 292
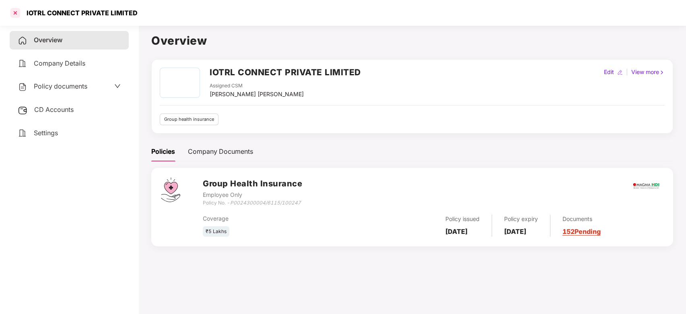
click at [12, 12] on div at bounding box center [15, 12] width 13 height 13
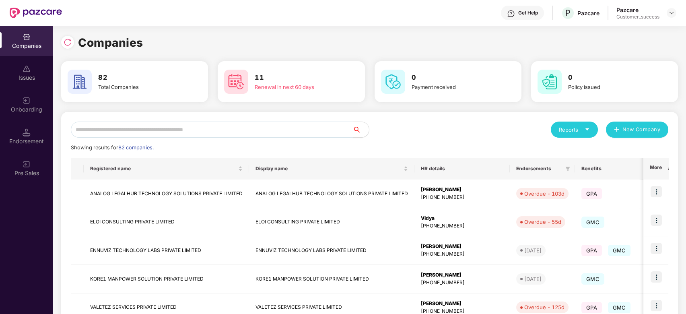
click at [154, 128] on input "text" at bounding box center [212, 129] width 282 height 16
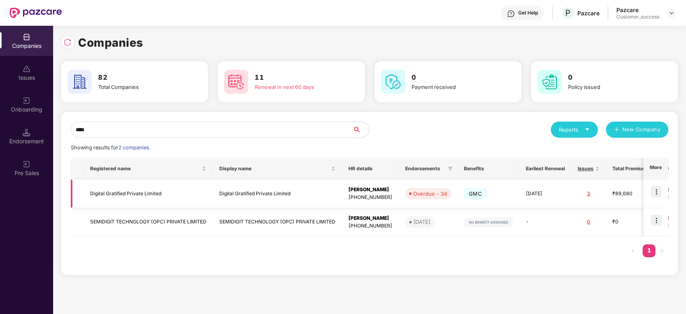
type input "****"
click at [658, 192] on img at bounding box center [655, 191] width 11 height 11
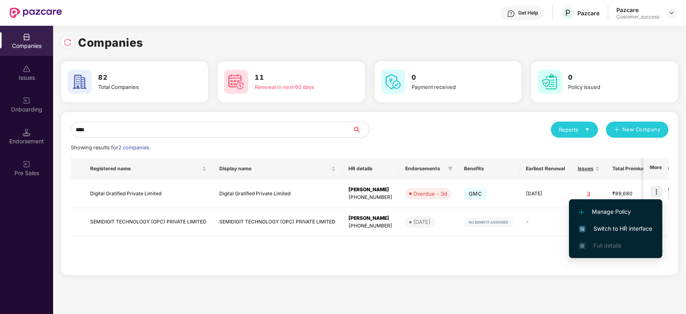
click at [603, 229] on span "Switch to HR interface" at bounding box center [615, 228] width 73 height 9
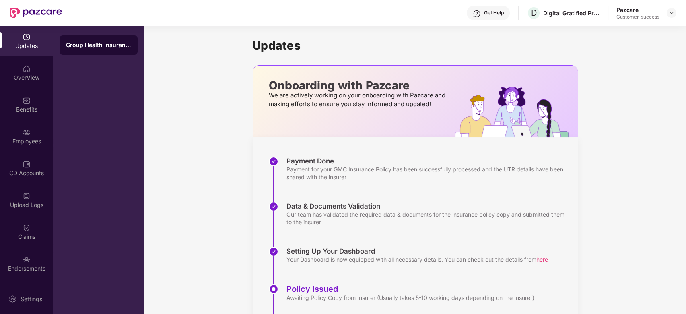
scroll to position [61, 0]
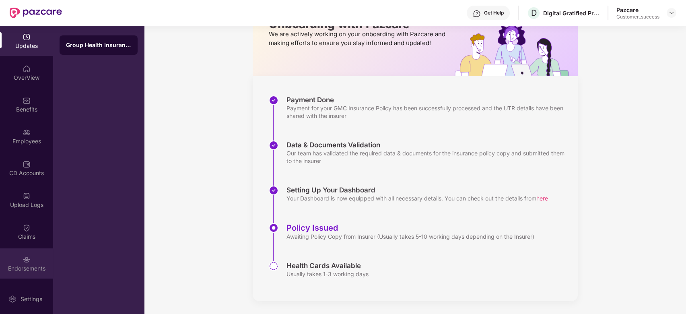
click at [29, 256] on img at bounding box center [27, 259] width 8 height 8
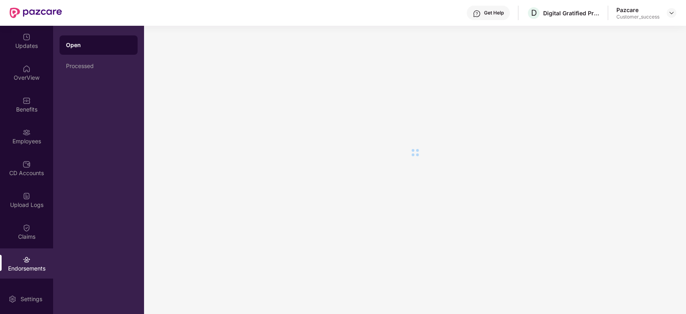
scroll to position [0, 0]
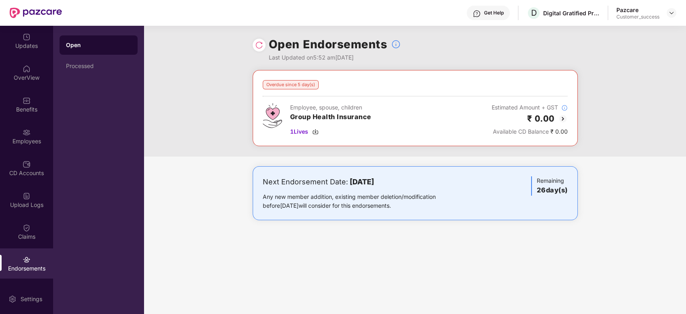
click at [563, 119] on img at bounding box center [563, 119] width 10 height 10
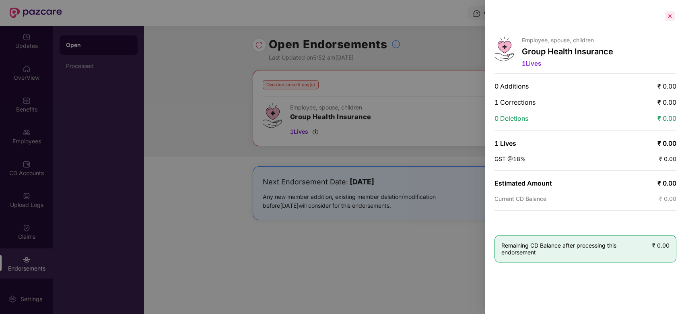
click at [669, 14] on div at bounding box center [669, 16] width 13 height 13
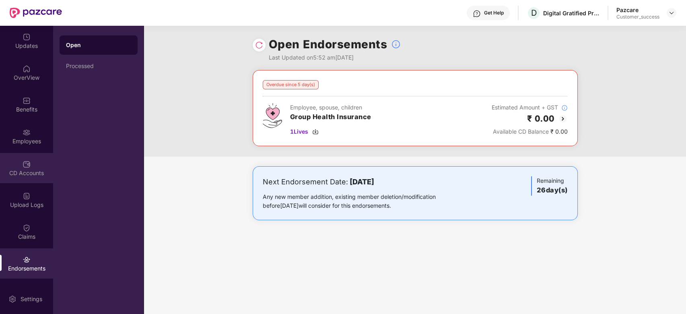
click at [17, 173] on div "CD Accounts" at bounding box center [26, 173] width 53 height 8
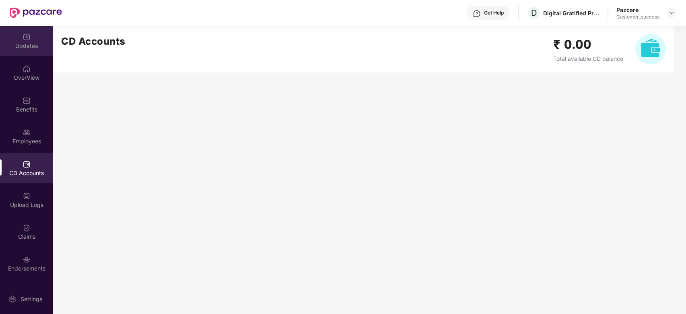
click at [26, 40] on img at bounding box center [27, 37] width 8 height 8
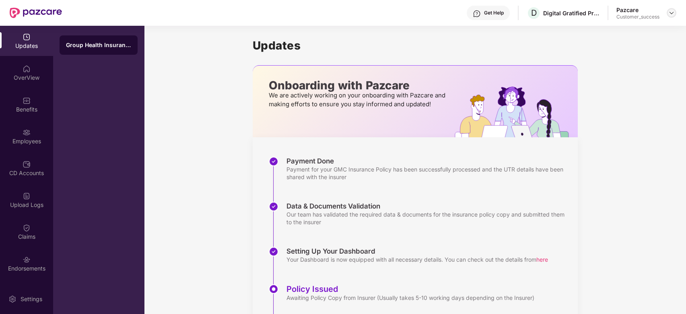
click at [670, 13] on img at bounding box center [671, 13] width 6 height 6
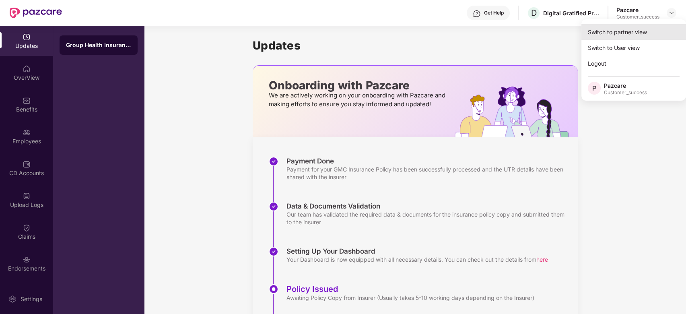
click at [623, 26] on div "Switch to partner view" at bounding box center [633, 32] width 105 height 16
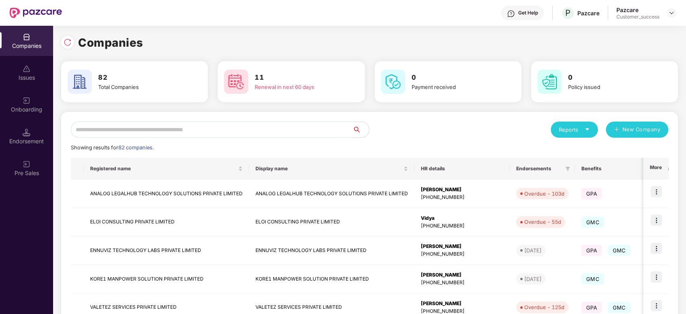
click at [290, 127] on input "text" at bounding box center [212, 129] width 282 height 16
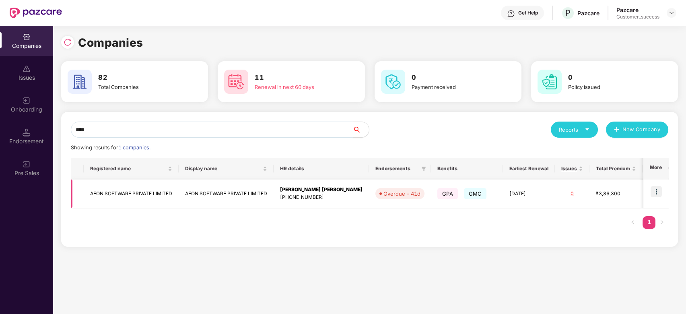
type input "****"
click at [653, 192] on img at bounding box center [655, 191] width 11 height 11
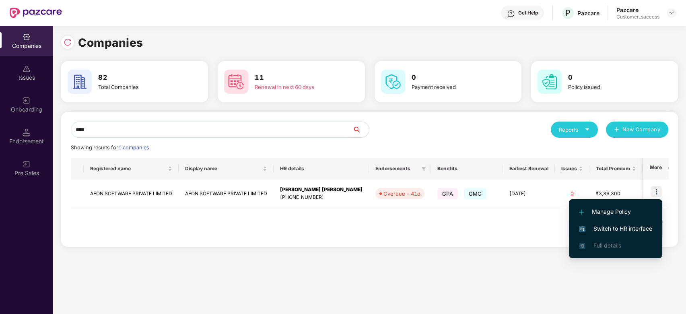
click at [602, 230] on span "Switch to HR interface" at bounding box center [615, 228] width 73 height 9
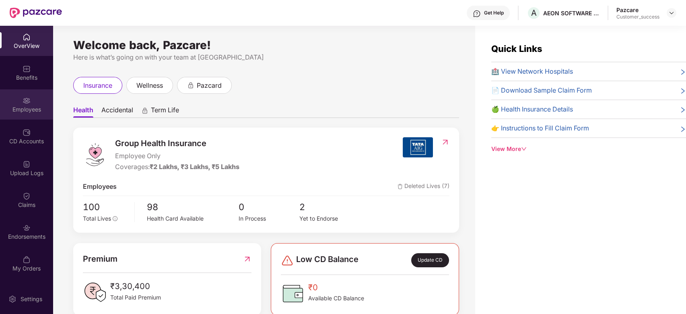
click at [23, 105] on div "Employees" at bounding box center [26, 109] width 53 height 8
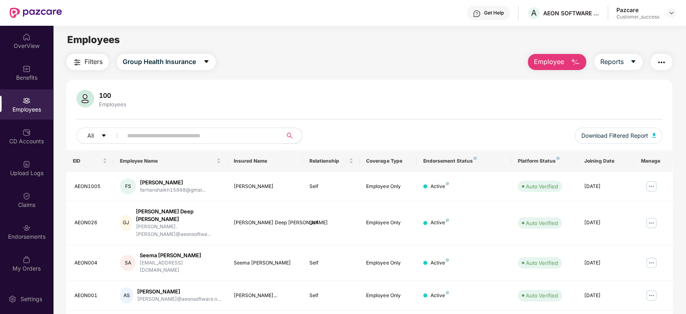
click at [201, 137] on input "text" at bounding box center [199, 135] width 144 height 12
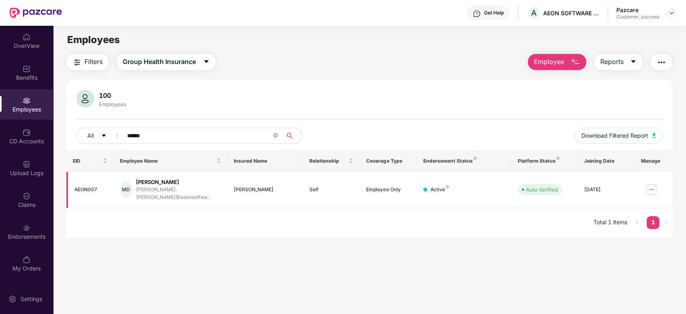
type input "*****"
click at [648, 186] on img at bounding box center [651, 189] width 13 height 13
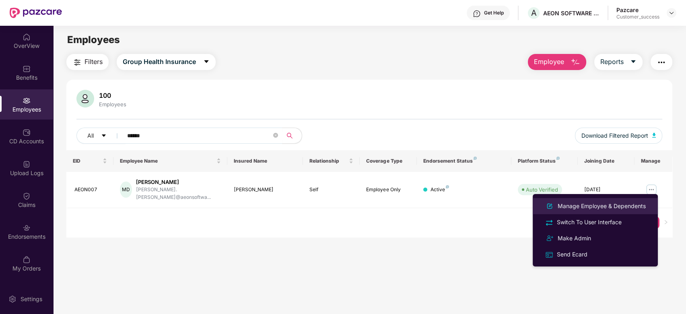
click at [591, 206] on div "Manage Employee & Dependents" at bounding box center [601, 205] width 91 height 9
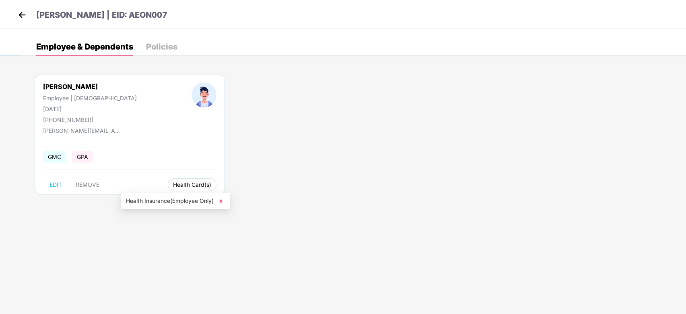
click at [173, 183] on span "Health Card(s)" at bounding box center [192, 185] width 38 height 4
click at [156, 203] on span "Health Insurance(Employee Only)" at bounding box center [175, 200] width 99 height 9
click at [16, 20] on img at bounding box center [22, 15] width 12 height 12
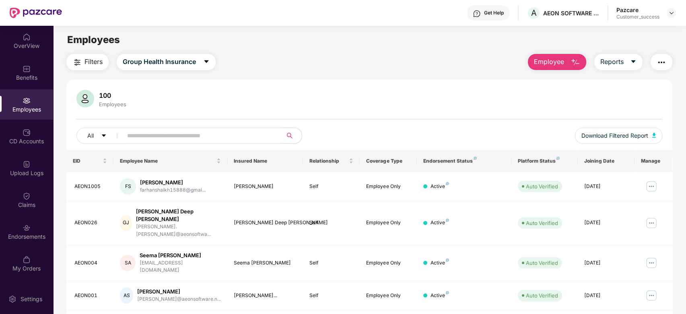
click at [235, 135] on input "text" at bounding box center [199, 135] width 144 height 12
paste input "**********"
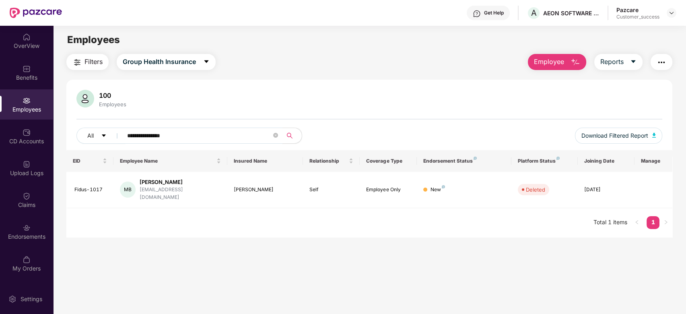
type input "**********"
click at [274, 137] on icon "close-circle" at bounding box center [275, 135] width 5 height 5
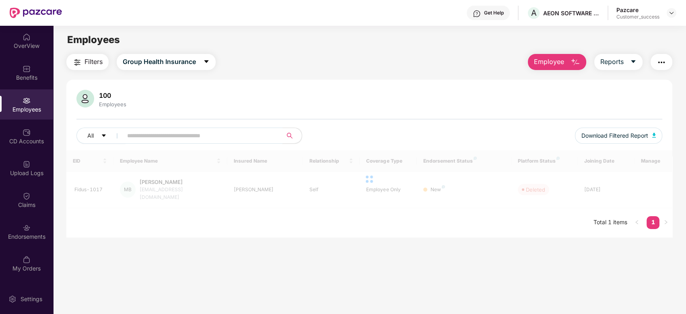
paste input "**********"
type input "**********"
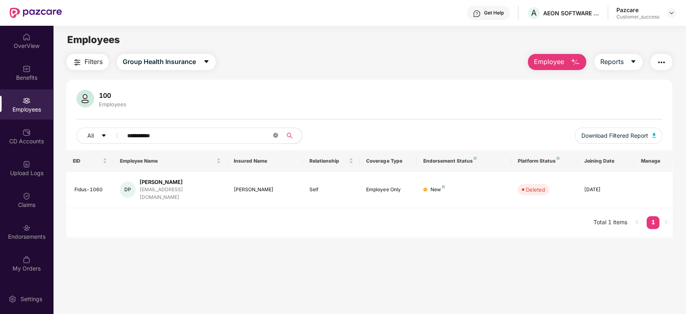
click at [277, 133] on icon "close-circle" at bounding box center [275, 135] width 5 height 5
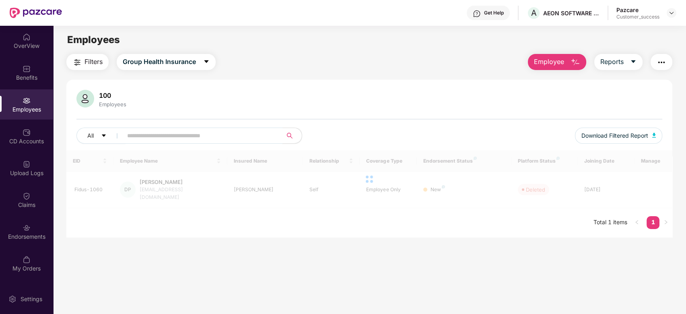
paste input "**********"
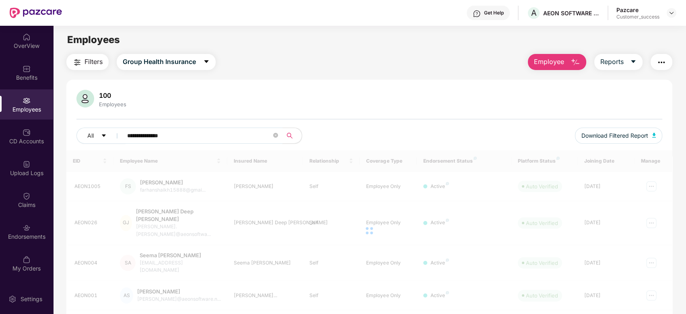
type input "**********"
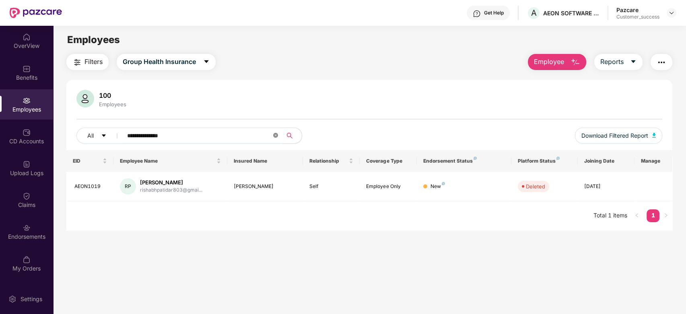
click at [277, 135] on icon "close-circle" at bounding box center [275, 135] width 5 height 5
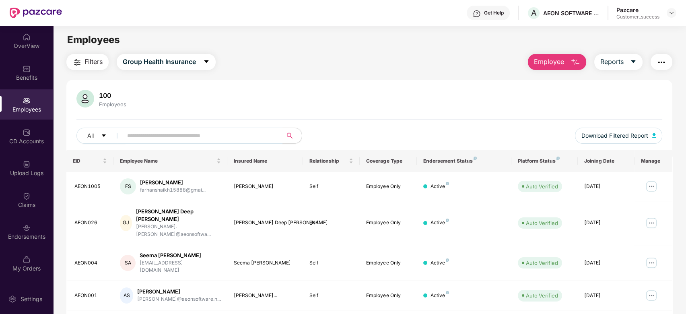
paste input "**********"
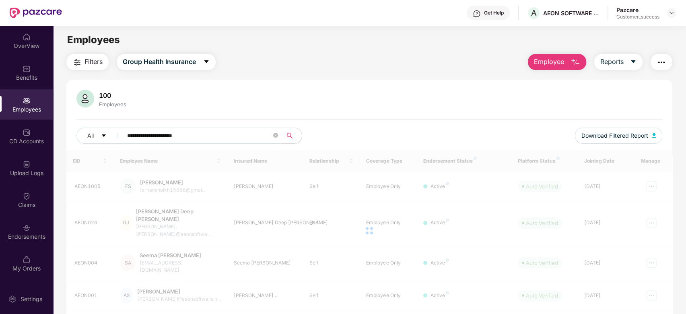
type input "**********"
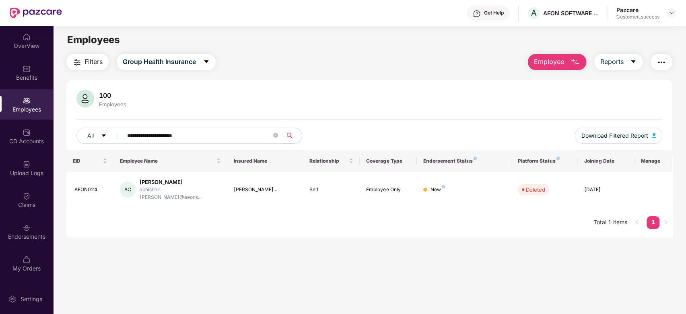
click at [279, 137] on span "**********" at bounding box center [199, 135] width 165 height 16
click at [276, 138] on span at bounding box center [275, 136] width 5 height 8
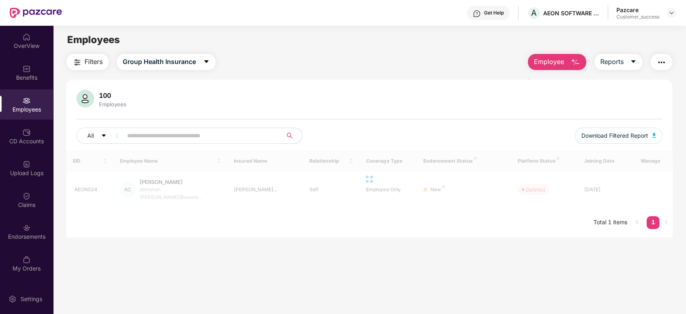
paste input "**********"
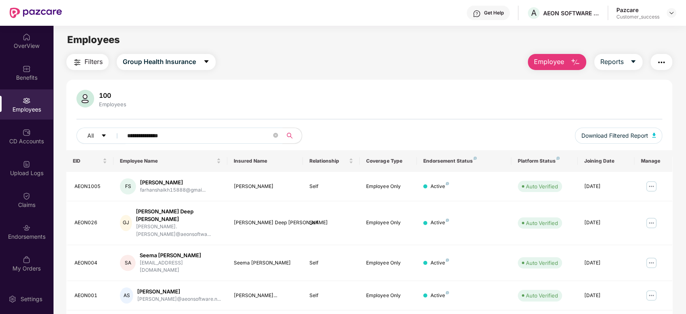
type input "**********"
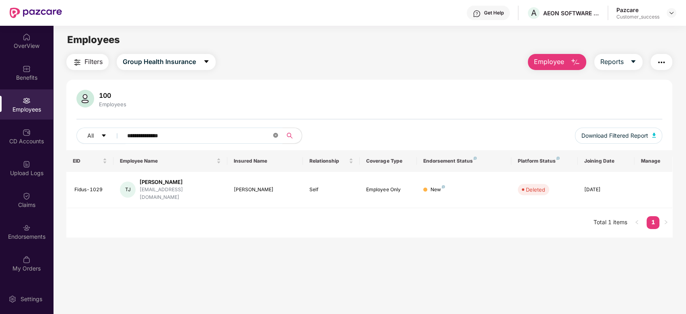
click at [274, 135] on icon "close-circle" at bounding box center [275, 135] width 5 height 5
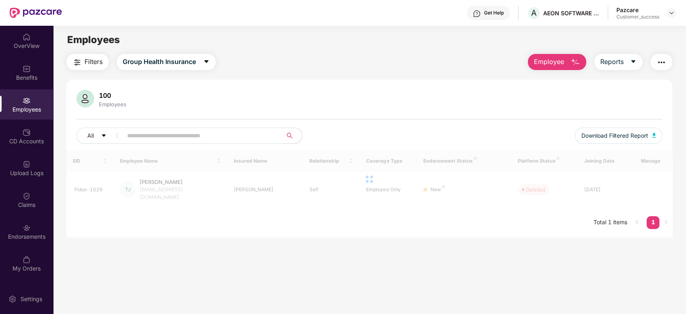
paste input "**********"
type input "**********"
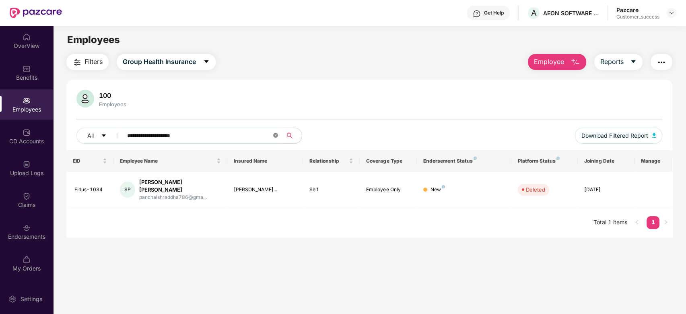
click at [275, 136] on icon "close-circle" at bounding box center [275, 135] width 5 height 5
paste input "**********"
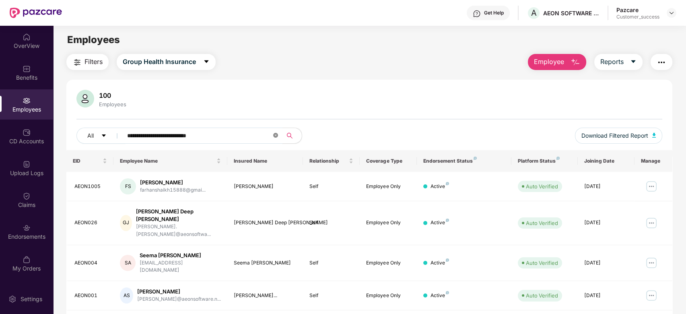
type input "**********"
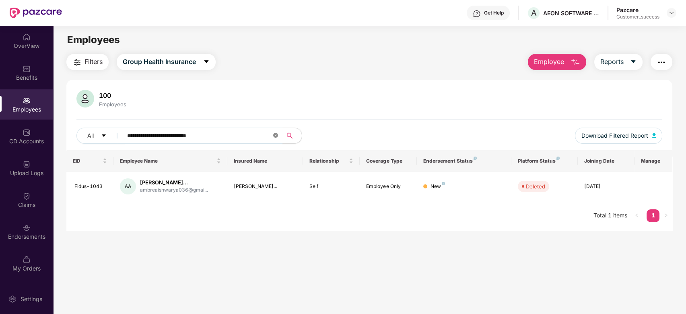
click at [275, 138] on span at bounding box center [275, 136] width 5 height 8
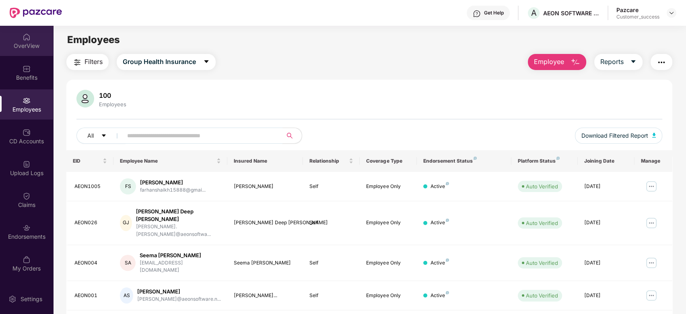
click at [21, 44] on div "OverView" at bounding box center [26, 46] width 53 height 8
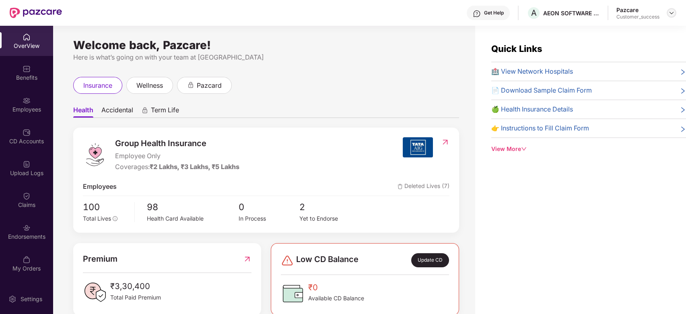
click at [674, 10] on img at bounding box center [671, 13] width 6 height 6
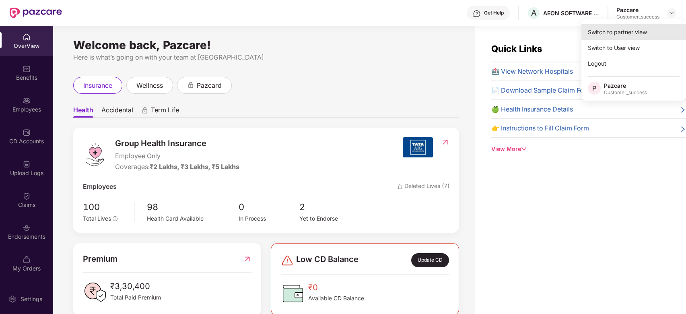
click at [624, 35] on div "Switch to partner view" at bounding box center [633, 32] width 105 height 16
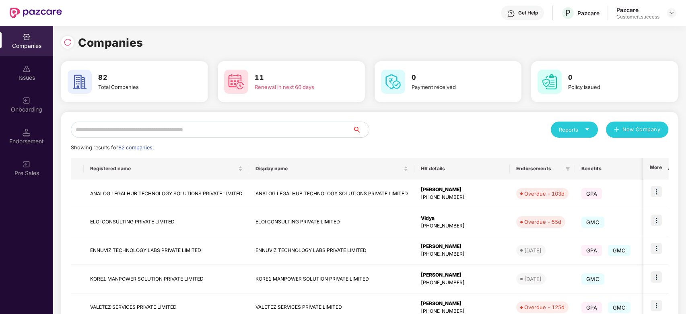
click at [260, 129] on input "text" at bounding box center [212, 129] width 282 height 16
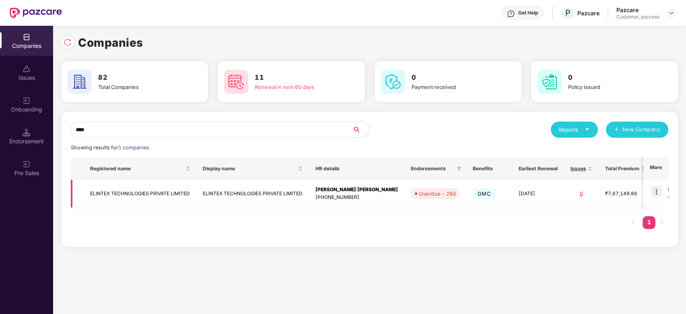
type input "****"
click at [660, 189] on img at bounding box center [655, 191] width 11 height 11
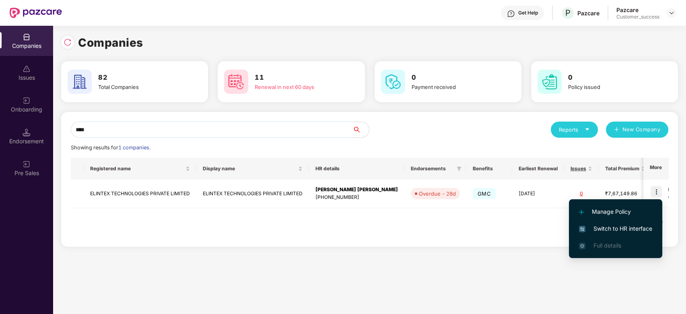
click at [594, 227] on span "Switch to HR interface" at bounding box center [615, 228] width 73 height 9
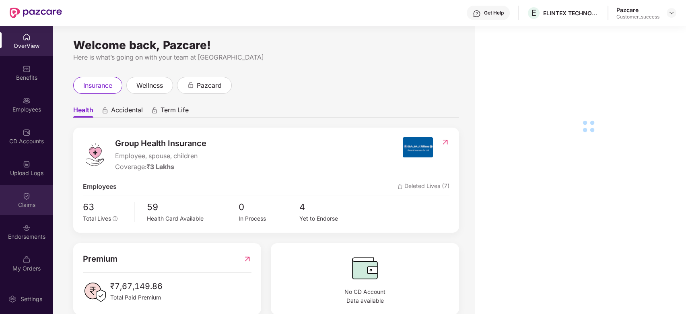
click at [30, 201] on div "Claims" at bounding box center [26, 205] width 53 height 8
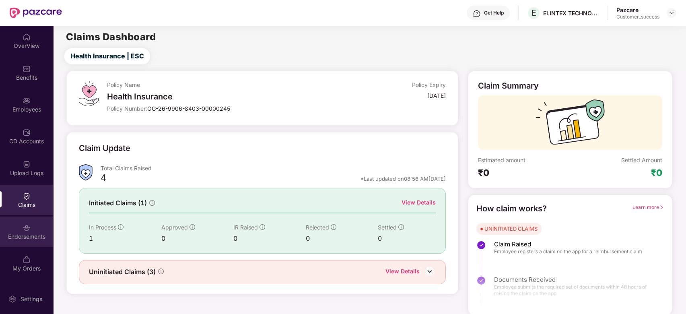
click at [29, 231] on img at bounding box center [27, 228] width 8 height 8
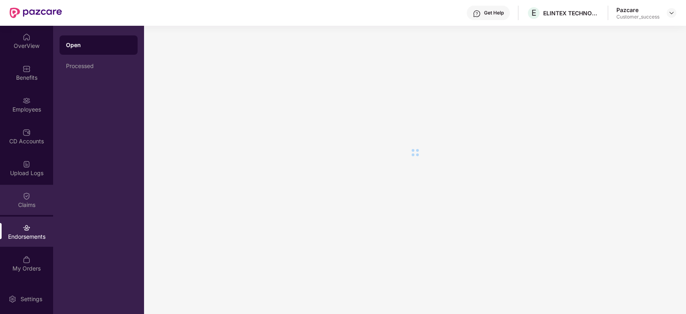
click at [29, 210] on div "Claims" at bounding box center [26, 200] width 53 height 30
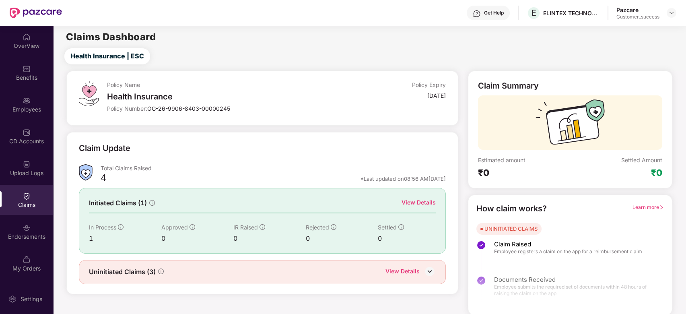
click at [419, 197] on div "Initiated Claims (1) View Details In Process 1 Approved 0 IR Raised 0 Rejected …" at bounding box center [262, 220] width 367 height 65
click at [413, 201] on div "View Details" at bounding box center [418, 202] width 34 height 9
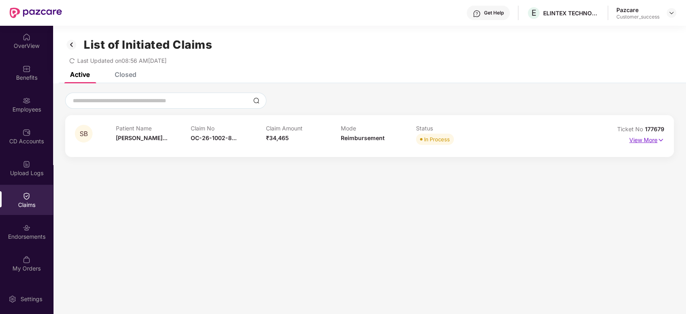
click at [660, 142] on img at bounding box center [660, 140] width 7 height 9
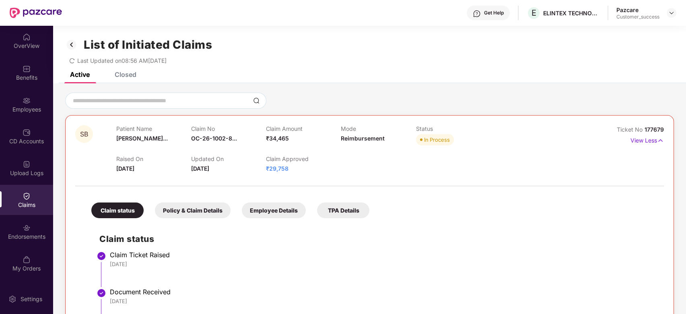
scroll to position [0, 0]
click at [184, 212] on div "Policy & Claim Details" at bounding box center [193, 210] width 76 height 16
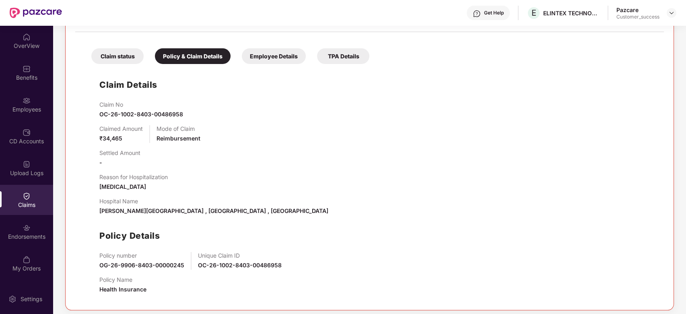
scroll to position [158, 0]
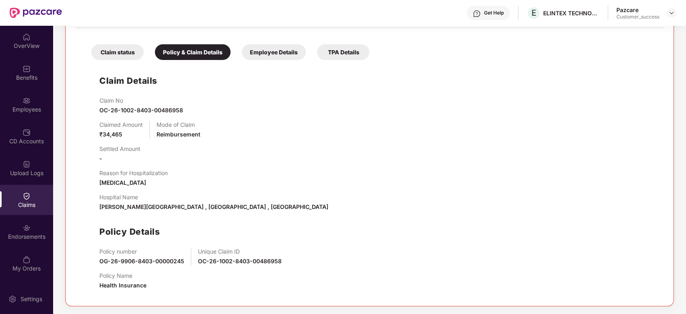
click at [269, 44] on div "Employee Details" at bounding box center [274, 52] width 64 height 16
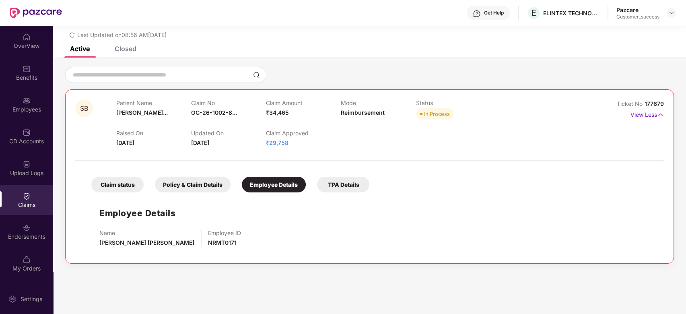
scroll to position [26, 0]
click at [347, 173] on div "Claim status Policy & Claim Details Employee Details TPA Details" at bounding box center [226, 181] width 286 height 24
click at [347, 186] on div "TPA Details" at bounding box center [343, 185] width 52 height 16
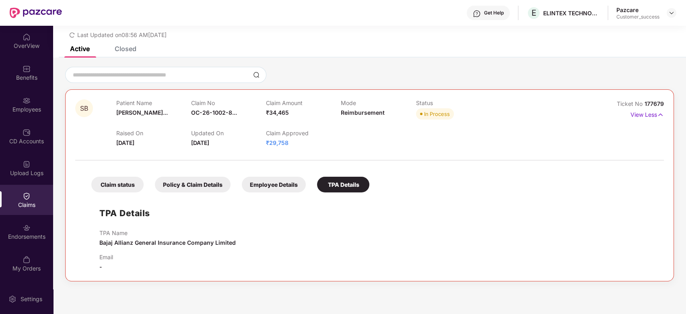
click at [117, 188] on div "Claim status" at bounding box center [117, 185] width 52 height 16
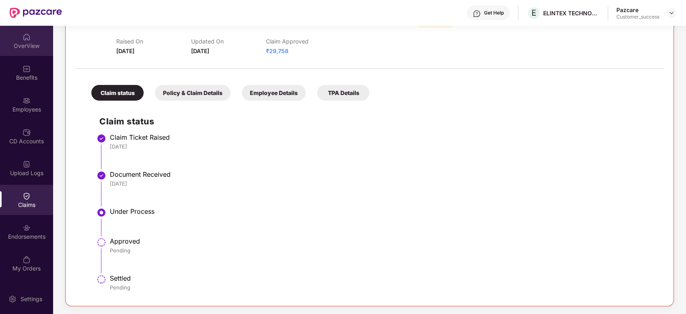
click at [31, 49] on div "OverView" at bounding box center [26, 46] width 53 height 8
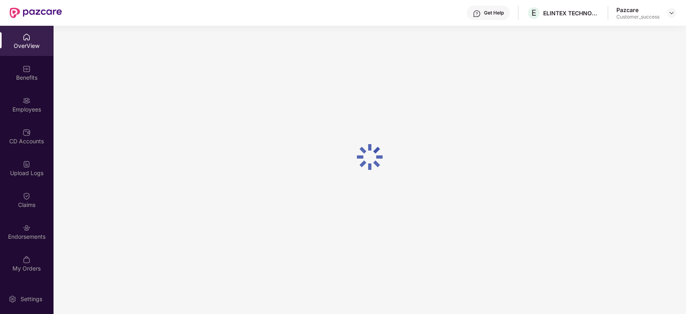
scroll to position [26, 0]
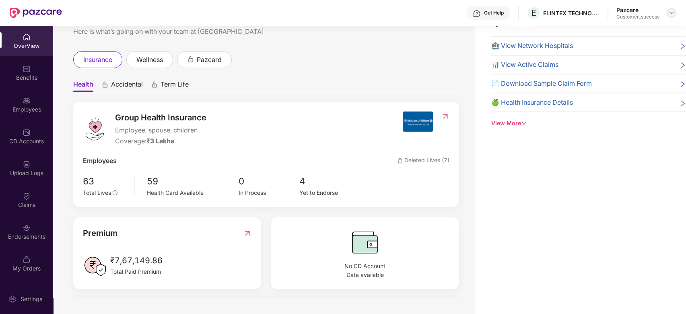
click at [672, 11] on img at bounding box center [671, 13] width 6 height 6
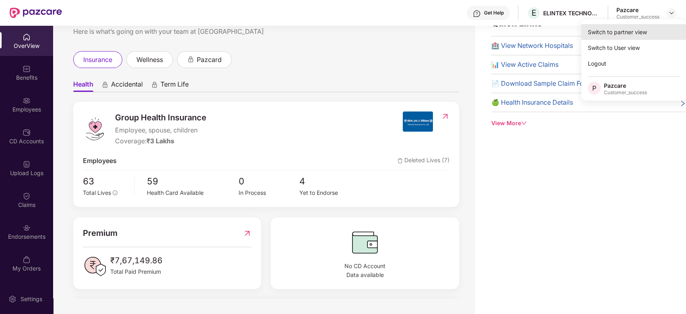
click at [631, 31] on div "Switch to partner view" at bounding box center [633, 32] width 105 height 16
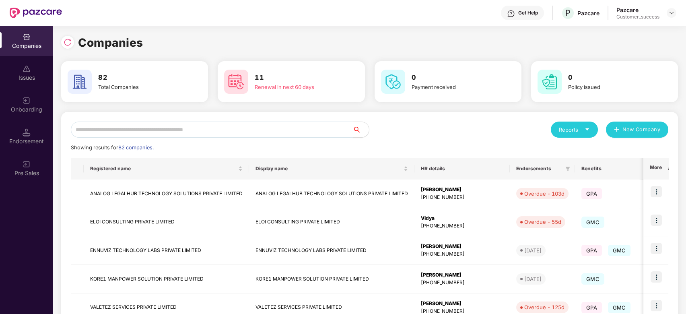
click at [216, 128] on input "text" at bounding box center [212, 129] width 282 height 16
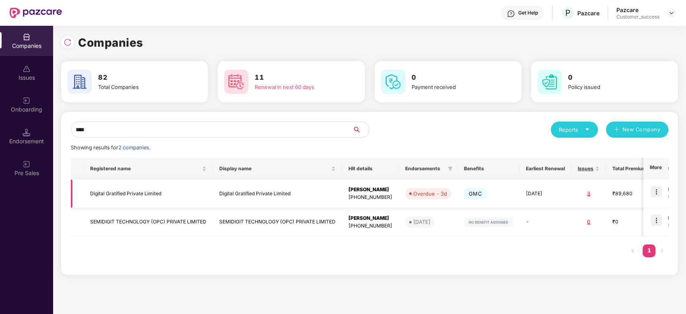
type input "****"
click at [655, 187] on img at bounding box center [655, 191] width 11 height 11
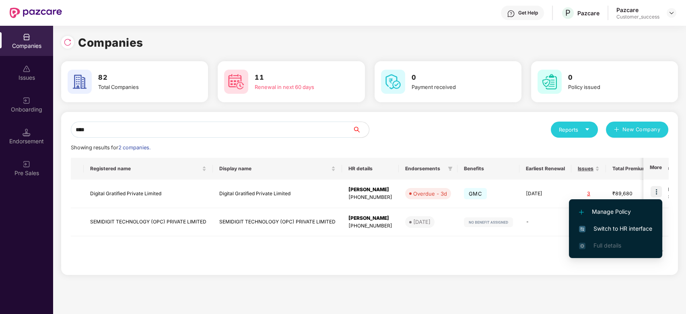
click at [586, 232] on span "Switch to HR interface" at bounding box center [615, 228] width 73 height 9
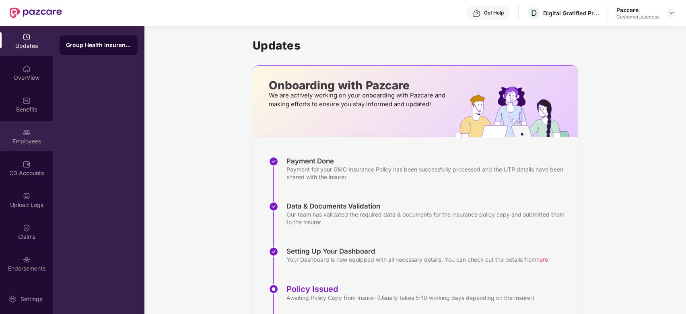
click at [19, 127] on div "Employees" at bounding box center [26, 136] width 53 height 30
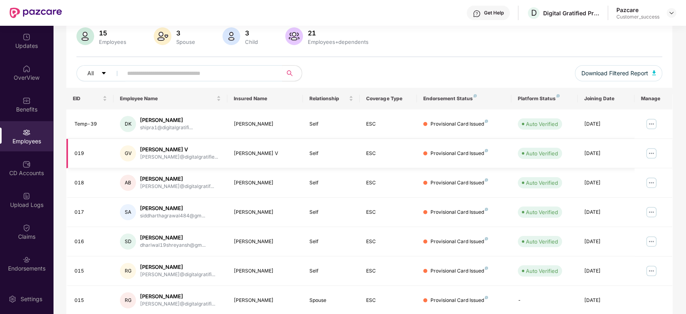
scroll to position [52, 0]
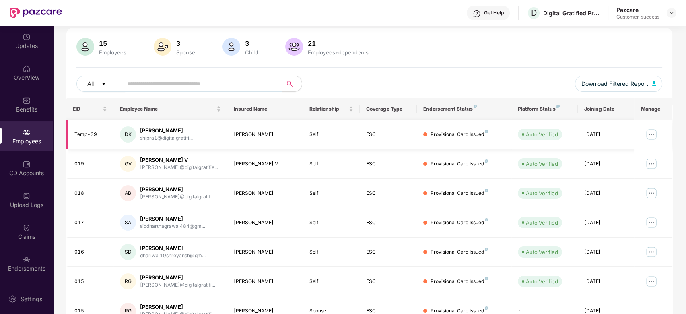
click at [262, 132] on div "[PERSON_NAME]" at bounding box center [265, 135] width 63 height 8
drag, startPoint x: 272, startPoint y: 132, endPoint x: 229, endPoint y: 132, distance: 43.0
click at [229, 132] on td "[PERSON_NAME]" at bounding box center [265, 134] width 76 height 29
click at [271, 137] on div "[PERSON_NAME]" at bounding box center [265, 135] width 63 height 8
drag, startPoint x: 263, startPoint y: 132, endPoint x: 228, endPoint y: 131, distance: 35.8
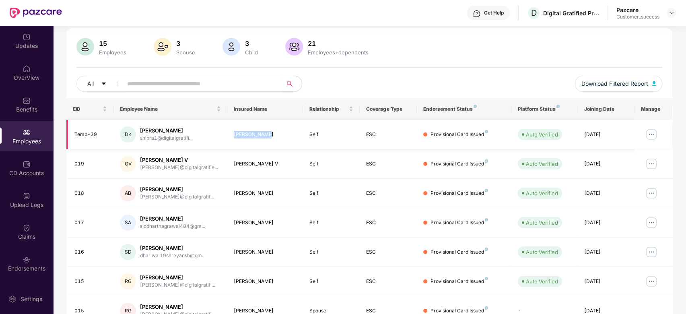
click at [228, 131] on td "[PERSON_NAME]" at bounding box center [265, 134] width 76 height 29
drag, startPoint x: 258, startPoint y: 161, endPoint x: 230, endPoint y: 162, distance: 28.6
click at [230, 162] on td "[PERSON_NAME] V" at bounding box center [265, 163] width 76 height 29
click at [263, 161] on div "[PERSON_NAME] V" at bounding box center [265, 164] width 63 height 8
click at [652, 161] on img at bounding box center [651, 163] width 13 height 13
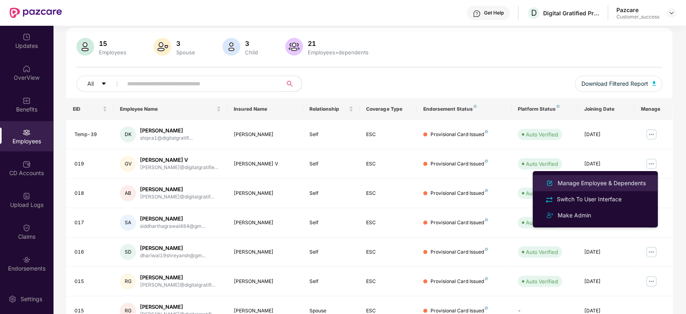
click at [597, 185] on div "Manage Employee & Dependents" at bounding box center [601, 183] width 91 height 9
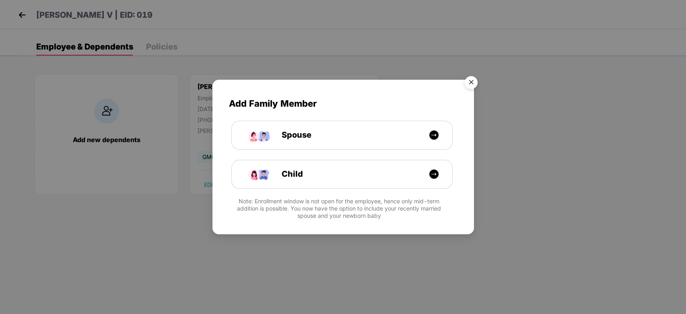
click at [474, 83] on img "Close" at bounding box center [471, 83] width 23 height 23
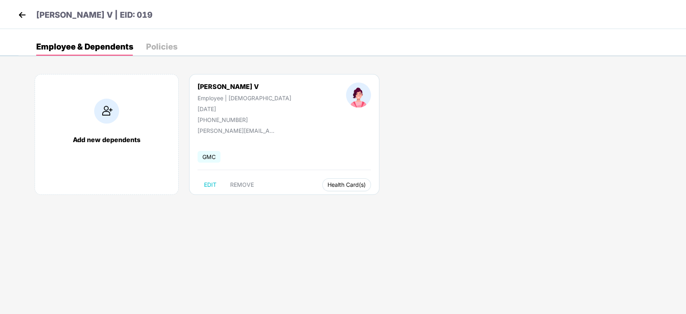
click at [327, 185] on span "Health Card(s)" at bounding box center [346, 185] width 38 height 4
click at [303, 203] on span "Health Insurance(ESC)" at bounding box center [318, 200] width 70 height 9
click at [25, 24] on div "[PERSON_NAME] V | EID: 019" at bounding box center [343, 14] width 686 height 29
click at [23, 18] on img at bounding box center [22, 15] width 12 height 12
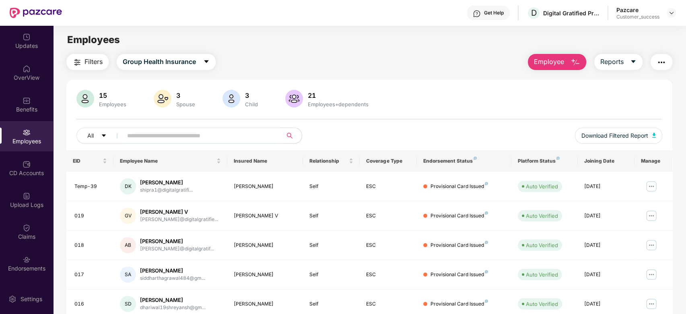
click at [219, 130] on input "text" at bounding box center [199, 135] width 144 height 12
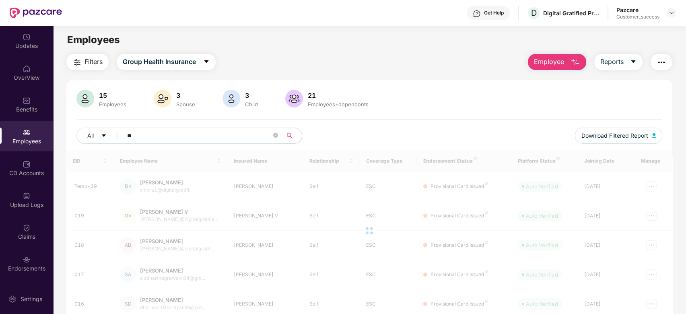
type input "*"
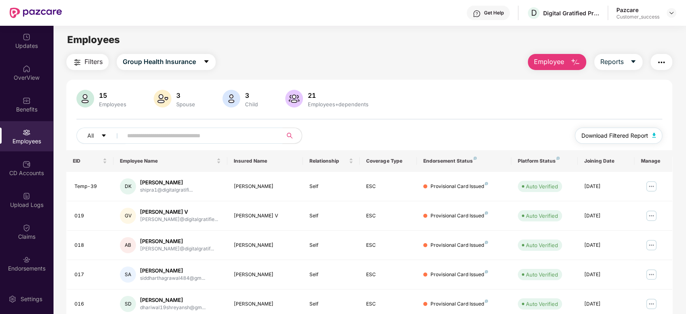
click at [611, 134] on span "Download Filtered Report" at bounding box center [614, 135] width 67 height 9
click at [156, 142] on span at bounding box center [199, 135] width 165 height 16
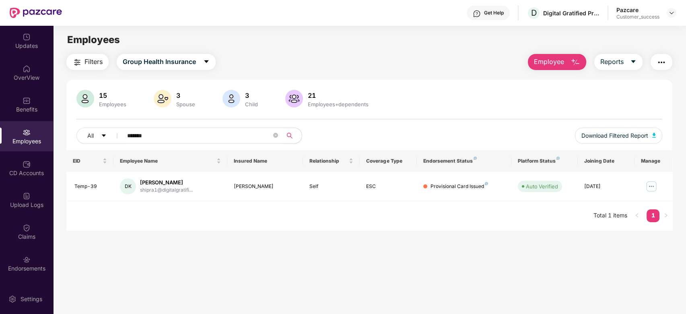
type input "******"
click at [239, 272] on main "Employees Filters Group Health Insurance Employee Reports 15 Employees 3 Spouse…" at bounding box center [369, 183] width 632 height 314
click at [23, 33] on img at bounding box center [27, 37] width 8 height 8
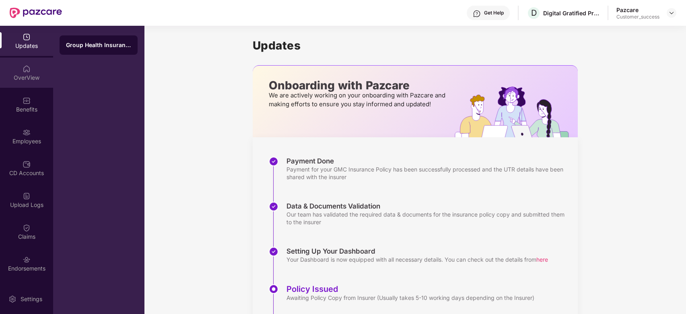
click at [23, 66] on img at bounding box center [27, 69] width 8 height 8
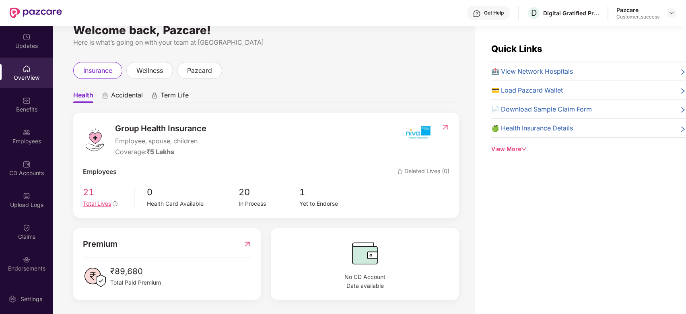
scroll to position [0, 0]
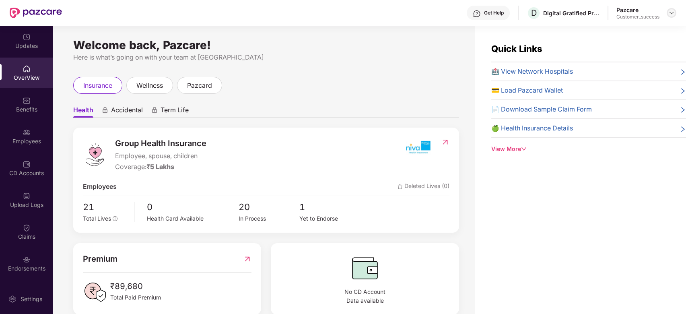
click at [674, 10] on img at bounding box center [671, 13] width 6 height 6
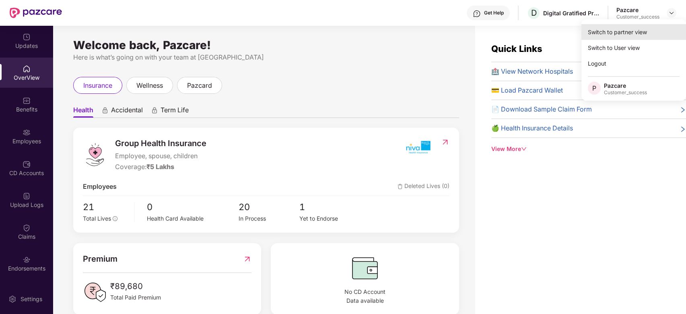
click at [627, 36] on div "Switch to partner view" at bounding box center [633, 32] width 105 height 16
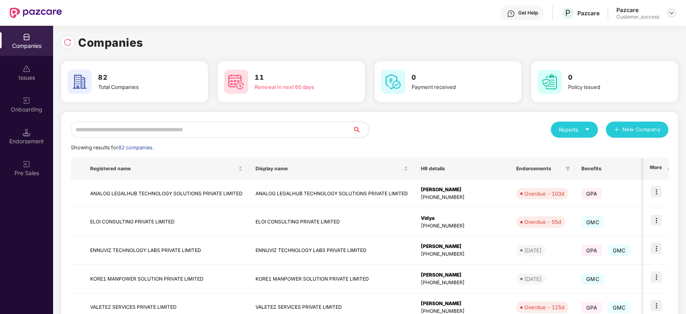
click at [669, 12] on img at bounding box center [671, 13] width 6 height 6
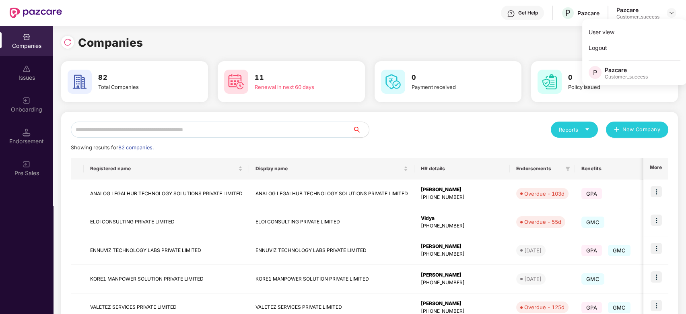
click at [504, 52] on div "Companies 82 Total Companies 11 Renewal in next 60 days 0 Payment received 0 Po…" at bounding box center [369, 271] width 617 height 475
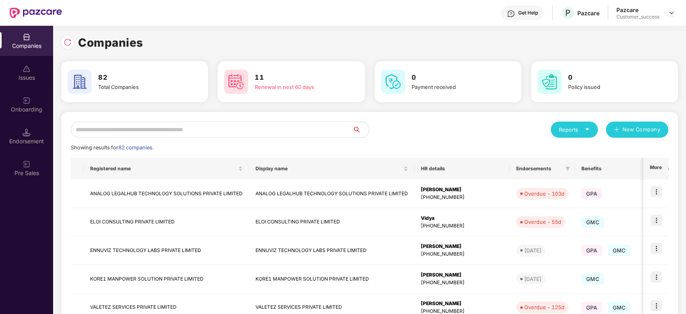
click at [289, 127] on input "text" at bounding box center [212, 129] width 282 height 16
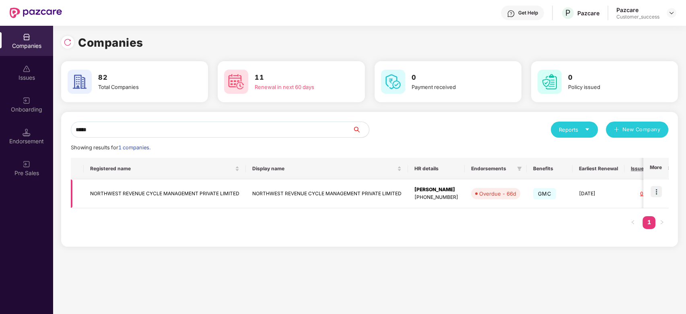
type input "*****"
click at [657, 196] on img at bounding box center [655, 191] width 11 height 11
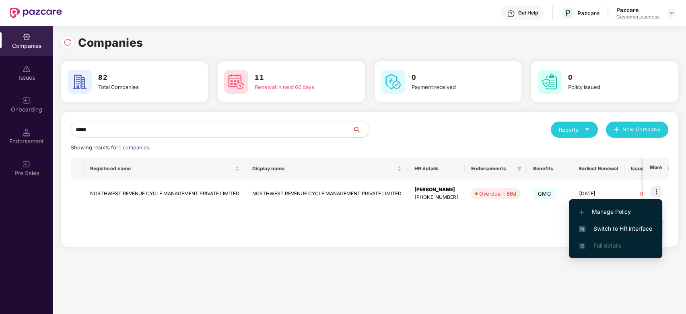
click at [598, 222] on li "Switch to HR interface" at bounding box center [615, 228] width 93 height 17
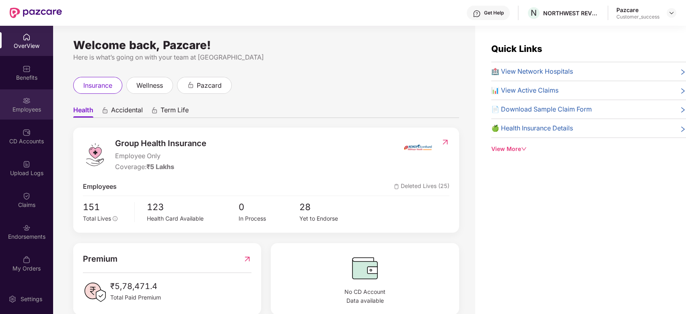
click at [19, 102] on div "Employees" at bounding box center [26, 104] width 53 height 30
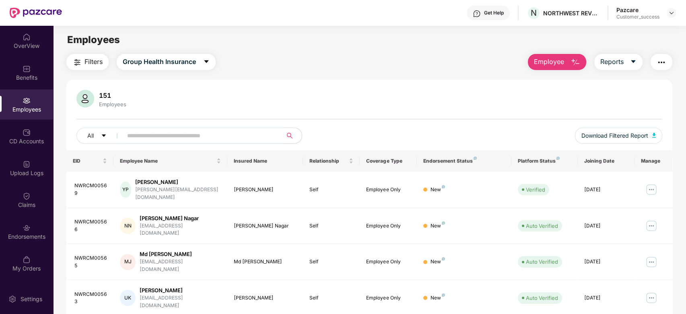
click at [203, 134] on input "text" at bounding box center [199, 135] width 144 height 12
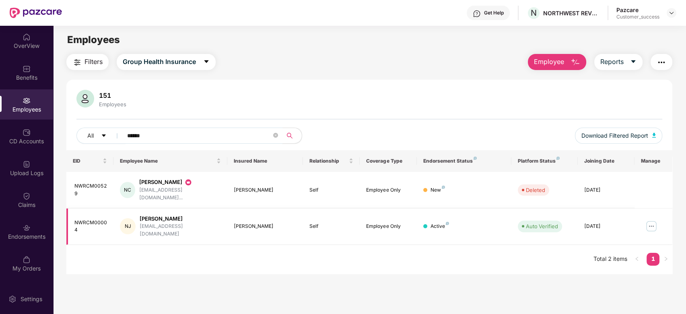
type input "******"
click at [653, 220] on img at bounding box center [651, 226] width 13 height 13
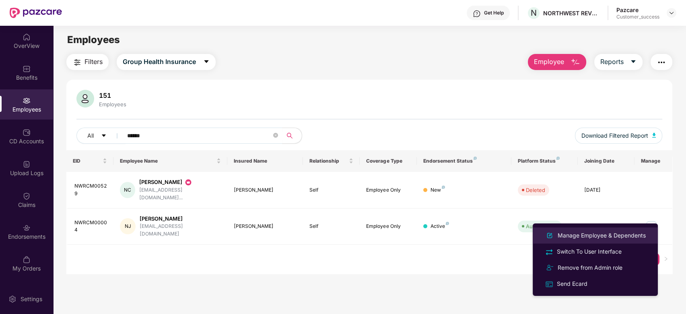
click at [586, 237] on div "Manage Employee & Dependents" at bounding box center [601, 235] width 91 height 9
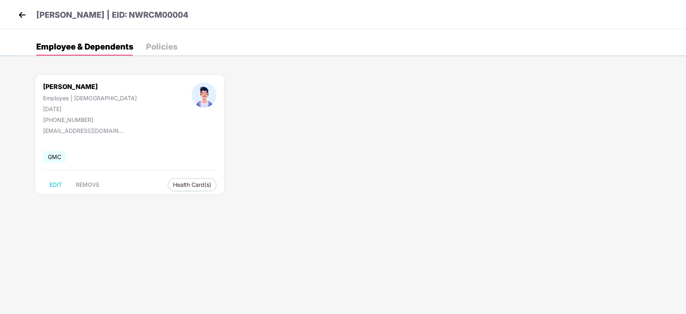
click at [12, 18] on div "[PERSON_NAME] | EID: NWRCM00004" at bounding box center [343, 14] width 686 height 29
click at [22, 17] on img at bounding box center [22, 15] width 12 height 12
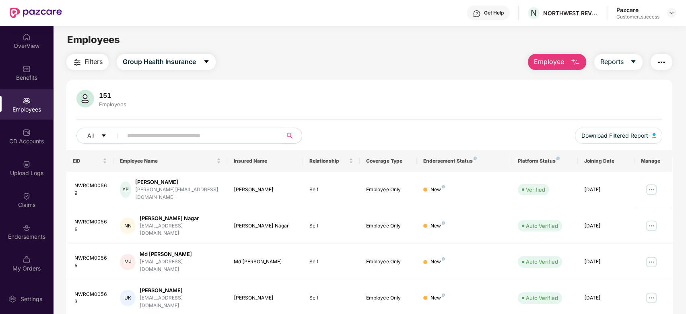
click at [31, 43] on div "OverView" at bounding box center [26, 46] width 53 height 8
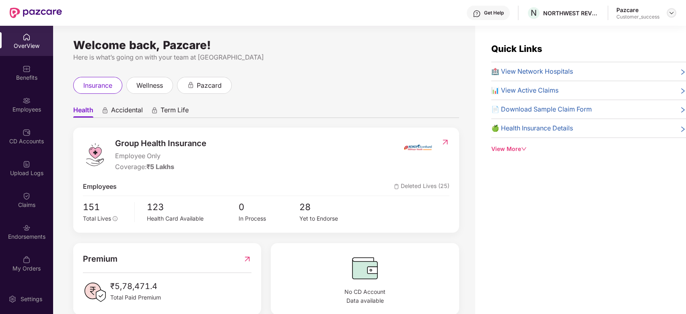
click at [673, 10] on img at bounding box center [671, 13] width 6 height 6
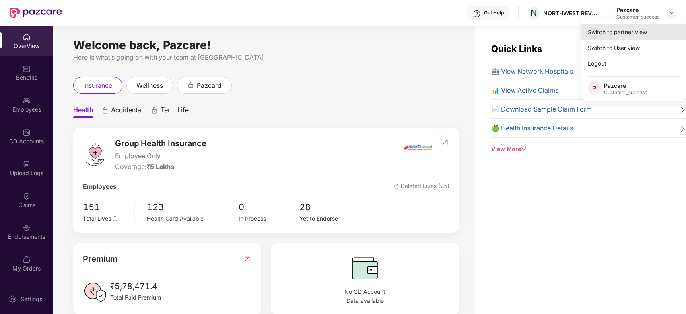
click at [635, 31] on div "Switch to partner view" at bounding box center [633, 32] width 105 height 16
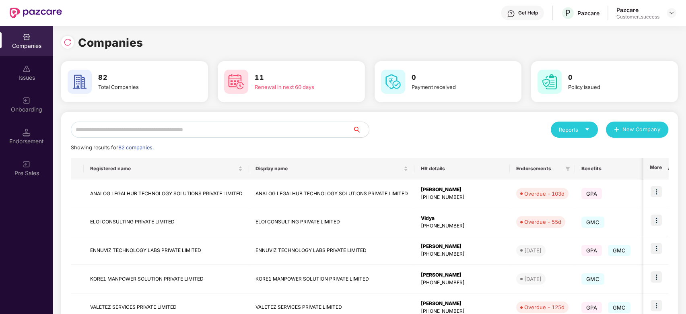
click at [207, 129] on input "text" at bounding box center [212, 129] width 282 height 16
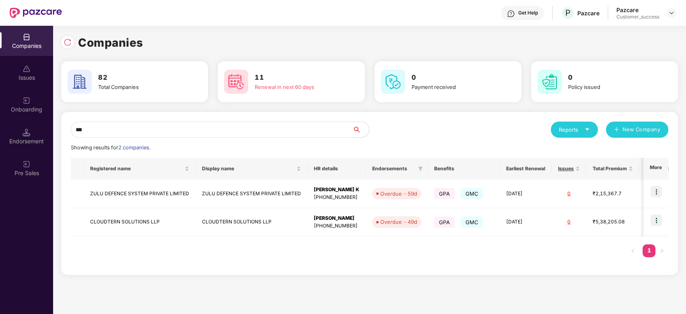
type input "***"
click at [30, 102] on img at bounding box center [27, 101] width 8 height 8
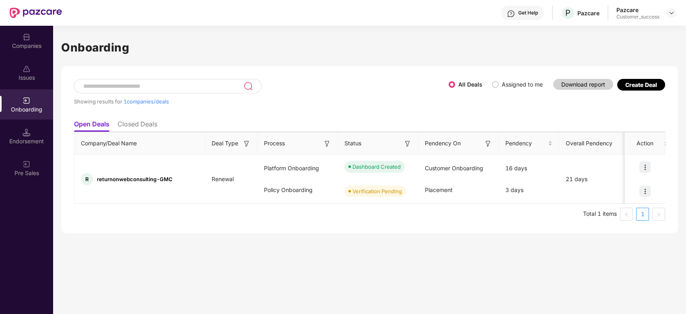
click at [145, 260] on div "Onboarding Showing results for 1 companies/deals All Deals Assigned to me Downl…" at bounding box center [369, 170] width 633 height 288
